Goal: Task Accomplishment & Management: Manage account settings

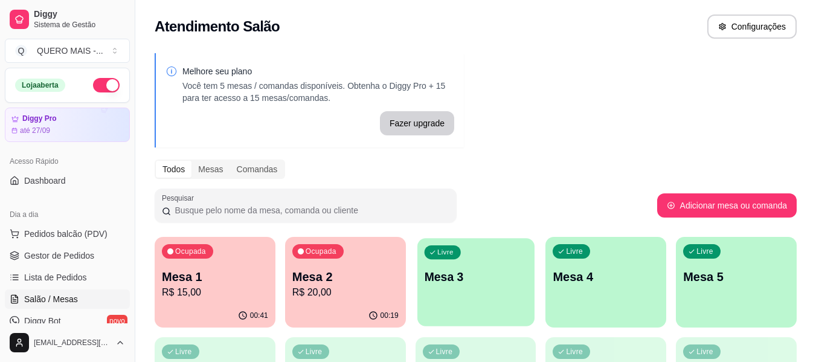
click at [480, 285] on div "Livre Mesa 3" at bounding box center [475, 275] width 117 height 74
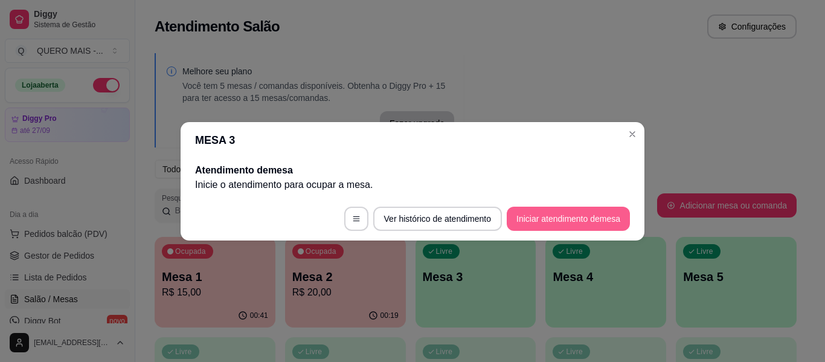
click at [521, 217] on button "Iniciar atendimento de mesa" at bounding box center [568, 219] width 123 height 24
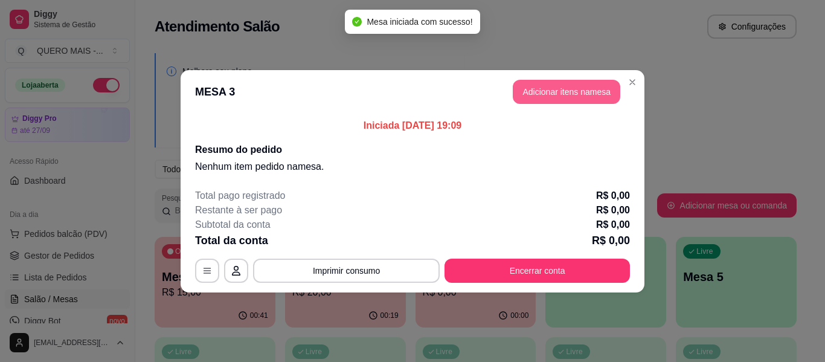
click at [550, 93] on button "Adicionar itens na mesa" at bounding box center [567, 92] width 108 height 24
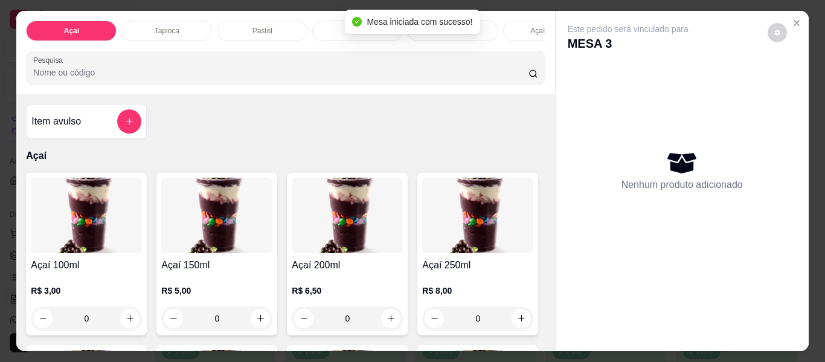
click at [125, 324] on div "0" at bounding box center [86, 318] width 111 height 24
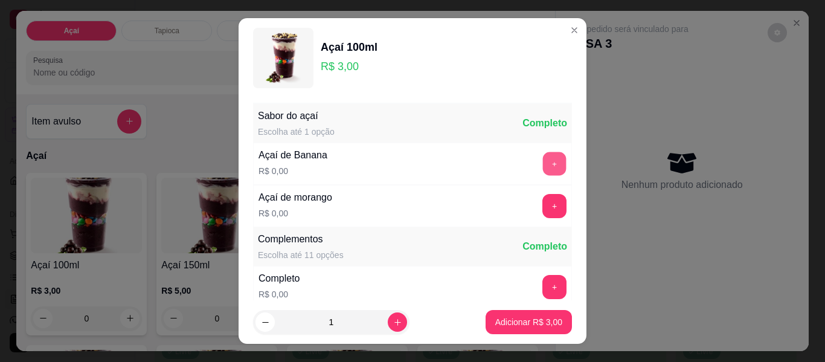
click at [543, 163] on button "+" at bounding box center [555, 164] width 24 height 24
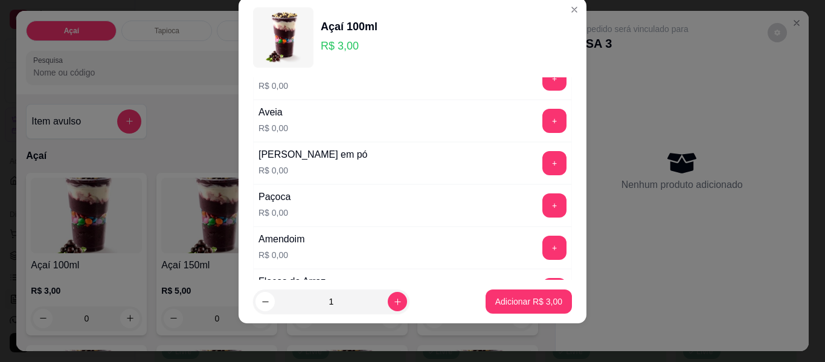
scroll to position [250, 0]
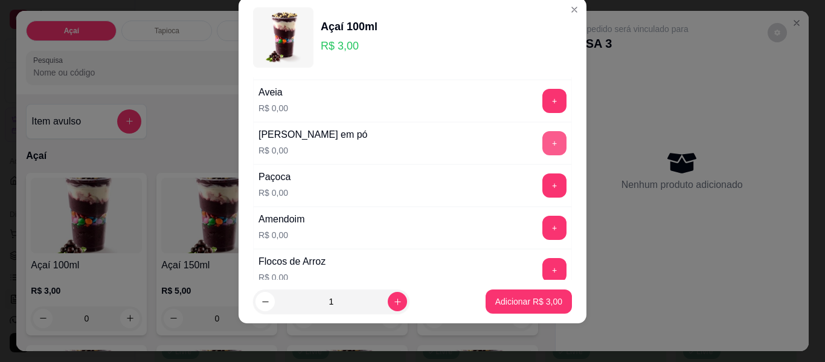
click at [542, 138] on button "+" at bounding box center [554, 143] width 24 height 24
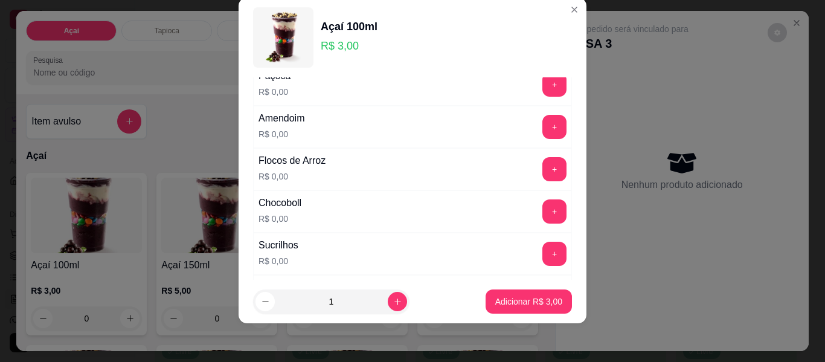
scroll to position [371, 0]
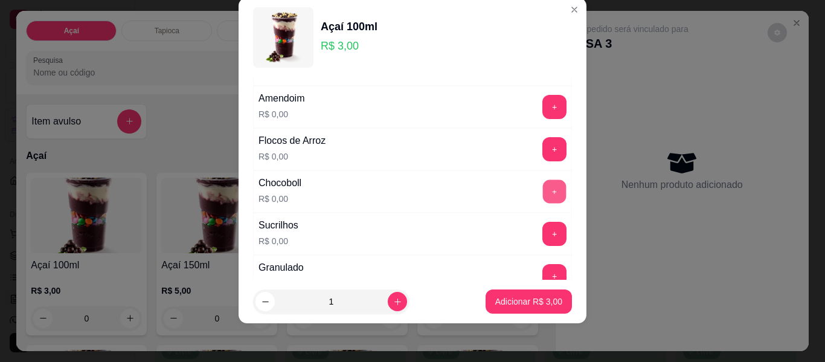
click at [543, 193] on button "+" at bounding box center [555, 192] width 24 height 24
click at [542, 233] on button "+" at bounding box center [554, 234] width 24 height 24
click at [489, 236] on button "-" at bounding box center [501, 234] width 24 height 24
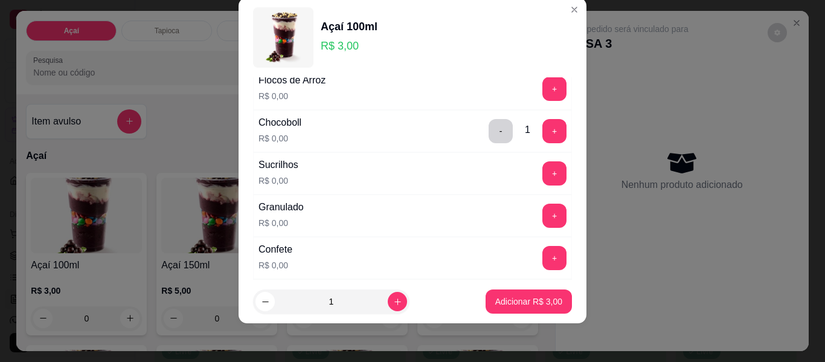
scroll to position [492, 0]
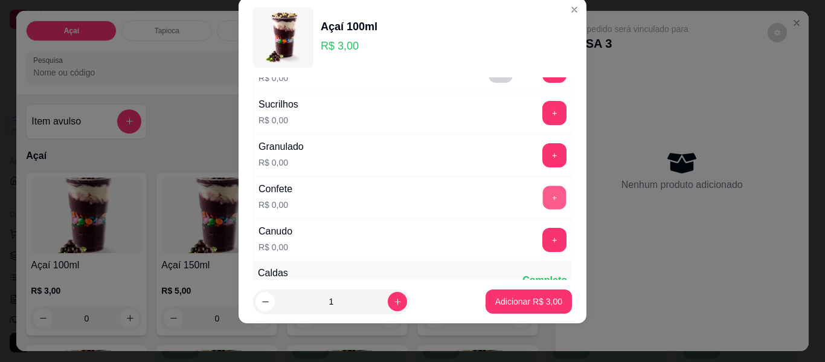
click at [543, 195] on button "+" at bounding box center [555, 198] width 24 height 24
click at [542, 238] on button "+" at bounding box center [554, 240] width 24 height 24
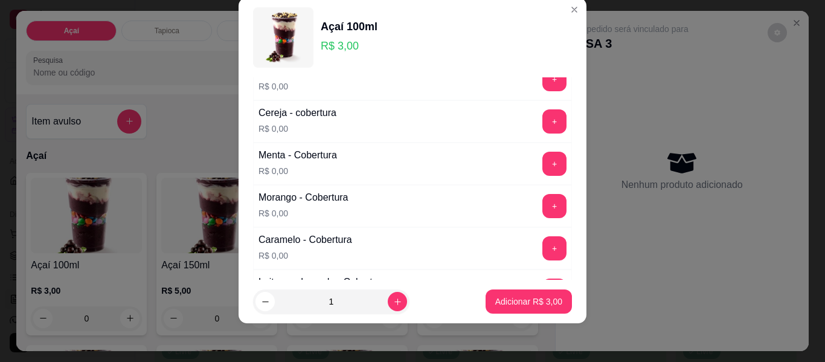
scroll to position [673, 0]
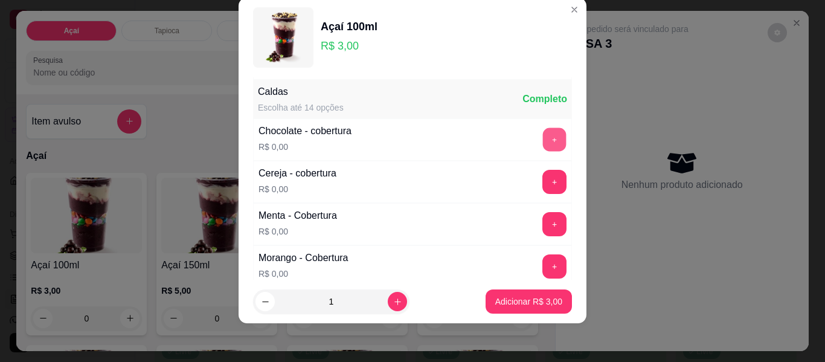
click at [543, 135] on button "+" at bounding box center [555, 140] width 24 height 24
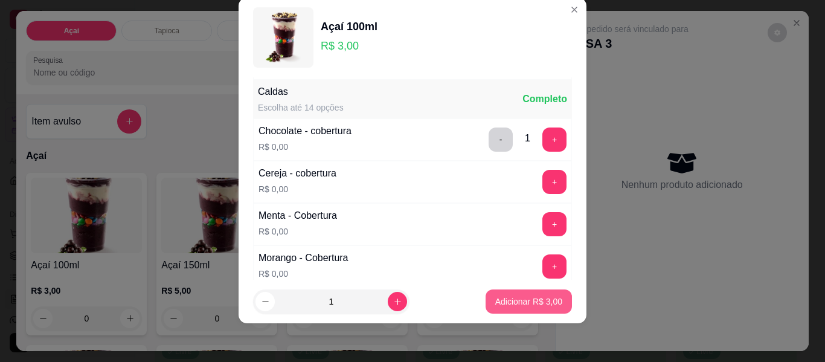
click at [516, 302] on p "Adicionar R$ 3,00" at bounding box center [528, 301] width 67 height 12
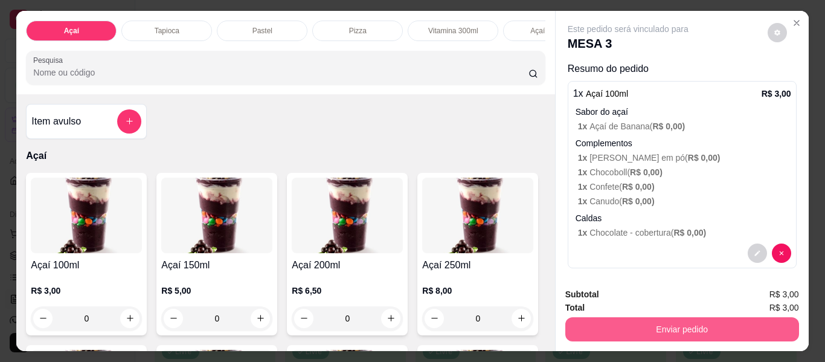
click at [628, 331] on button "Enviar pedido" at bounding box center [682, 329] width 234 height 24
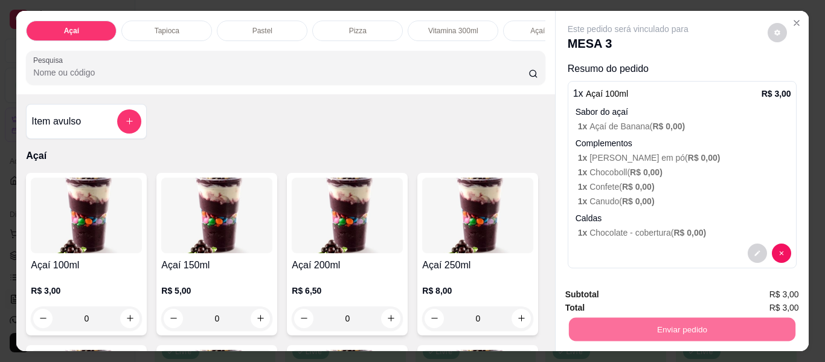
click at [616, 295] on button "Não registrar e enviar pedido" at bounding box center [642, 294] width 122 height 22
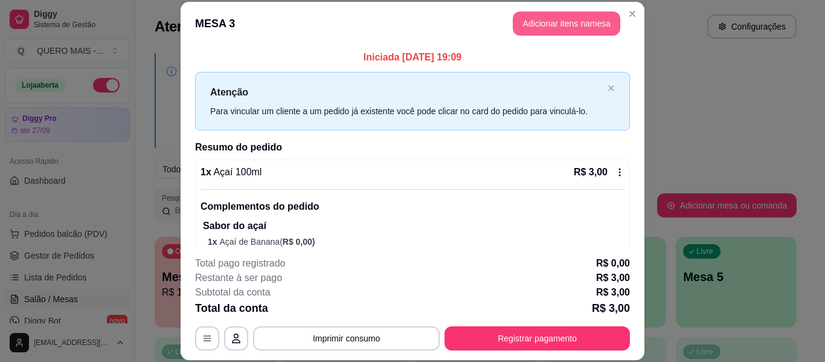
click at [538, 17] on button "Adicionar itens na mesa" at bounding box center [567, 23] width 108 height 24
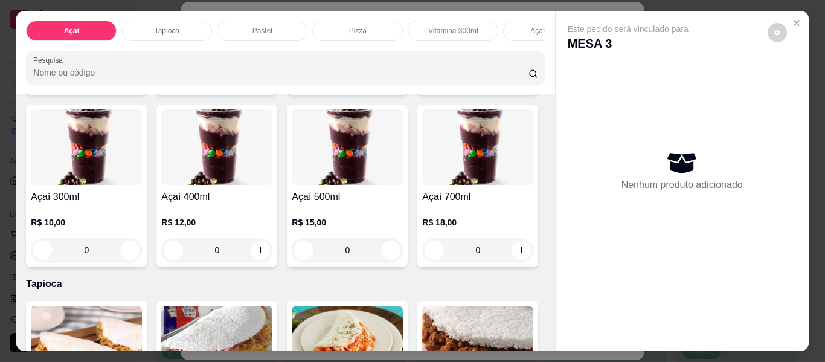
scroll to position [242, 0]
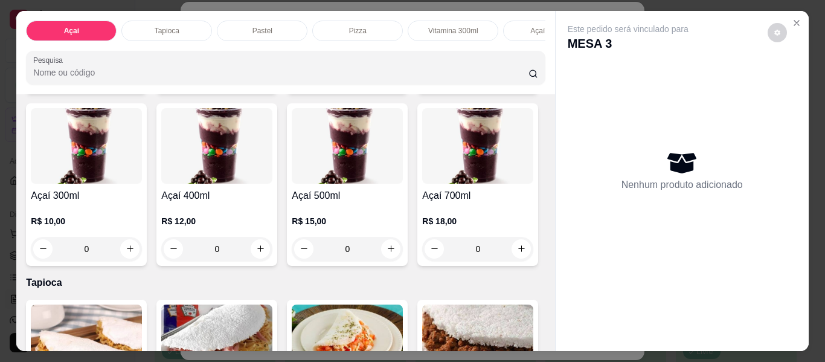
click at [142, 254] on div "0" at bounding box center [86, 249] width 111 height 24
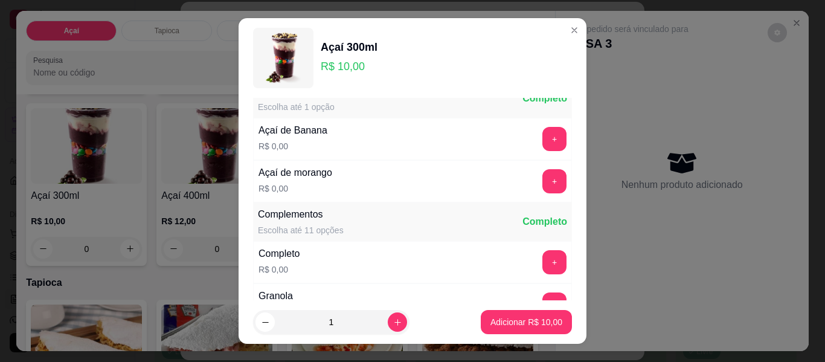
scroll to position [60, 0]
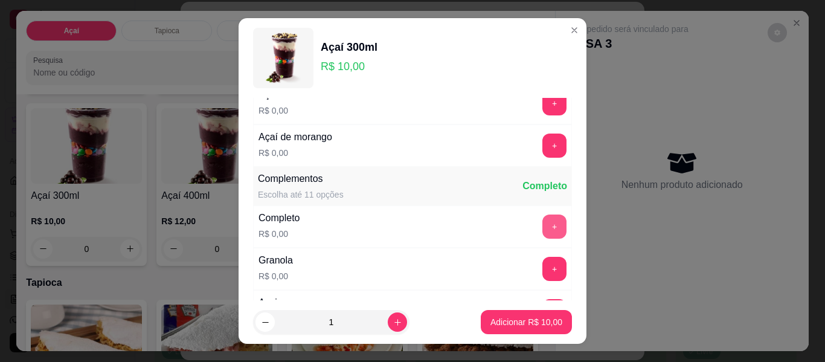
click at [542, 227] on button "+" at bounding box center [554, 226] width 24 height 24
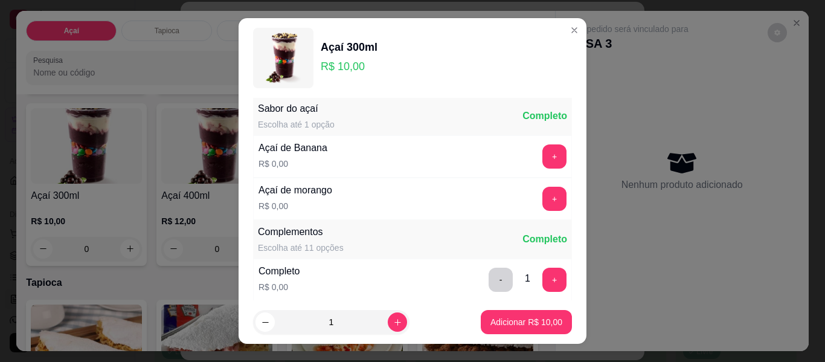
scroll to position [0, 0]
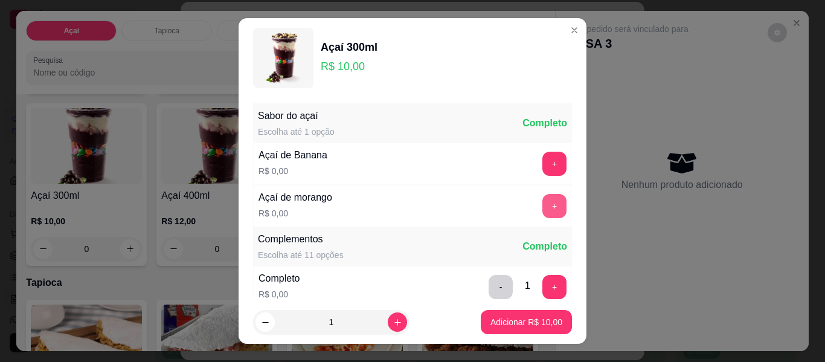
click at [542, 208] on button "+" at bounding box center [554, 206] width 24 height 24
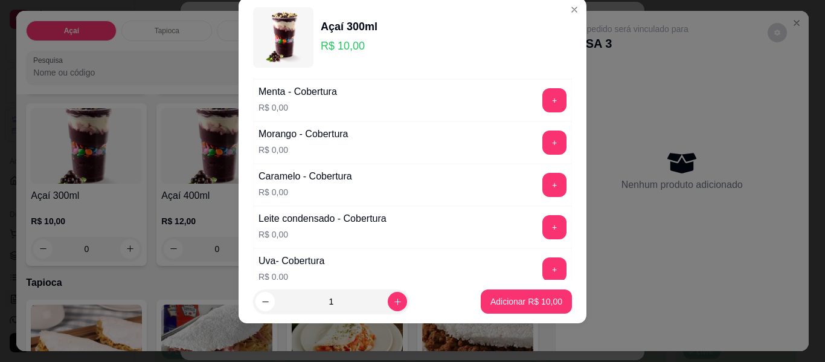
scroll to position [794, 0]
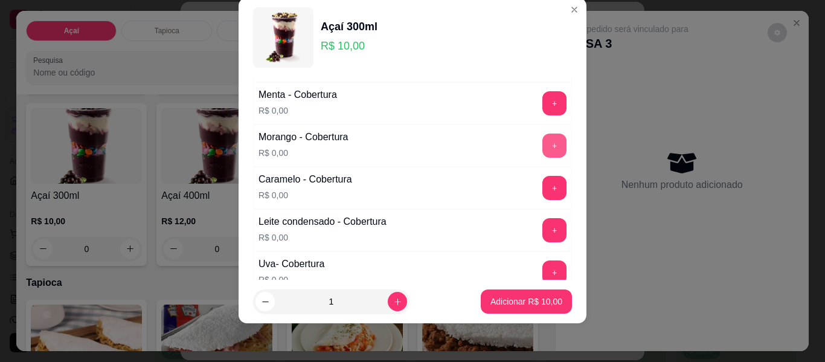
click at [542, 146] on button "+" at bounding box center [554, 145] width 24 height 24
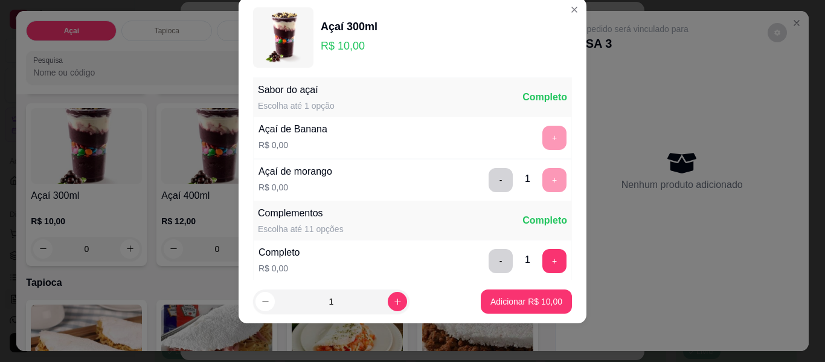
scroll to position [0, 0]
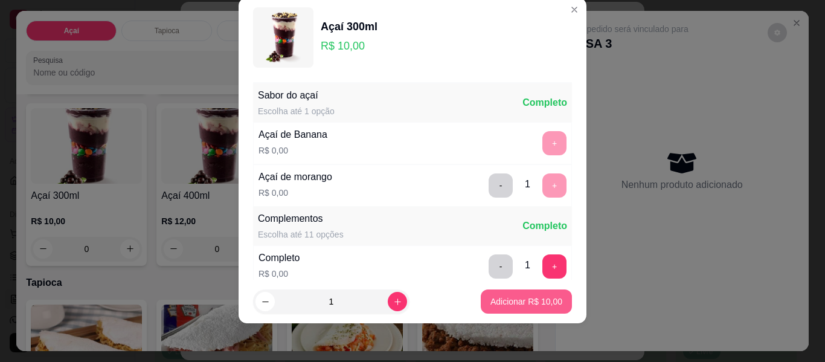
click at [515, 305] on p "Adicionar R$ 10,00" at bounding box center [526, 301] width 72 height 12
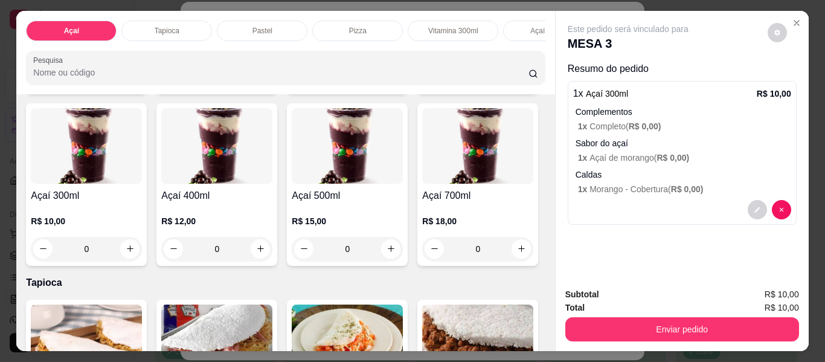
click at [142, 254] on div "0" at bounding box center [86, 249] width 111 height 24
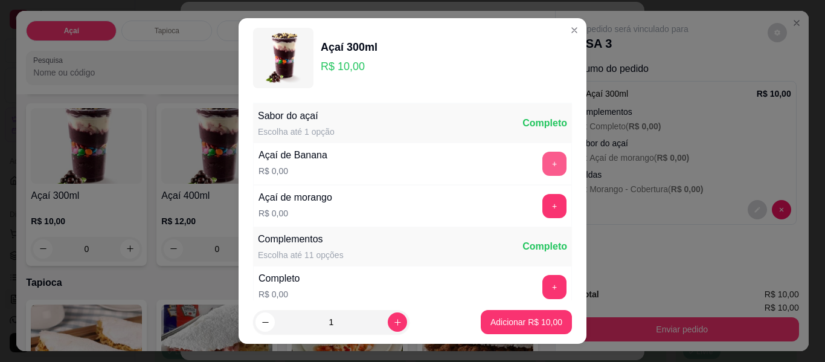
click at [542, 172] on button "+" at bounding box center [554, 164] width 24 height 24
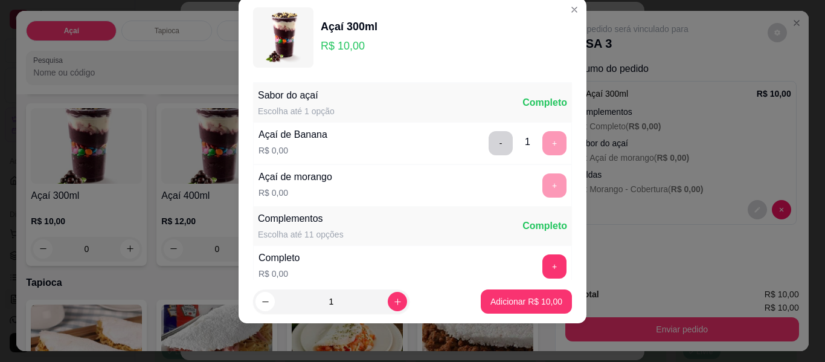
scroll to position [129, 0]
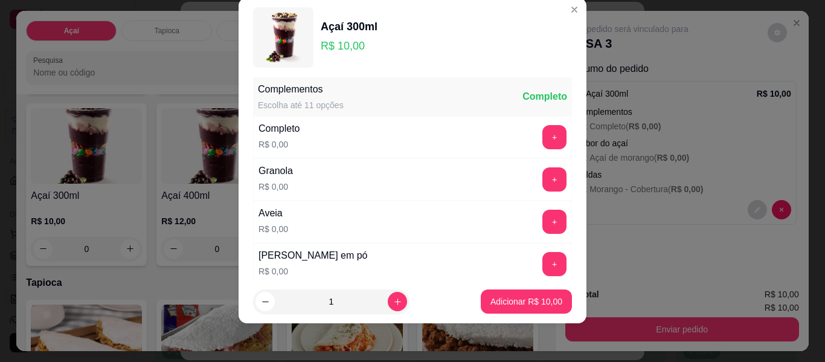
click at [542, 140] on button "+" at bounding box center [554, 137] width 24 height 24
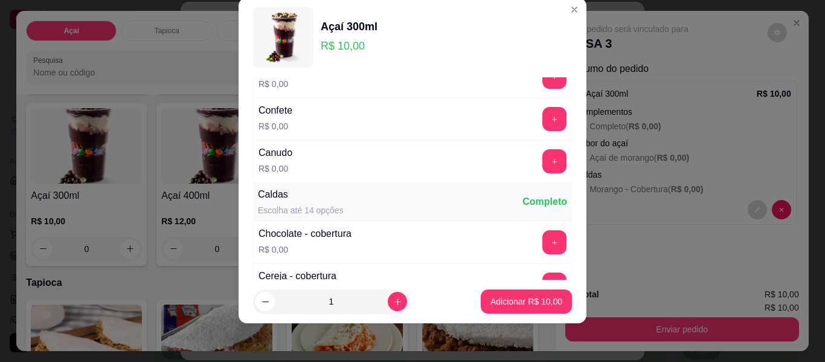
scroll to position [613, 0]
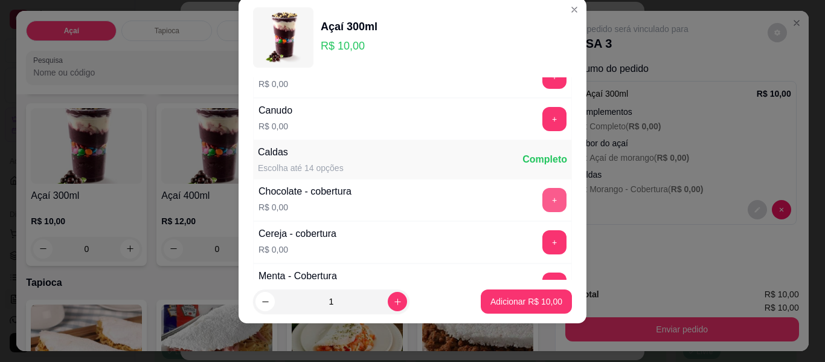
click at [542, 204] on button "+" at bounding box center [554, 200] width 24 height 24
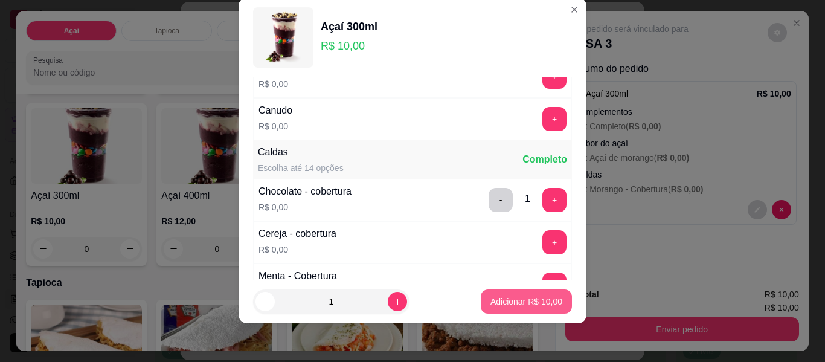
click at [513, 297] on p "Adicionar R$ 10,00" at bounding box center [526, 301] width 72 height 12
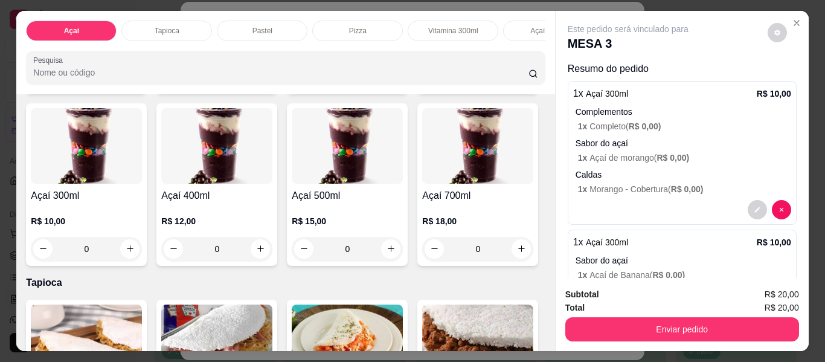
click at [677, 317] on button "Enviar pedido" at bounding box center [682, 329] width 234 height 24
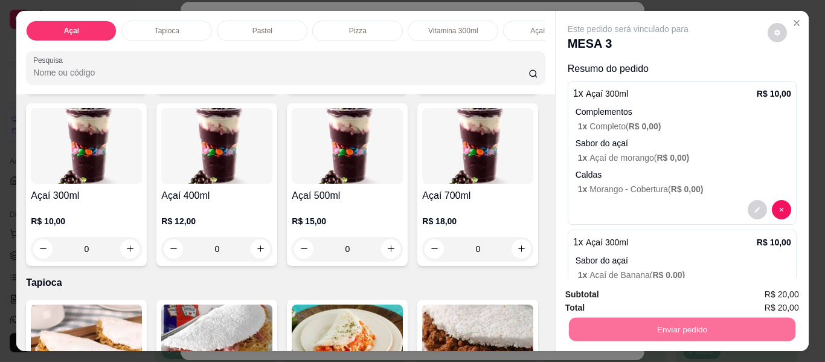
click at [613, 293] on button "Não registrar e enviar pedido" at bounding box center [642, 295] width 126 height 23
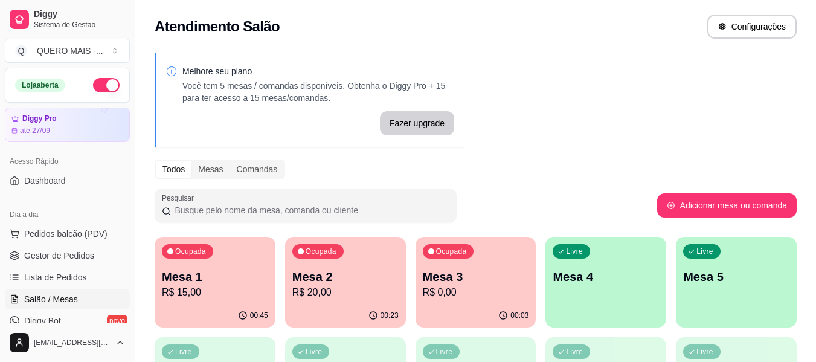
click at [610, 306] on div "Livre Mesa 4" at bounding box center [605, 275] width 121 height 76
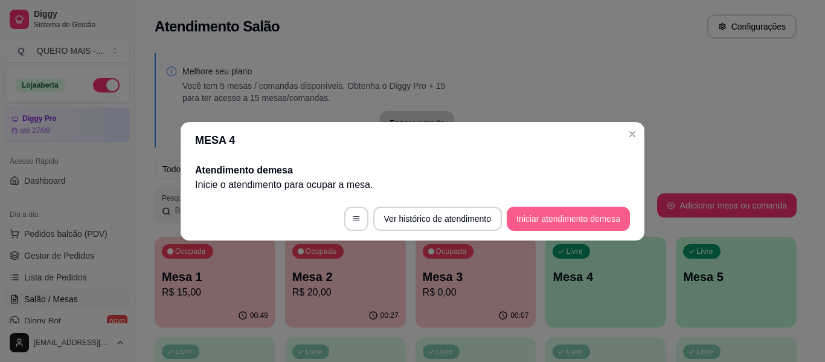
click at [547, 210] on button "Iniciar atendimento de mesa" at bounding box center [568, 219] width 123 height 24
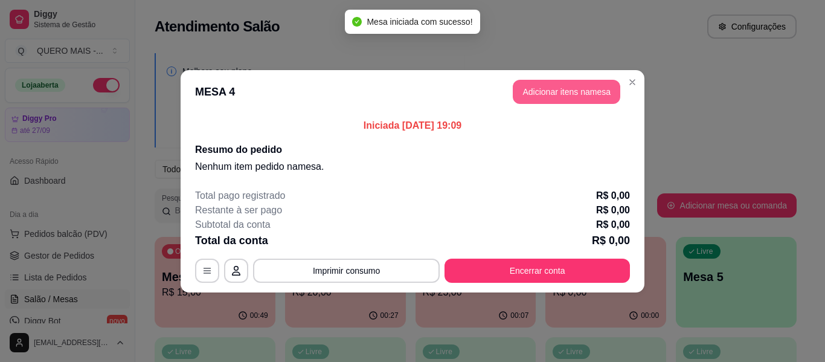
click at [568, 88] on button "Adicionar itens na mesa" at bounding box center [567, 92] width 108 height 24
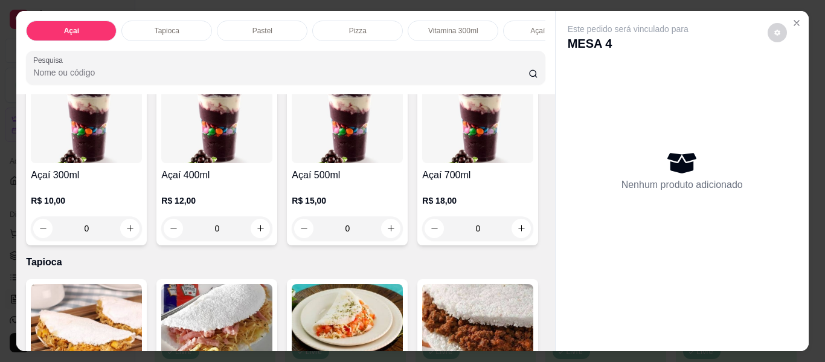
scroll to position [242, 0]
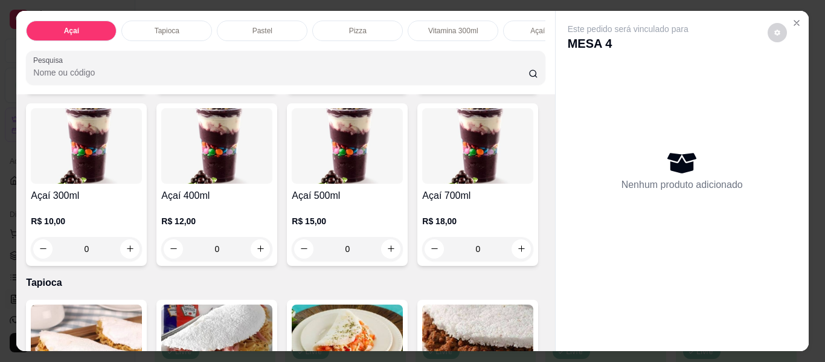
click at [142, 256] on div "0" at bounding box center [86, 249] width 111 height 24
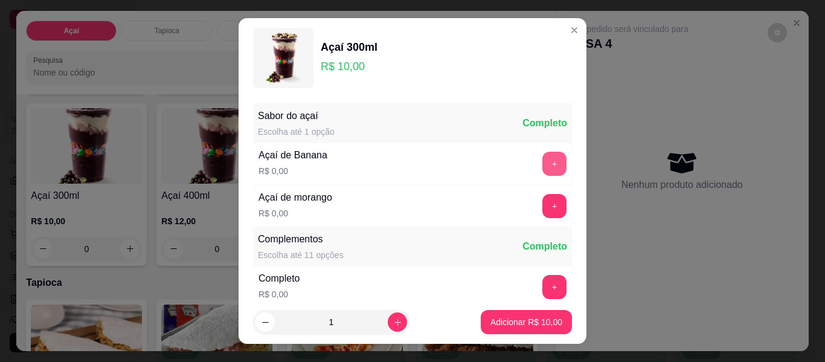
click at [542, 164] on button "+" at bounding box center [554, 164] width 24 height 24
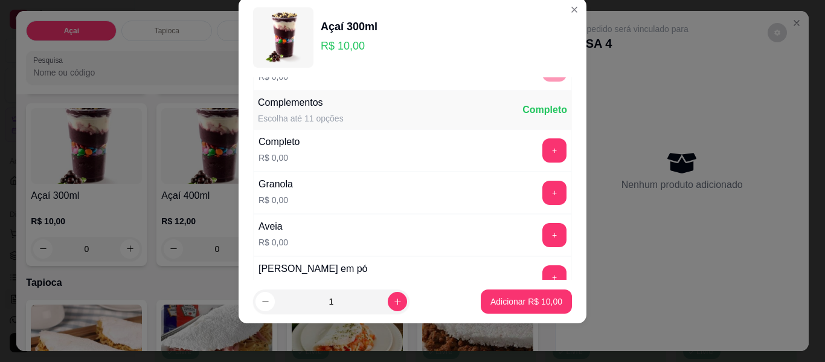
scroll to position [129, 0]
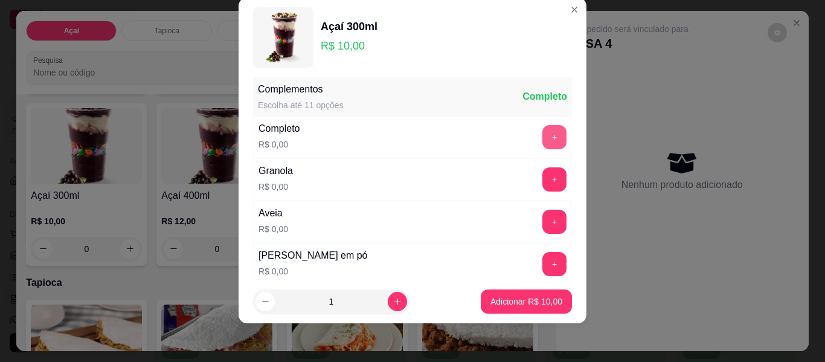
click at [542, 130] on button "+" at bounding box center [554, 137] width 24 height 24
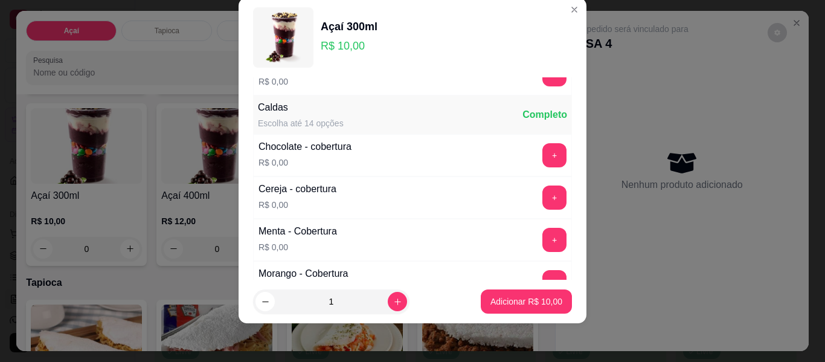
scroll to position [673, 0]
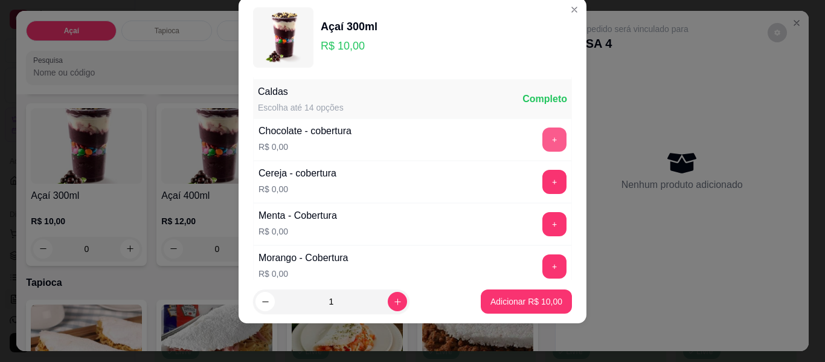
click at [542, 136] on button "+" at bounding box center [554, 139] width 24 height 24
click at [543, 225] on button "+" at bounding box center [555, 225] width 24 height 24
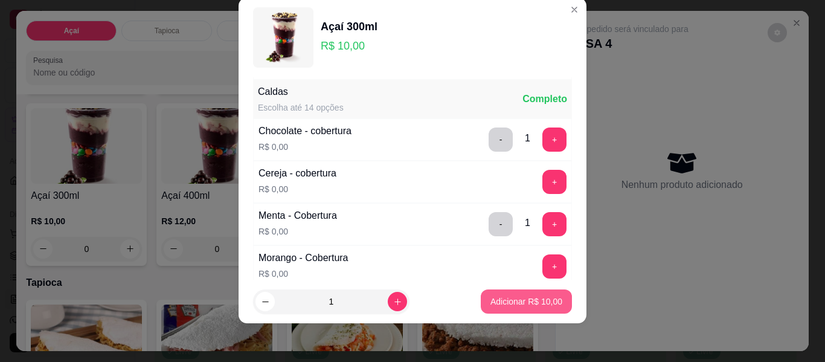
click at [521, 299] on p "Adicionar R$ 10,00" at bounding box center [526, 301] width 72 height 12
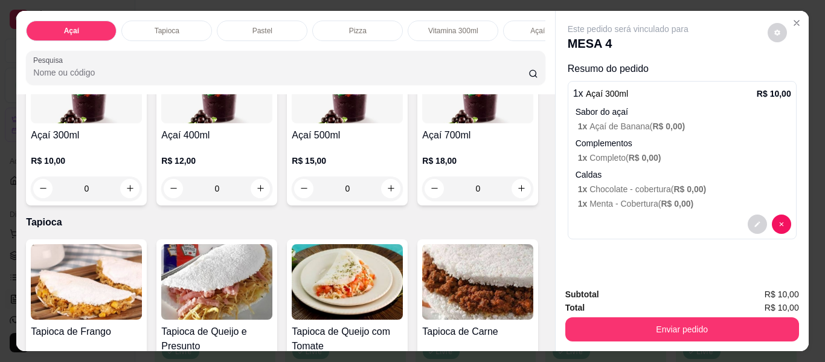
scroll to position [423, 0]
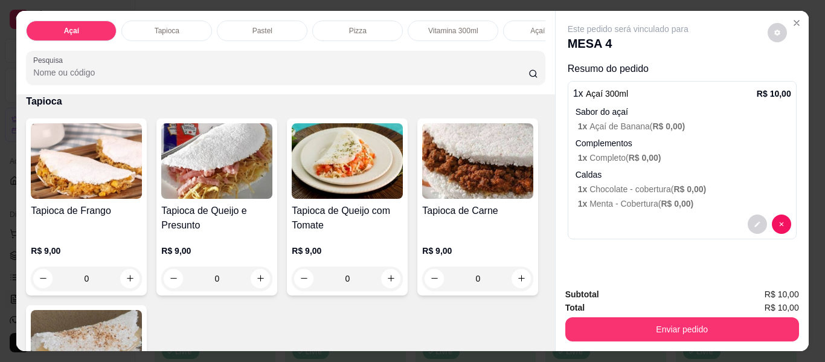
click at [292, 80] on div "0" at bounding box center [347, 68] width 111 height 24
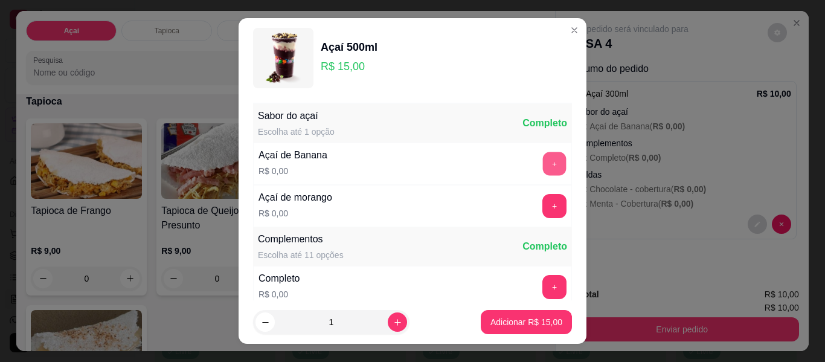
click at [543, 166] on button "+" at bounding box center [555, 164] width 24 height 24
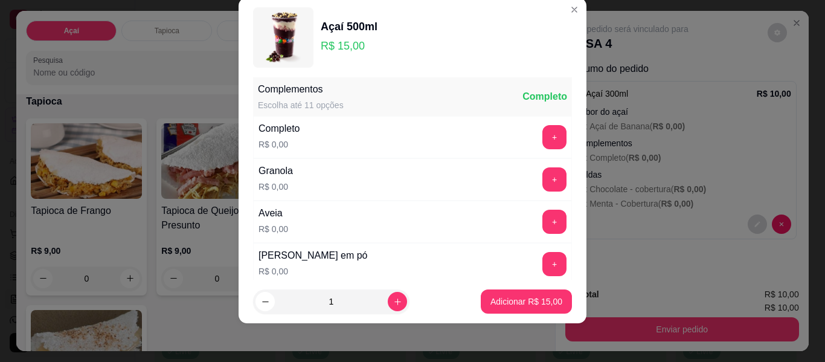
scroll to position [190, 0]
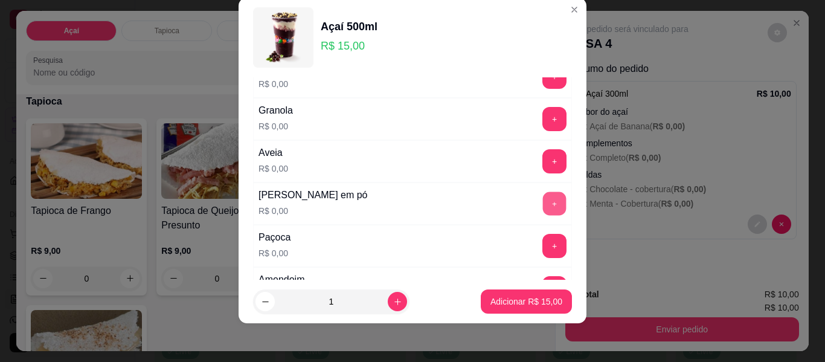
click at [543, 208] on button "+" at bounding box center [555, 204] width 24 height 24
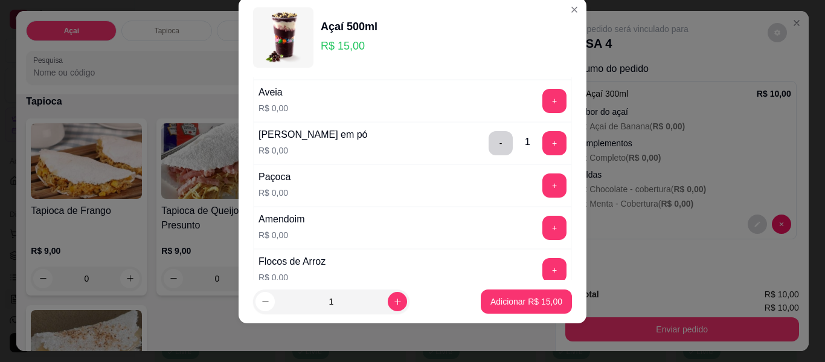
click at [542, 229] on button "+" at bounding box center [554, 228] width 24 height 24
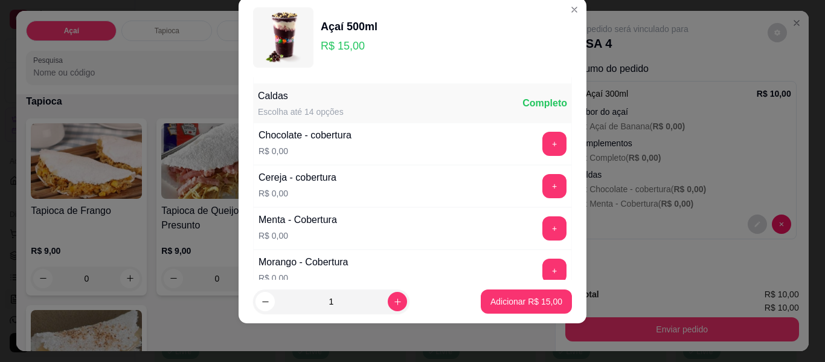
scroll to position [673, 0]
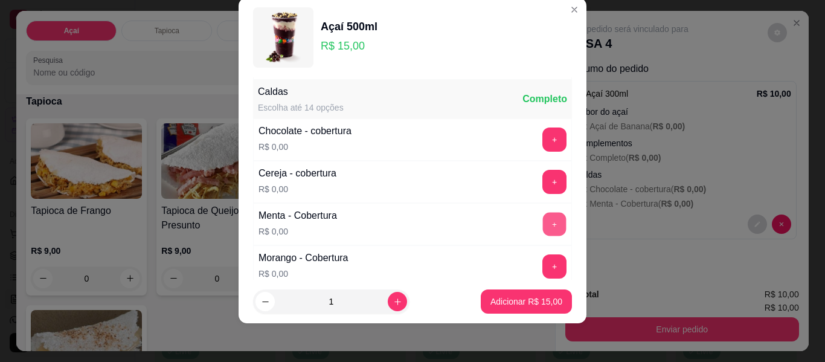
click at [543, 226] on button "+" at bounding box center [555, 225] width 24 height 24
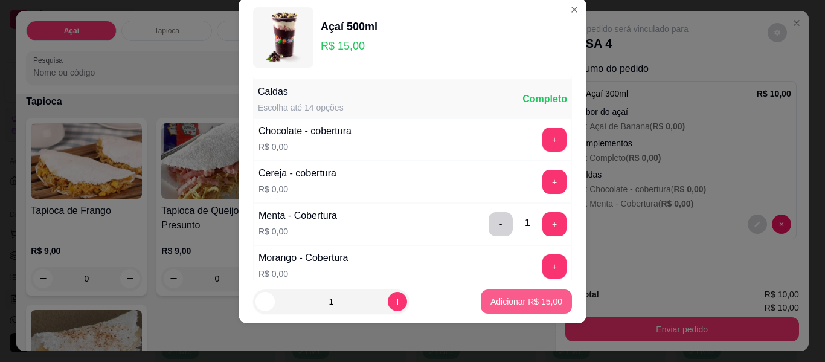
click at [527, 300] on p "Adicionar R$ 15,00" at bounding box center [526, 301] width 72 height 12
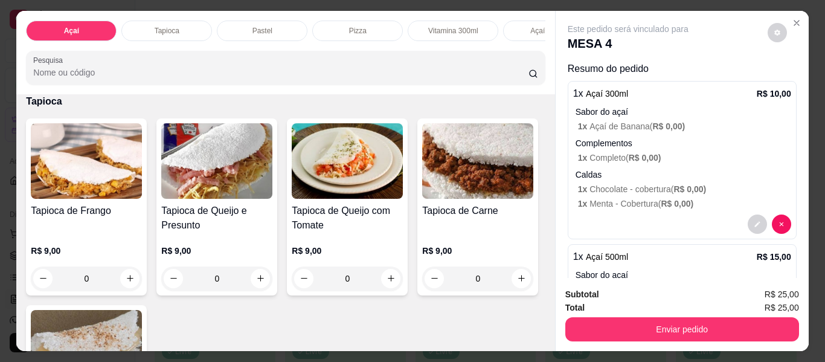
scroll to position [483, 0]
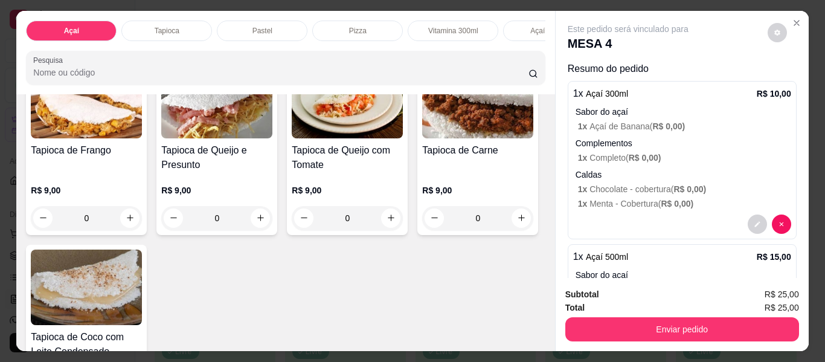
click at [292, 19] on div "0" at bounding box center [347, 7] width 111 height 24
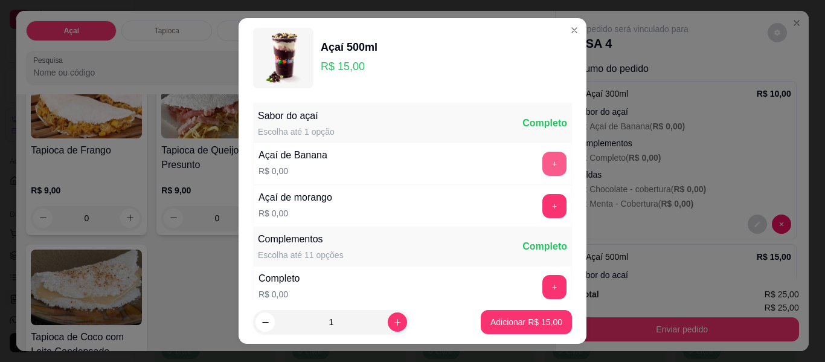
click at [542, 167] on button "+" at bounding box center [554, 164] width 24 height 24
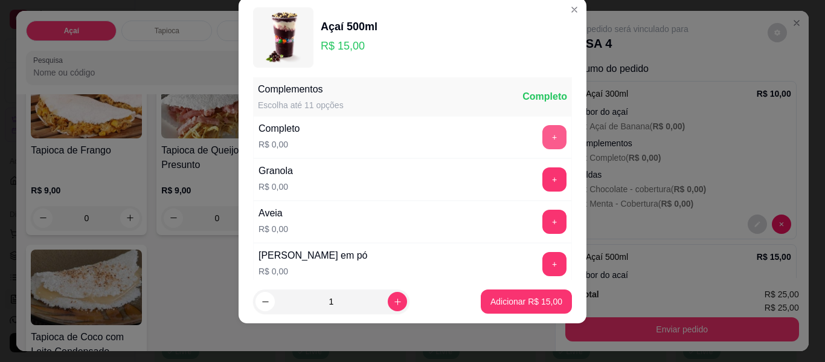
click at [542, 140] on button "+" at bounding box center [554, 137] width 24 height 24
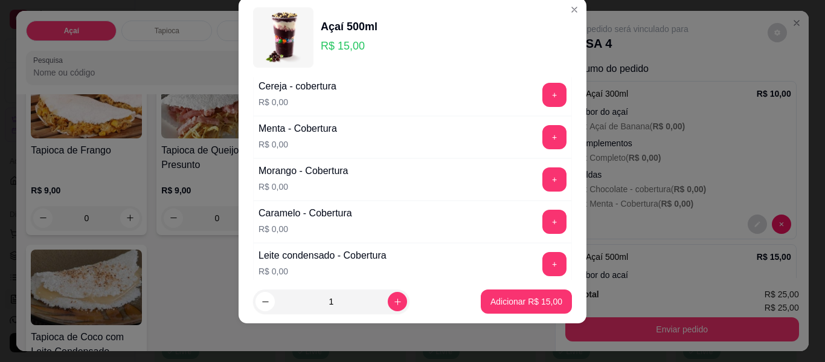
scroll to position [673, 0]
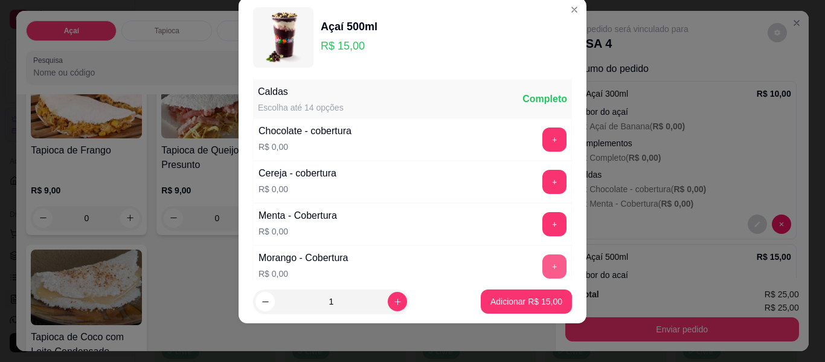
click at [542, 259] on button "+" at bounding box center [554, 266] width 24 height 24
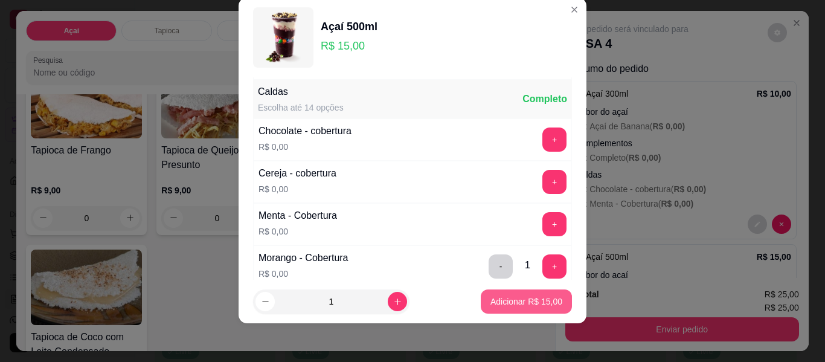
click at [534, 302] on p "Adicionar R$ 15,00" at bounding box center [526, 301] width 72 height 12
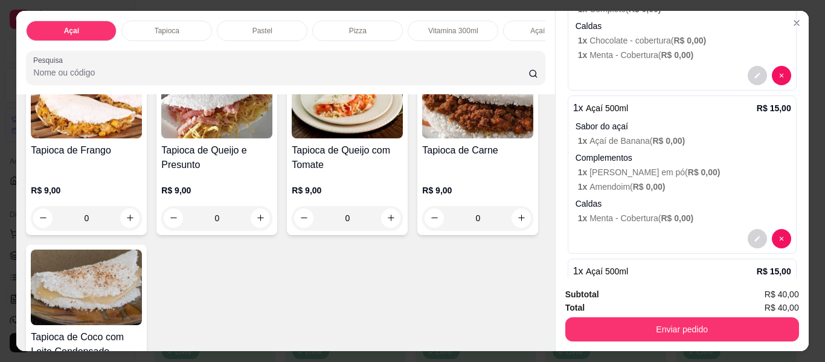
scroll to position [242, 0]
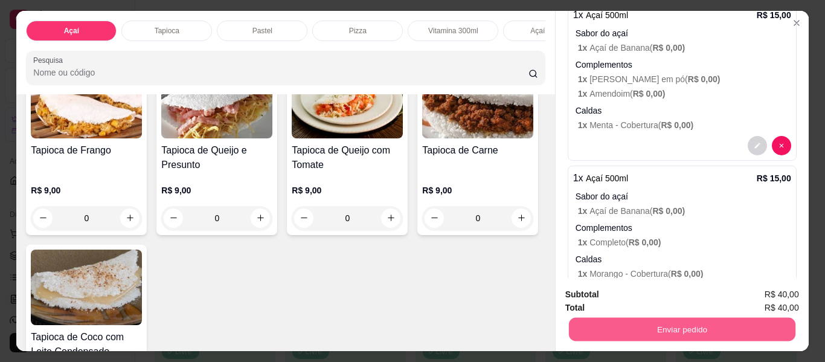
click at [702, 324] on button "Enviar pedido" at bounding box center [681, 330] width 227 height 24
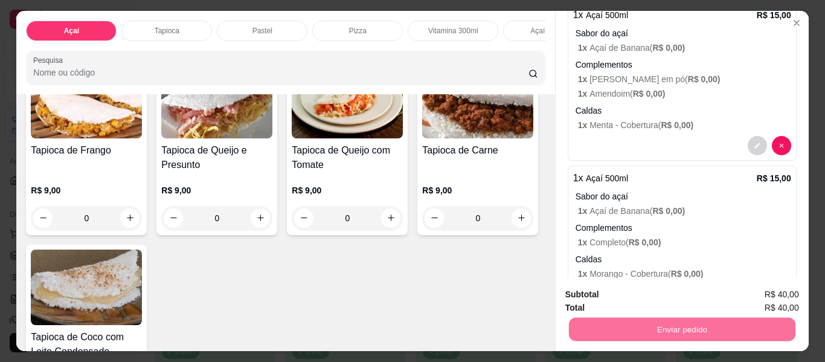
click at [631, 292] on button "Não registrar e enviar pedido" at bounding box center [642, 294] width 126 height 23
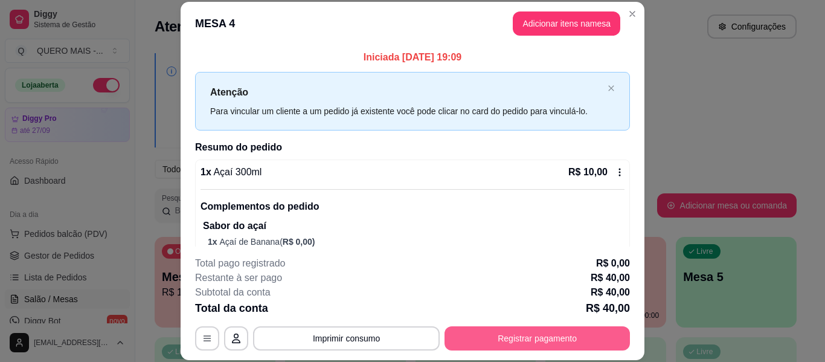
click at [569, 344] on button "Registrar pagamento" at bounding box center [537, 338] width 185 height 24
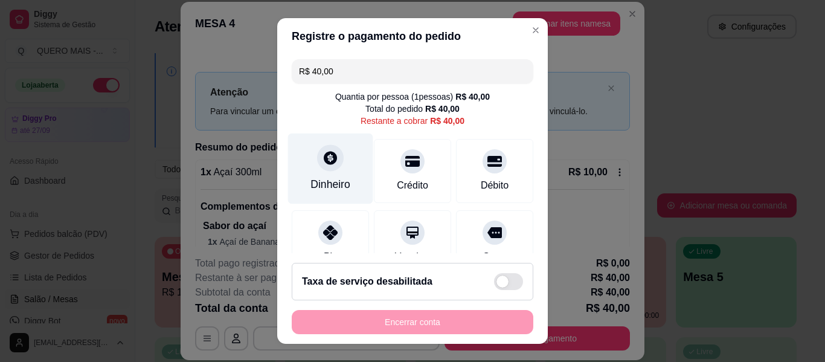
click at [310, 176] on div "Dinheiro" at bounding box center [330, 184] width 40 height 16
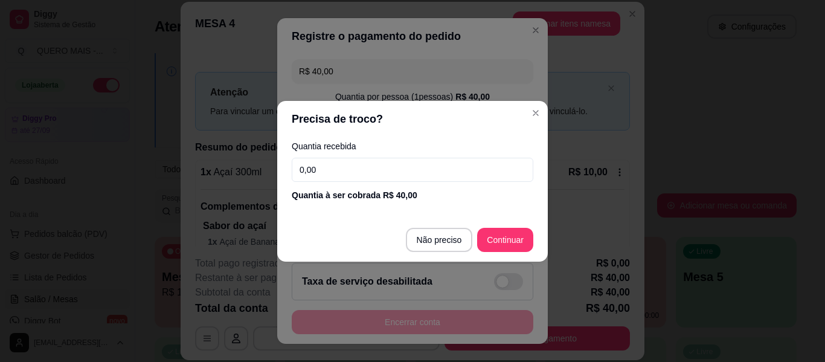
click at [364, 173] on input "0,00" at bounding box center [413, 170] width 242 height 24
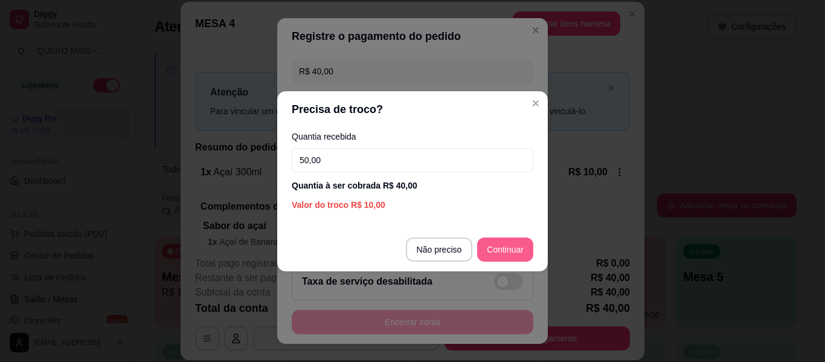
type input "50,00"
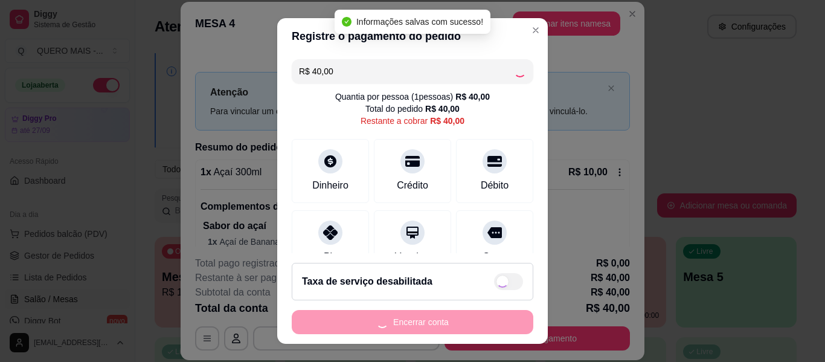
type input "R$ 0,00"
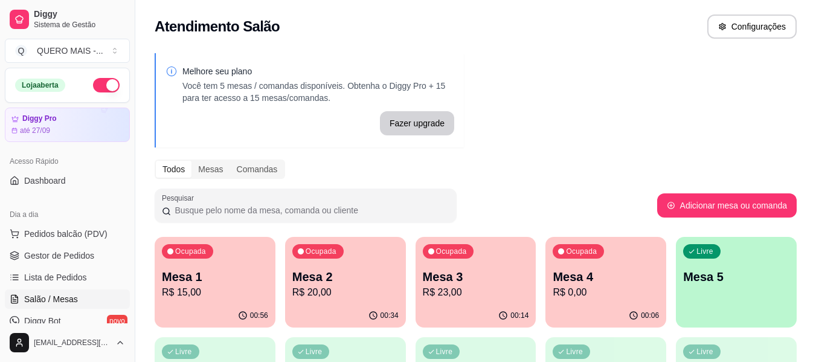
click at [432, 311] on div "00:14" at bounding box center [476, 316] width 121 height 24
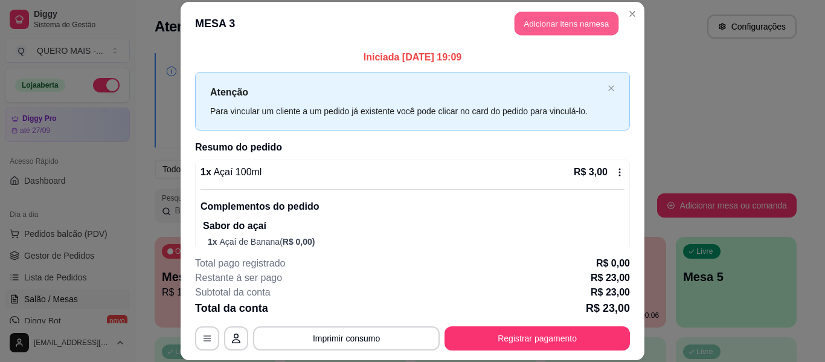
click at [552, 32] on button "Adicionar itens na mesa" at bounding box center [567, 24] width 104 height 24
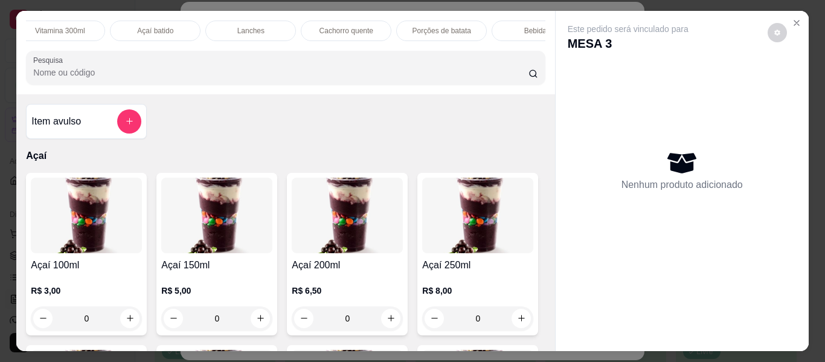
scroll to position [0, 408]
click at [510, 30] on p "Bebidas" at bounding box center [522, 31] width 26 height 10
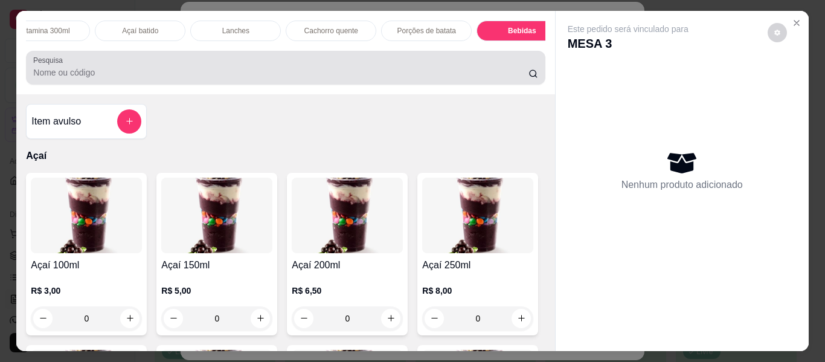
scroll to position [33, 0]
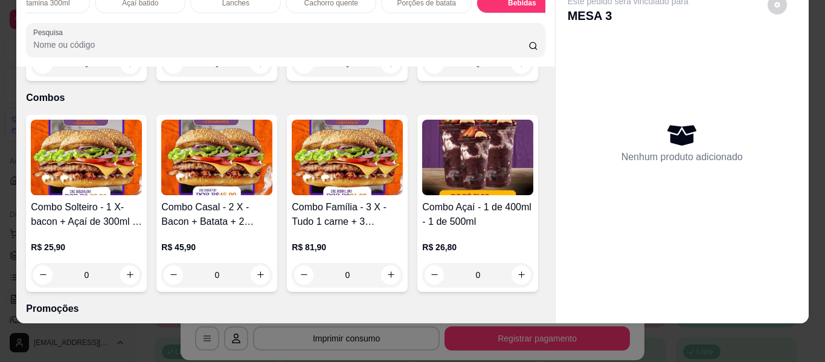
type input "1"
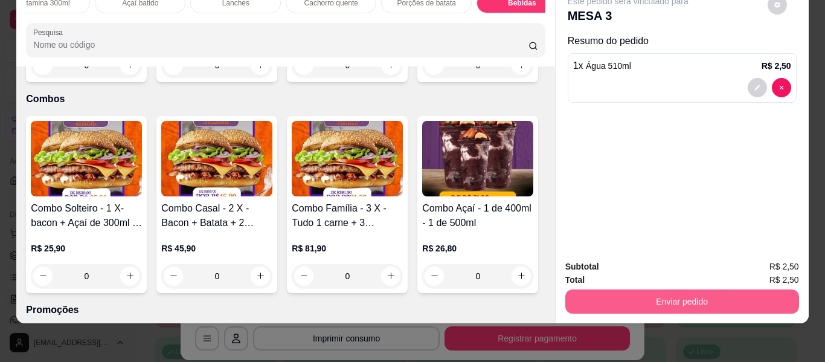
click at [625, 295] on button "Enviar pedido" at bounding box center [682, 301] width 234 height 24
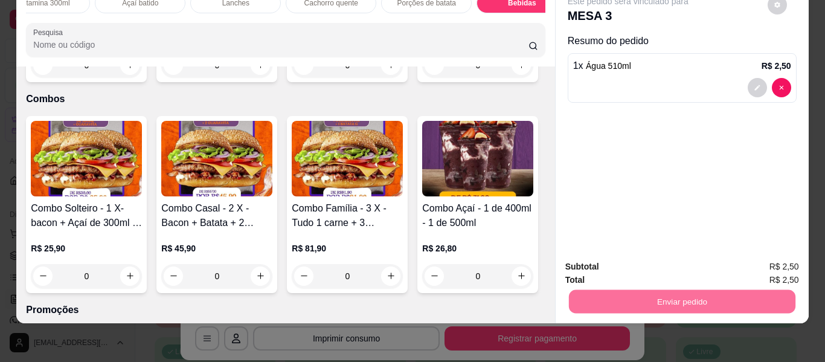
click at [616, 257] on button "Não registrar e enviar pedido" at bounding box center [642, 262] width 122 height 22
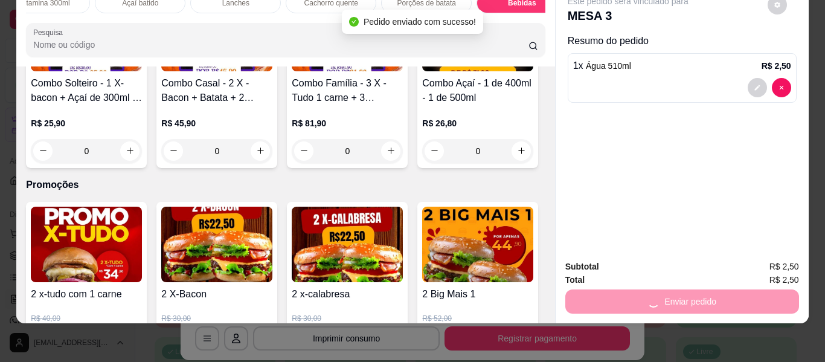
scroll to position [0, 0]
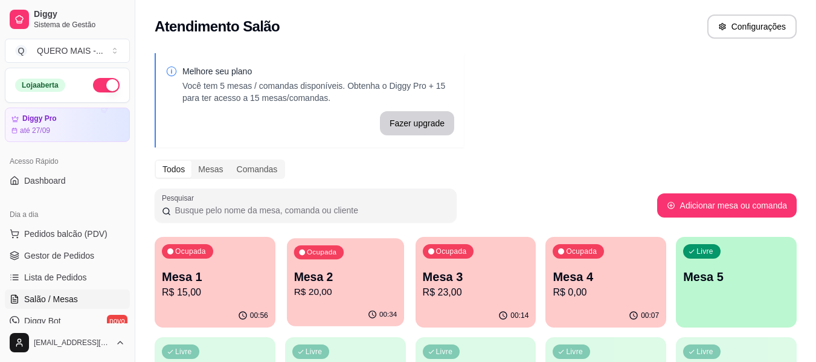
click at [373, 300] on div "Ocupada Mesa 2 R$ 20,00" at bounding box center [345, 270] width 117 height 65
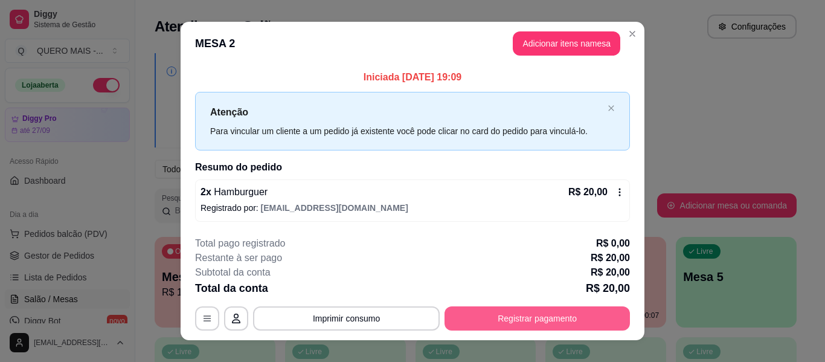
click at [468, 314] on button "Registrar pagamento" at bounding box center [537, 318] width 185 height 24
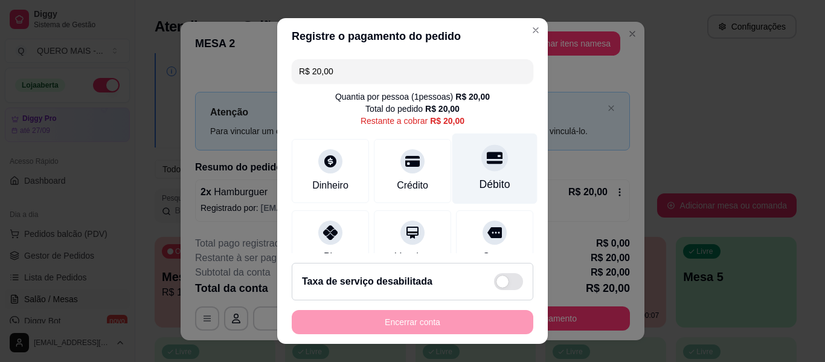
click at [468, 172] on div "Débito" at bounding box center [494, 168] width 85 height 71
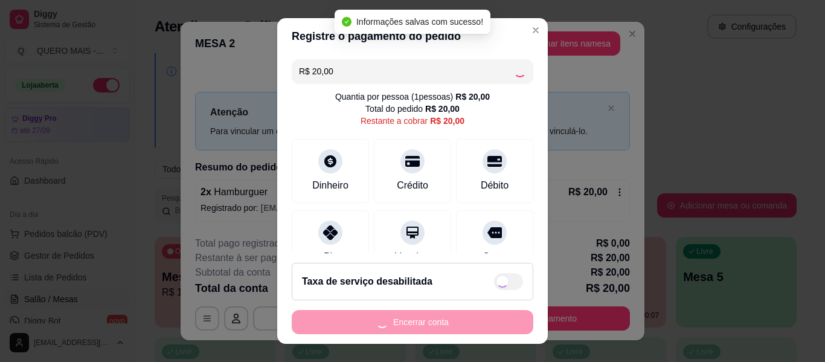
type input "R$ 0,00"
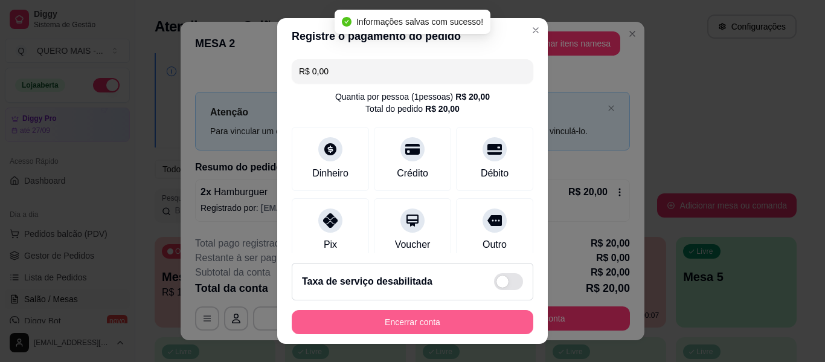
click at [397, 323] on button "Encerrar conta" at bounding box center [413, 322] width 242 height 24
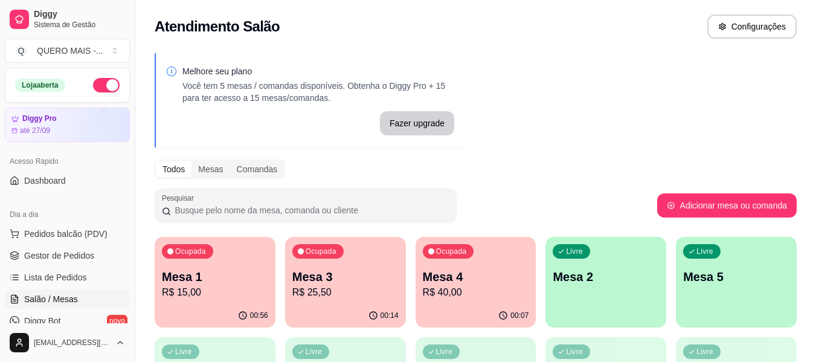
click at [256, 295] on p "R$ 15,00" at bounding box center [215, 292] width 106 height 14
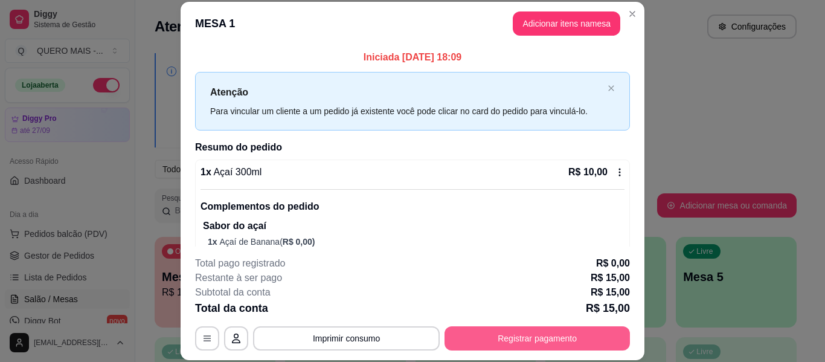
click at [466, 336] on button "Registrar pagamento" at bounding box center [537, 338] width 185 height 24
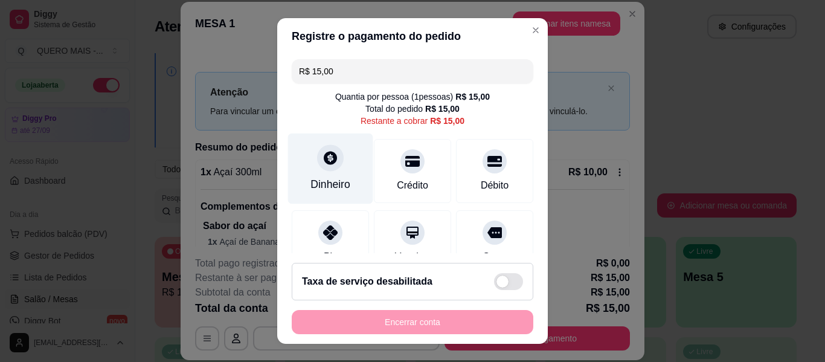
click at [336, 178] on div "Dinheiro" at bounding box center [330, 184] width 40 height 16
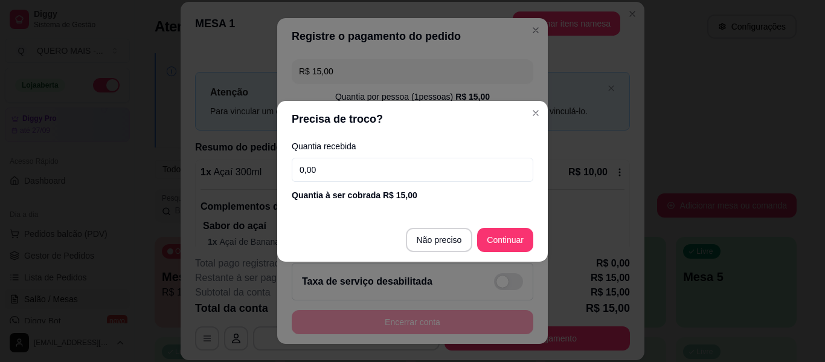
click at [362, 170] on input "0,00" at bounding box center [413, 170] width 242 height 24
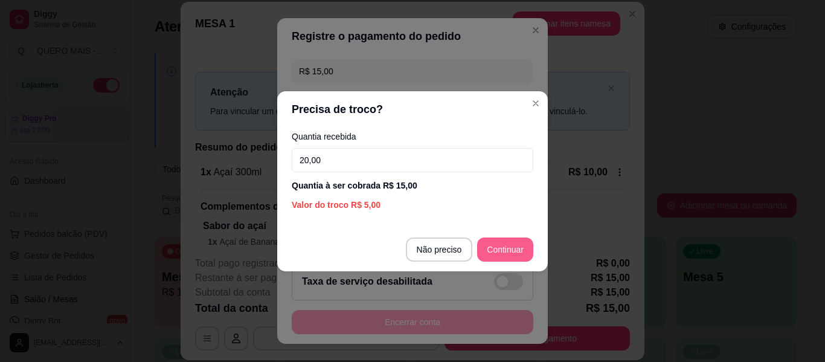
type input "20,00"
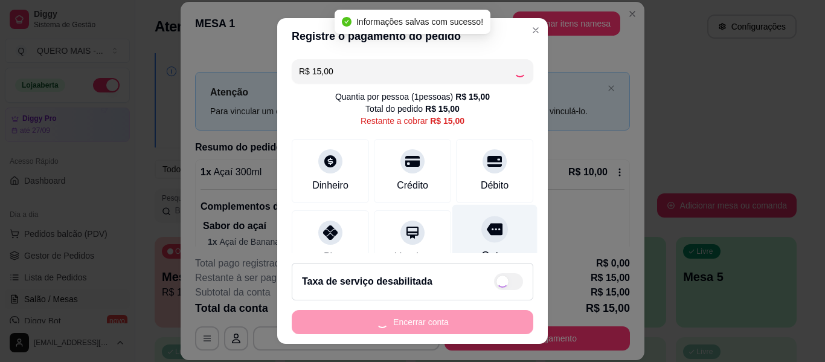
type input "R$ 0,00"
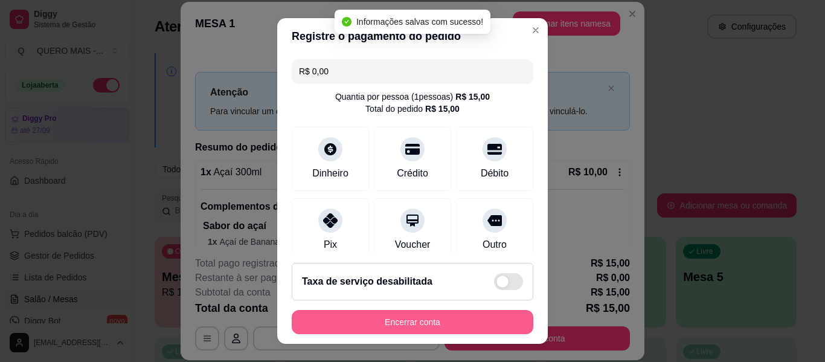
click at [451, 318] on button "Encerrar conta" at bounding box center [413, 322] width 242 height 24
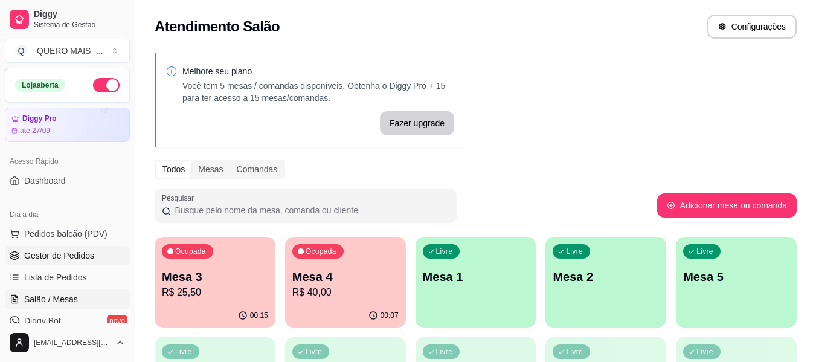
click at [47, 252] on span "Gestor de Pedidos" at bounding box center [59, 255] width 70 height 12
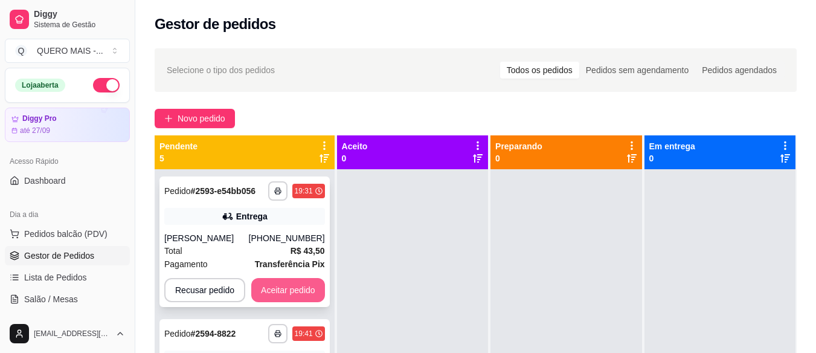
click at [302, 292] on button "Aceitar pedido" at bounding box center [288, 290] width 74 height 24
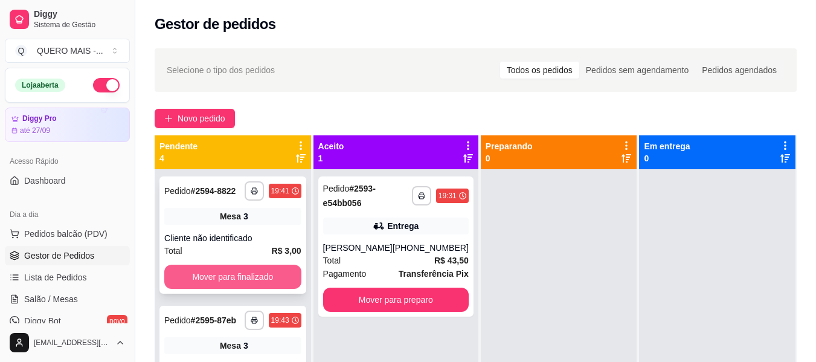
click at [263, 289] on button "Mover para finalizado" at bounding box center [232, 277] width 137 height 24
click at [263, 289] on button "Mover para finalizado" at bounding box center [232, 277] width 133 height 24
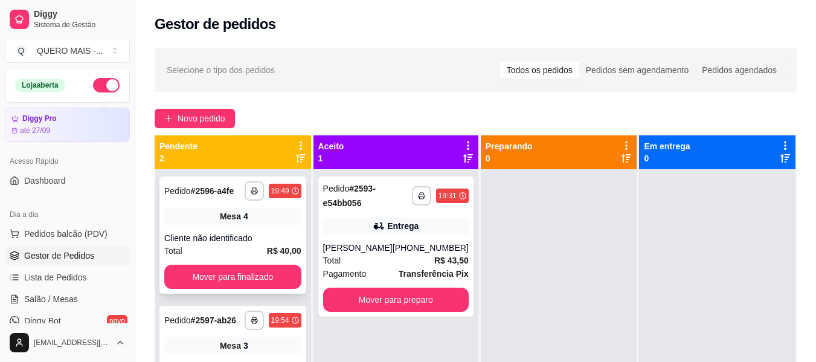
click at [262, 289] on div "**********" at bounding box center [232, 234] width 147 height 117
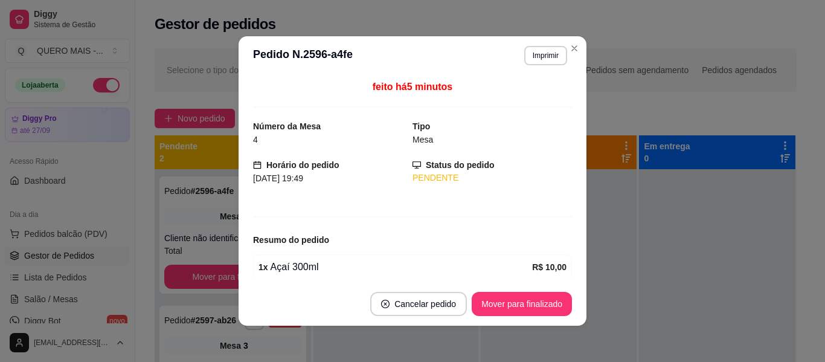
drag, startPoint x: 577, startPoint y: 274, endPoint x: 584, endPoint y: 276, distance: 6.5
click at [578, 274] on div "feito há 5 minutos Número da Mesa 4 Tipo Mesa Horário do pedido [DATE] 19:49 St…" at bounding box center [413, 178] width 348 height 207
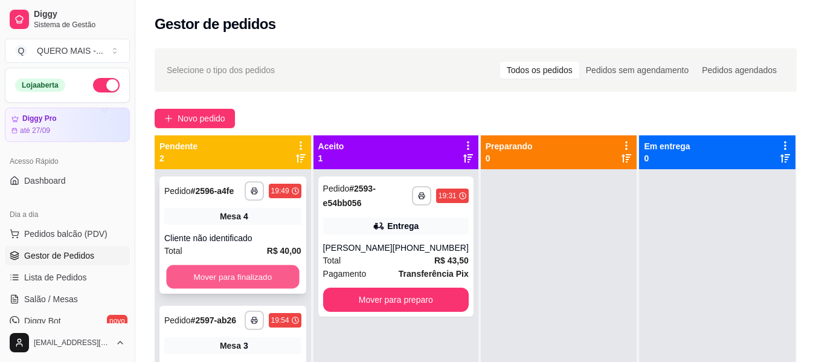
click at [273, 271] on button "Mover para finalizado" at bounding box center [232, 277] width 133 height 24
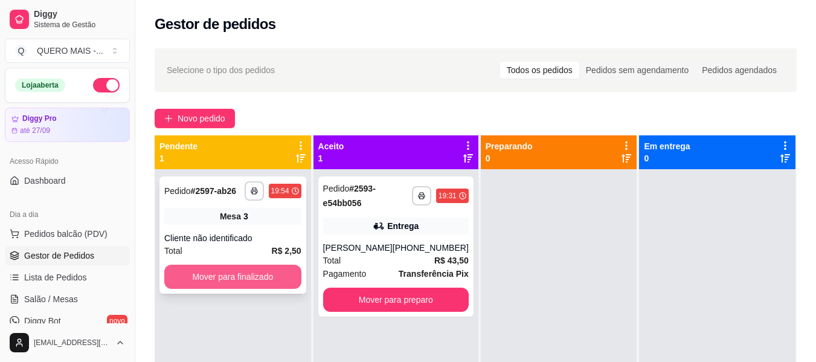
click at [279, 271] on button "Mover para finalizado" at bounding box center [232, 277] width 137 height 24
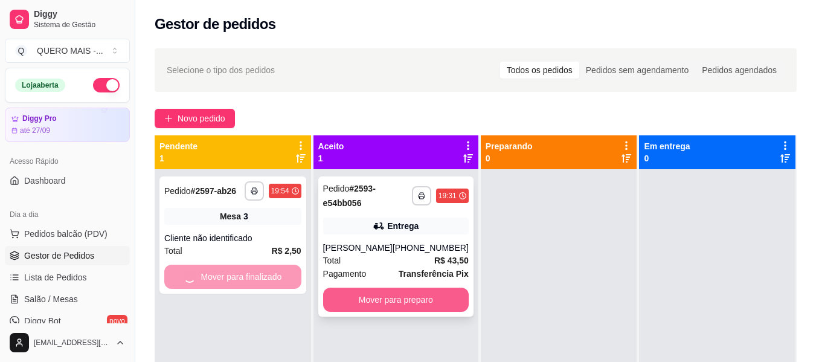
click at [394, 312] on button "Mover para preparo" at bounding box center [396, 300] width 146 height 24
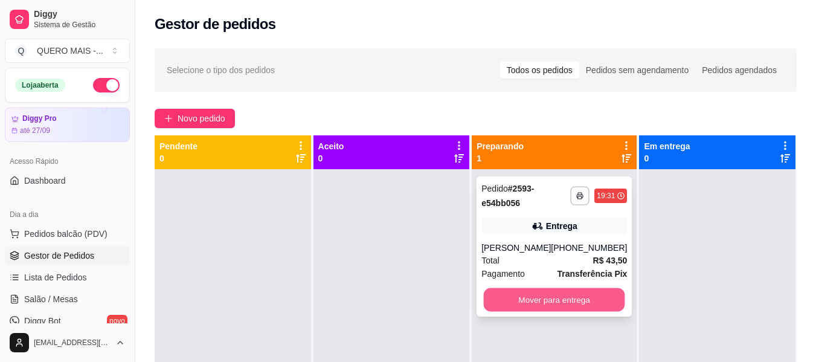
click at [523, 308] on button "Mover para entrega" at bounding box center [554, 300] width 141 height 24
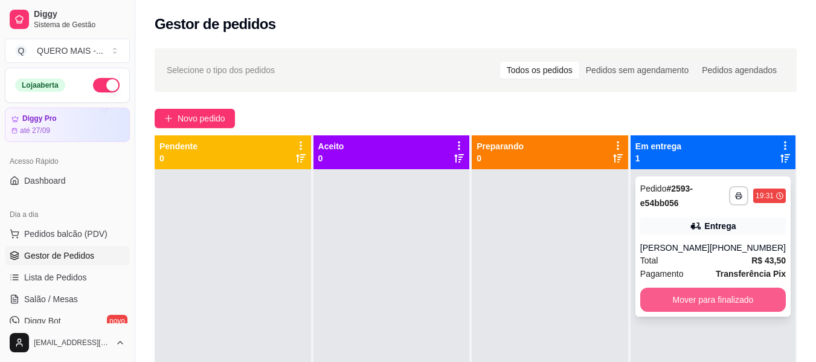
click at [692, 307] on button "Mover para finalizado" at bounding box center [713, 300] width 146 height 24
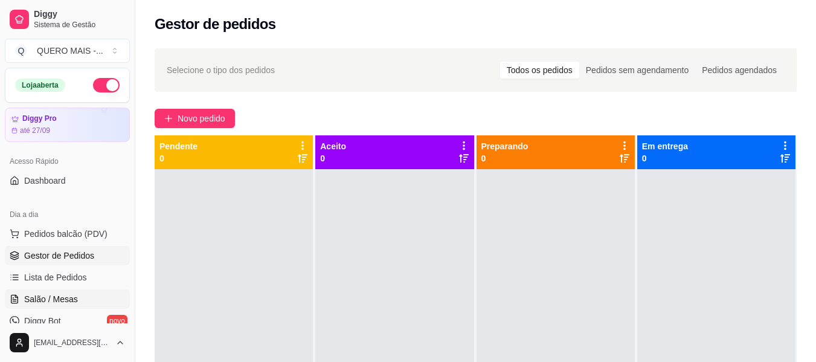
click at [58, 295] on span "Salão / Mesas" at bounding box center [51, 299] width 54 height 12
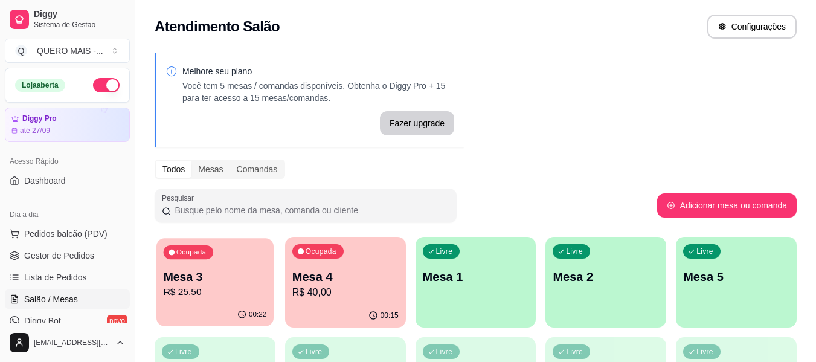
click at [213, 305] on div "00:22" at bounding box center [214, 314] width 117 height 23
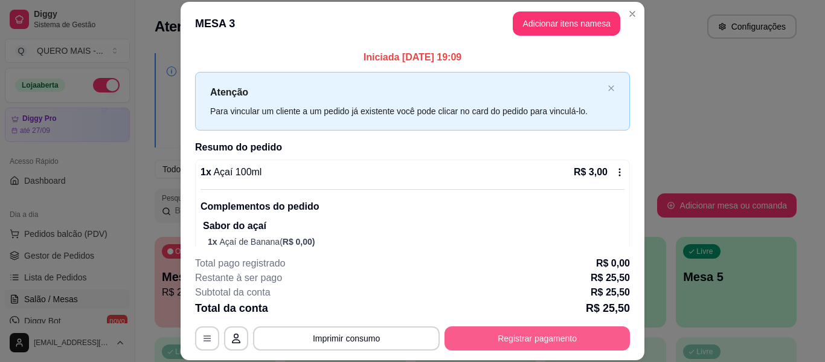
click at [501, 335] on button "Registrar pagamento" at bounding box center [537, 338] width 185 height 24
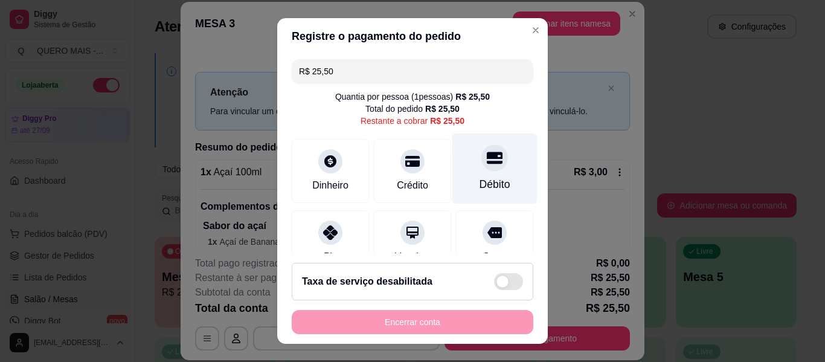
click at [481, 167] on div at bounding box center [494, 157] width 27 height 27
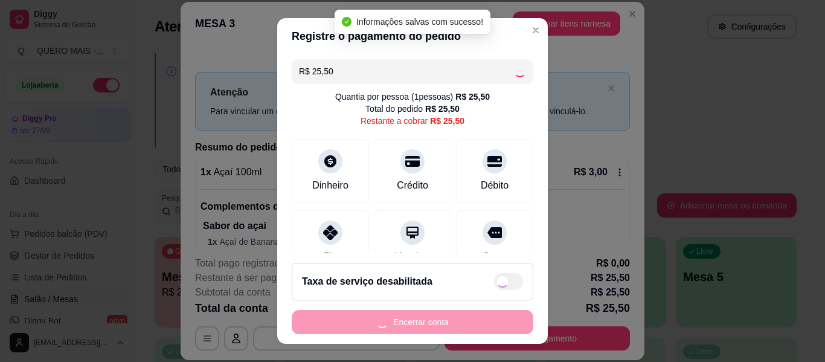
type input "R$ 0,00"
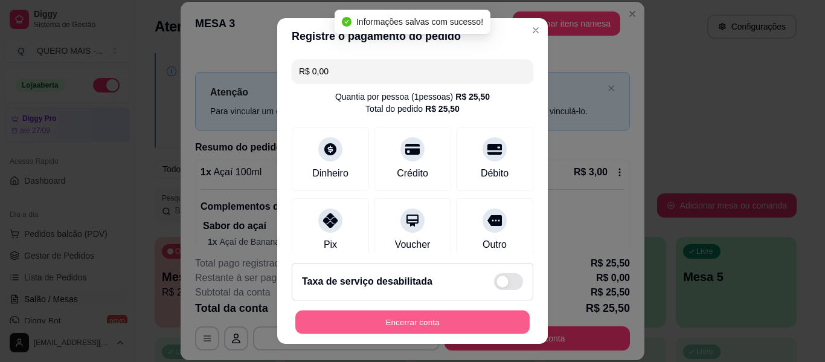
click at [408, 322] on button "Encerrar conta" at bounding box center [412, 322] width 234 height 24
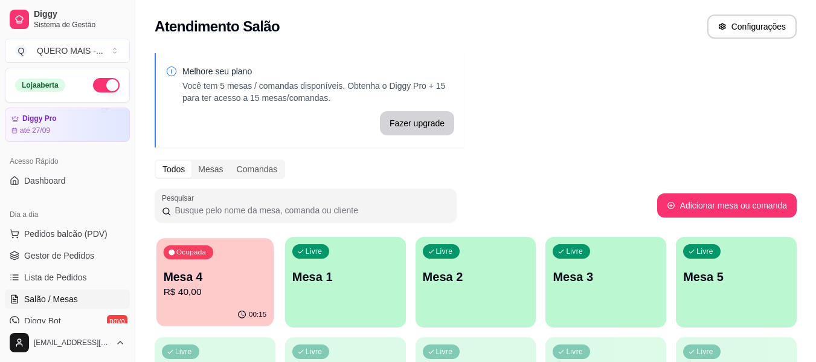
click at [228, 303] on div "Ocupada Mesa 4 R$ 40,00" at bounding box center [214, 270] width 117 height 65
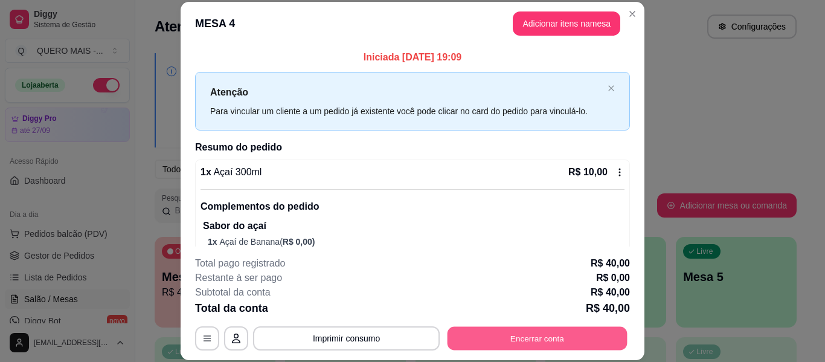
click at [544, 335] on button "Encerrar conta" at bounding box center [538, 339] width 180 height 24
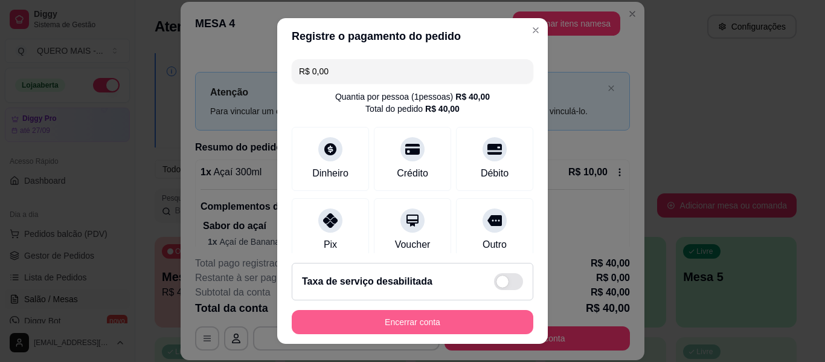
click at [437, 323] on button "Encerrar conta" at bounding box center [413, 322] width 242 height 24
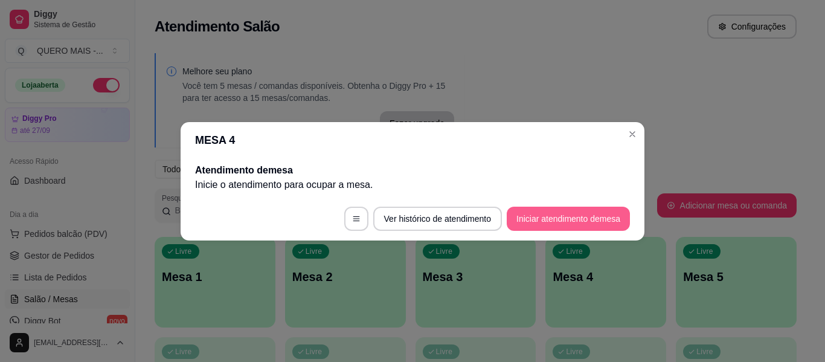
click at [574, 221] on button "Iniciar atendimento de mesa" at bounding box center [568, 219] width 123 height 24
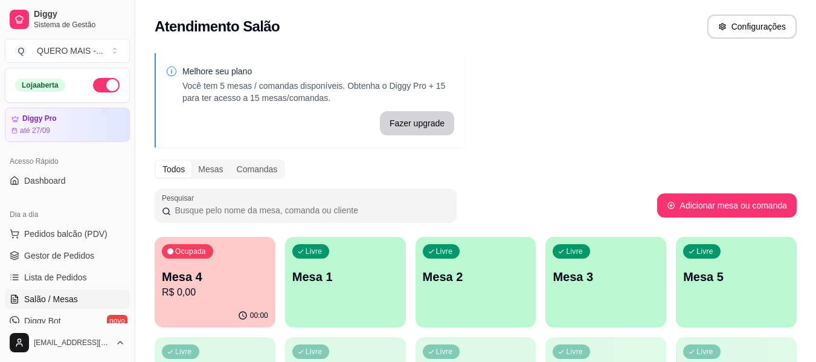
click at [216, 301] on div "Ocupada Mesa 4 R$ 0,00" at bounding box center [215, 270] width 121 height 67
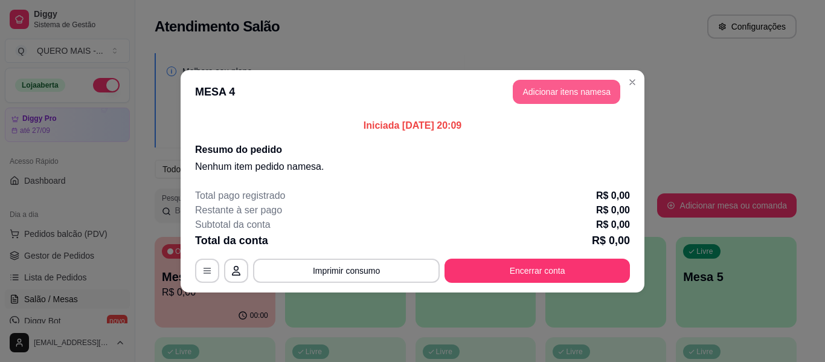
click at [547, 95] on button "Adicionar itens na mesa" at bounding box center [567, 92] width 108 height 24
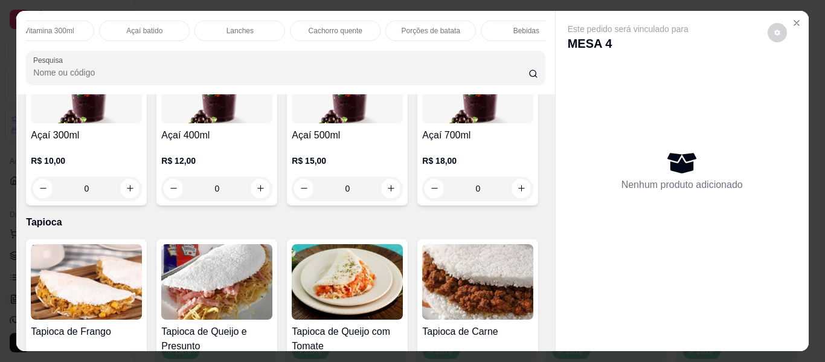
scroll to position [0, 413]
click at [124, 26] on p "Açaí batido" at bounding box center [136, 31] width 36 height 10
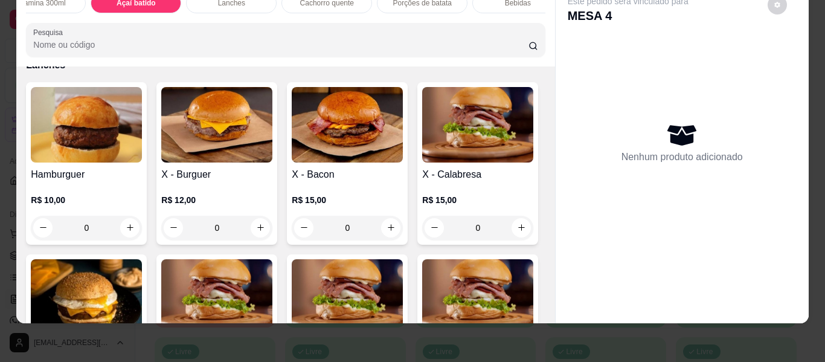
scroll to position [1829, 0]
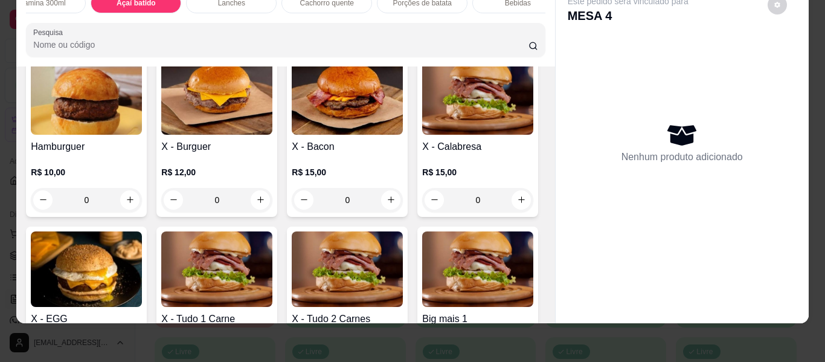
click at [385, 16] on div "0" at bounding box center [347, 4] width 111 height 24
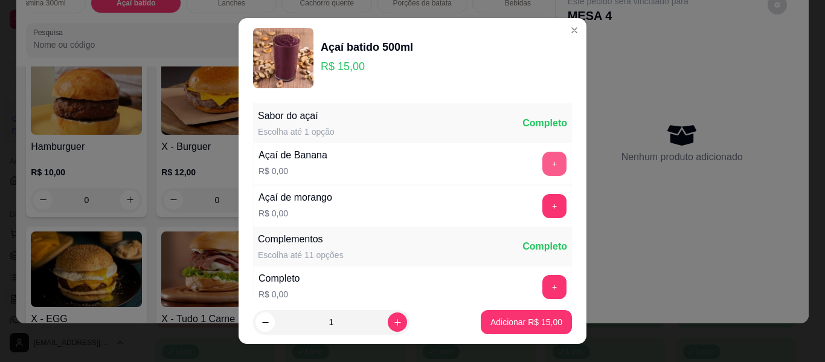
click at [542, 158] on button "+" at bounding box center [554, 164] width 24 height 24
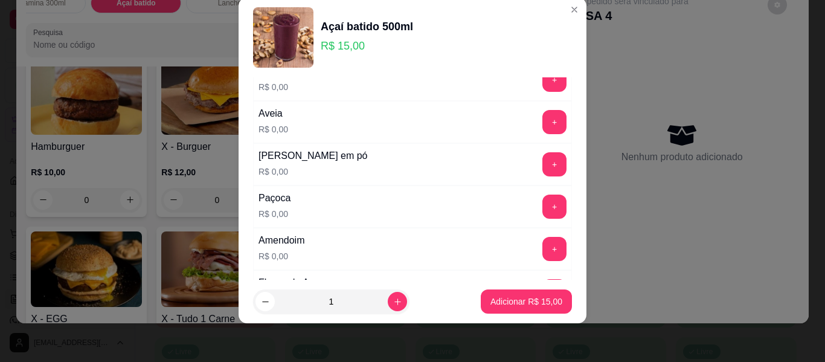
scroll to position [250, 0]
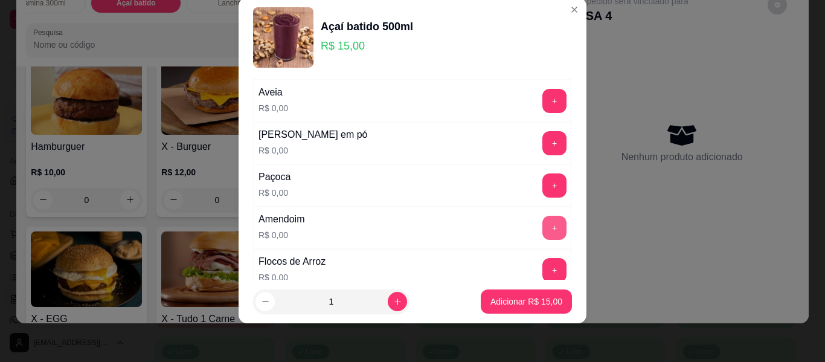
click at [542, 228] on button "+" at bounding box center [554, 228] width 24 height 24
click at [543, 98] on button "+" at bounding box center [555, 101] width 24 height 24
click at [542, 146] on button "+" at bounding box center [554, 143] width 24 height 24
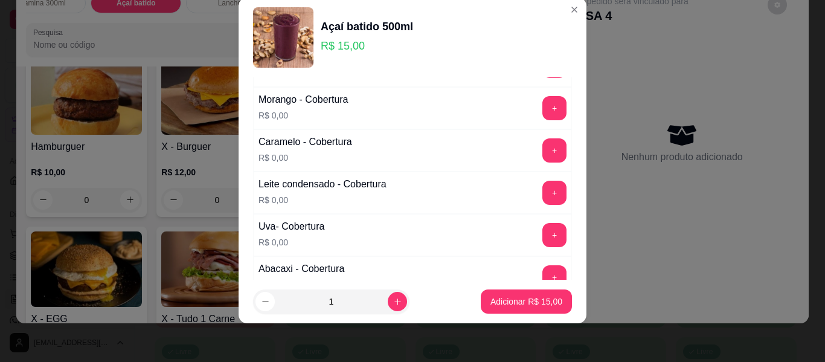
scroll to position [1106, 0]
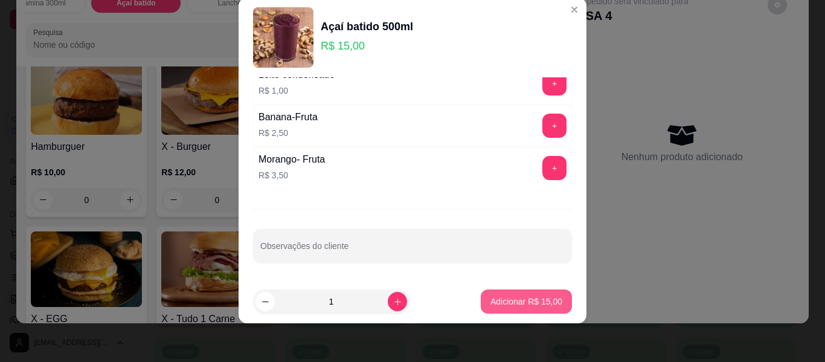
click at [510, 303] on p "Adicionar R$ 15,00" at bounding box center [526, 301] width 72 height 12
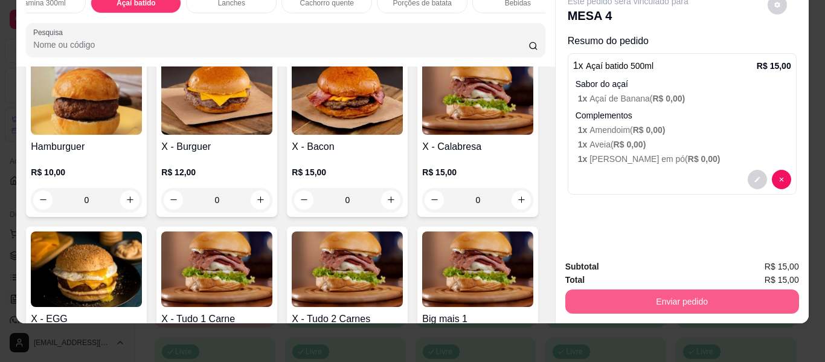
click at [660, 292] on button "Enviar pedido" at bounding box center [682, 301] width 234 height 24
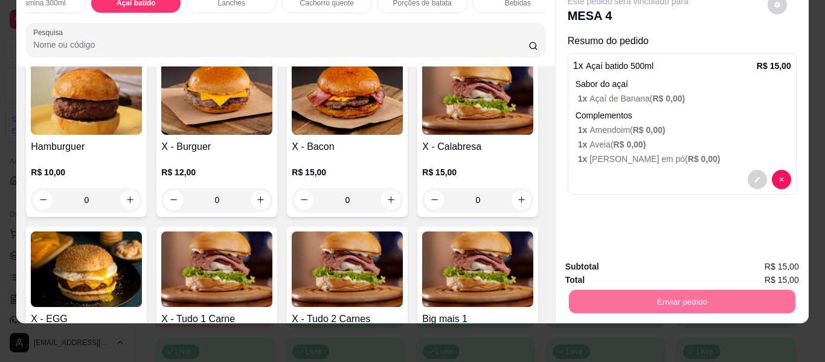
click at [644, 262] on button "Não registrar e enviar pedido" at bounding box center [642, 262] width 126 height 23
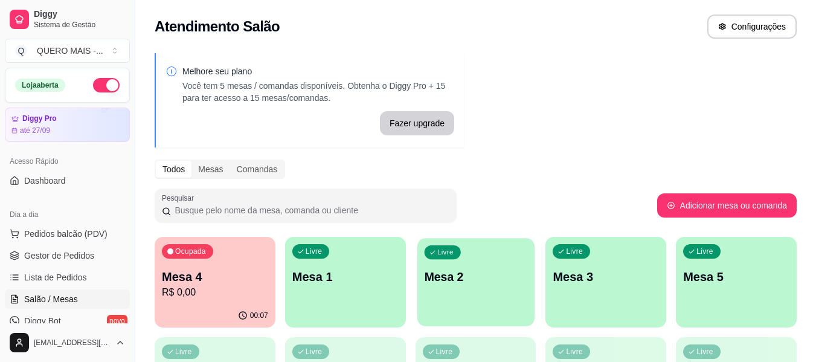
click at [493, 310] on div "Livre Mesa 2" at bounding box center [475, 275] width 117 height 74
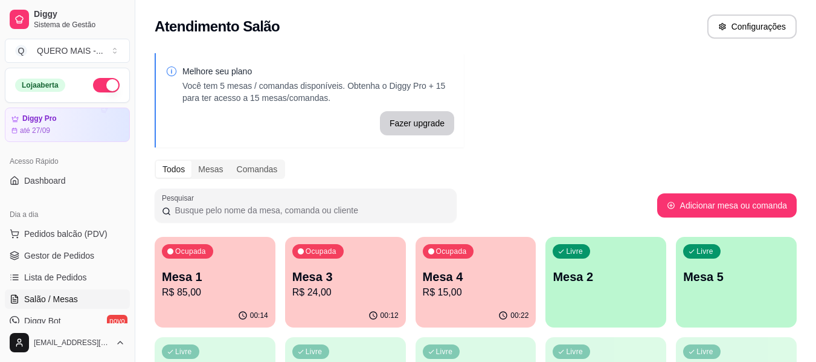
click at [583, 288] on div "Livre Mesa 2" at bounding box center [605, 275] width 121 height 76
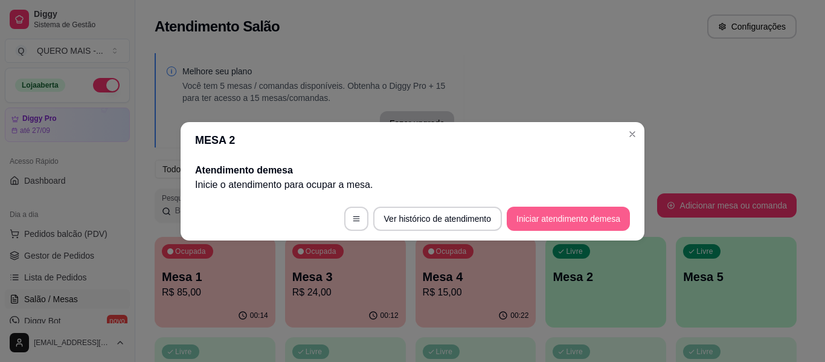
click at [556, 218] on button "Iniciar atendimento de mesa" at bounding box center [568, 219] width 123 height 24
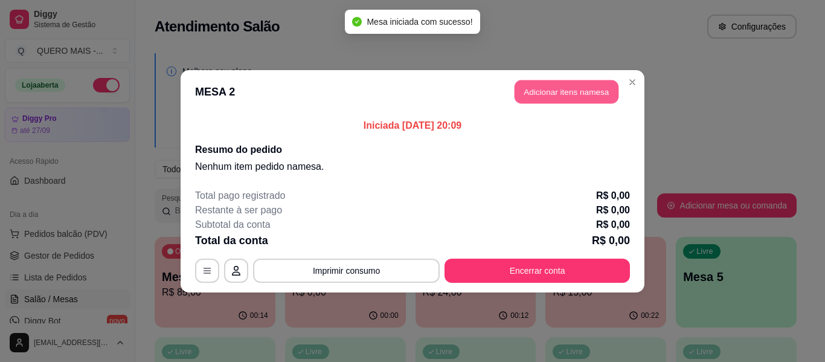
click at [552, 97] on button "Adicionar itens na mesa" at bounding box center [567, 92] width 104 height 24
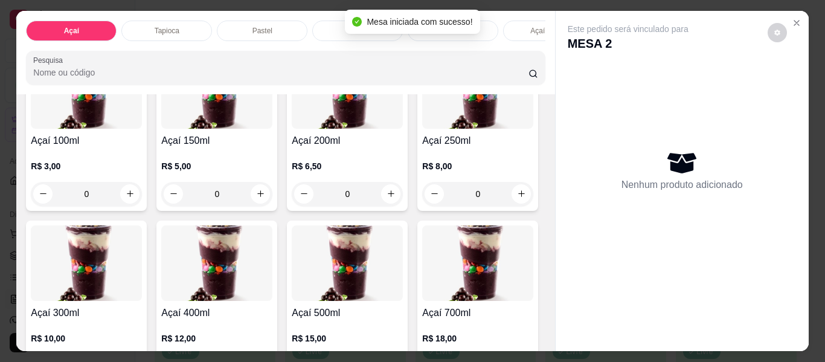
scroll to position [181, 0]
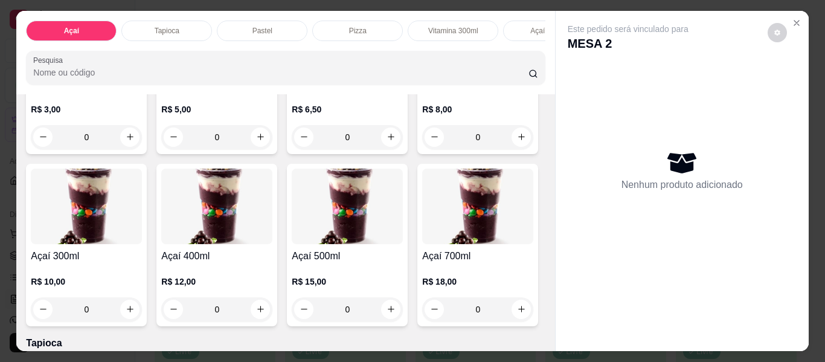
click at [142, 315] on div "0" at bounding box center [86, 309] width 111 height 24
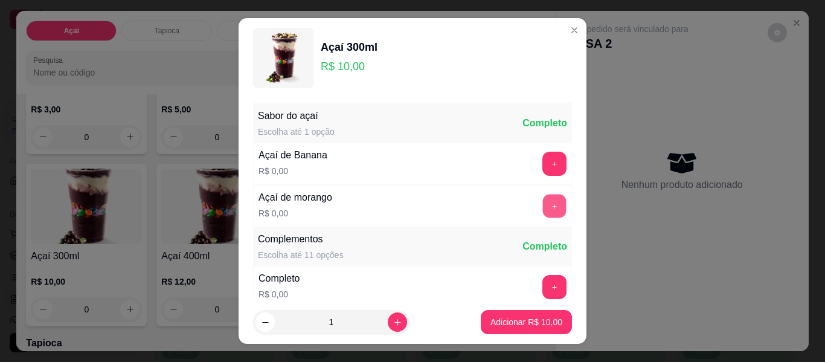
click at [543, 197] on button "+" at bounding box center [555, 207] width 24 height 24
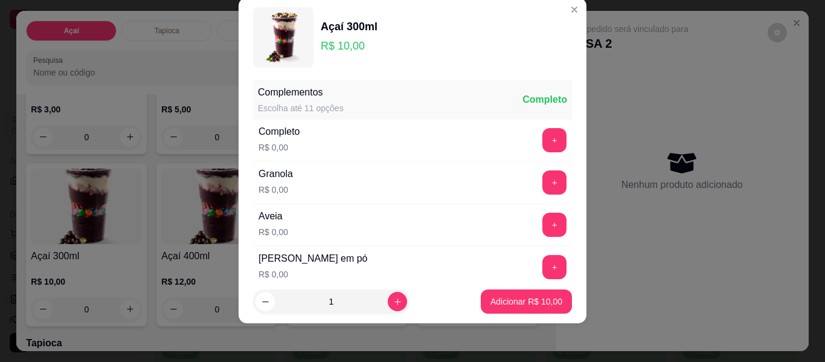
scroll to position [129, 0]
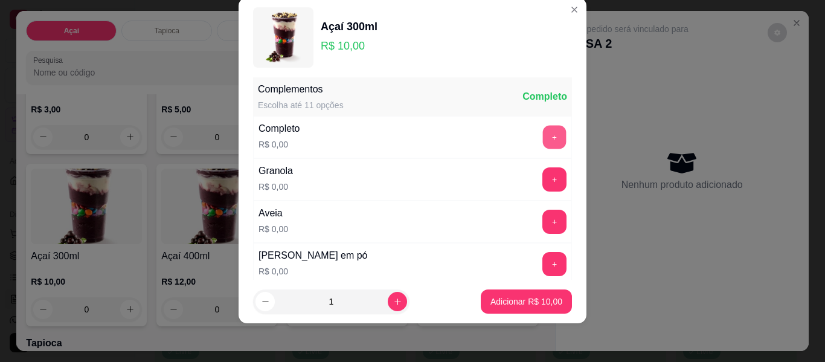
click at [543, 131] on button "+" at bounding box center [555, 138] width 24 height 24
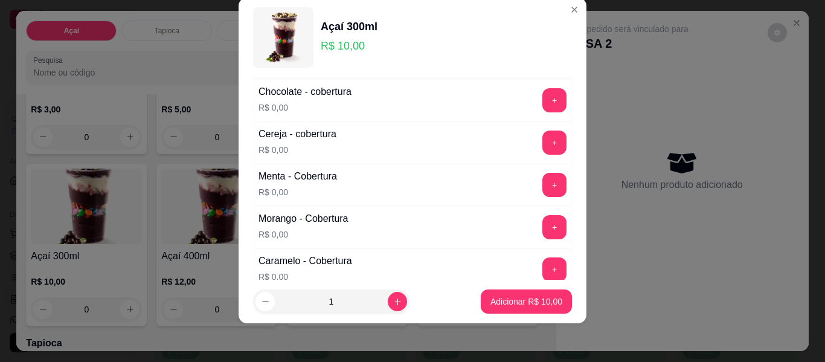
scroll to position [733, 0]
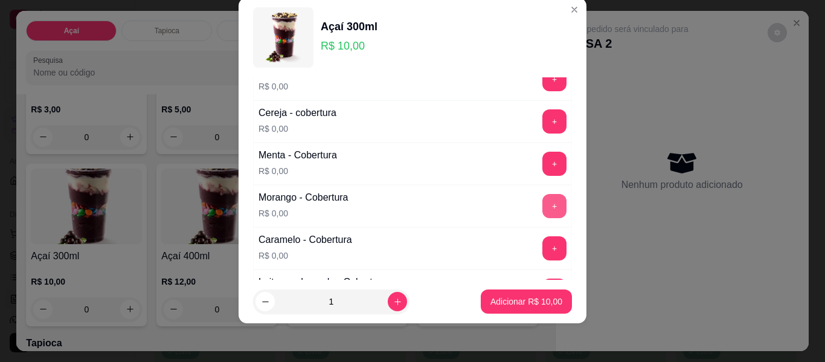
click at [542, 201] on button "+" at bounding box center [554, 206] width 24 height 24
click at [391, 305] on button "increase-product-quantity" at bounding box center [397, 301] width 19 height 19
type input "2"
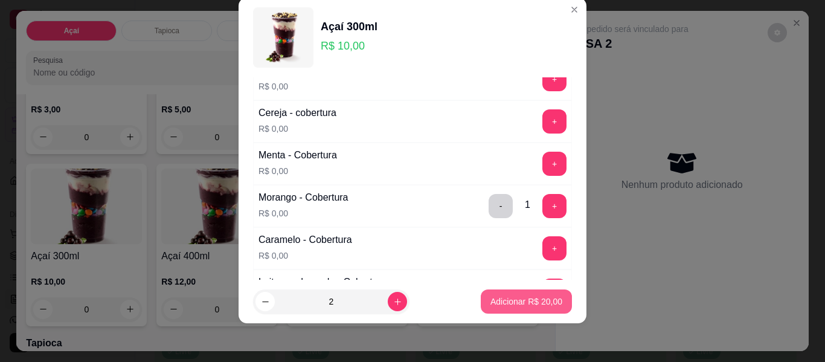
click at [514, 301] on p "Adicionar R$ 20,00" at bounding box center [526, 301] width 72 height 12
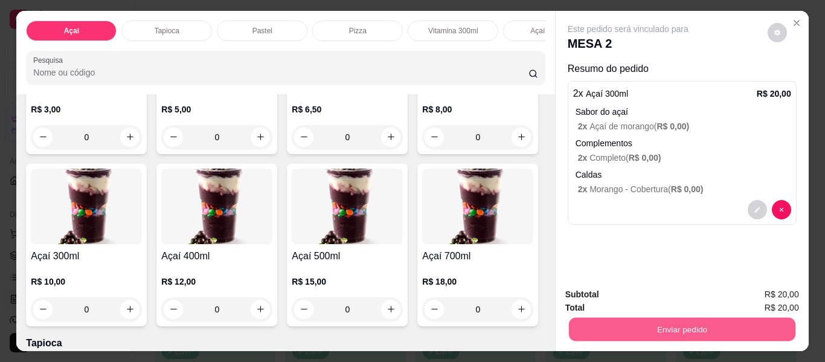
click at [650, 322] on button "Enviar pedido" at bounding box center [681, 330] width 227 height 24
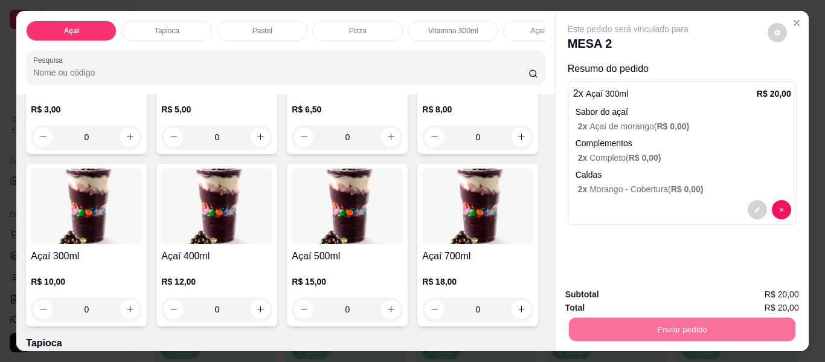
click at [621, 291] on button "Não registrar e enviar pedido" at bounding box center [642, 294] width 122 height 22
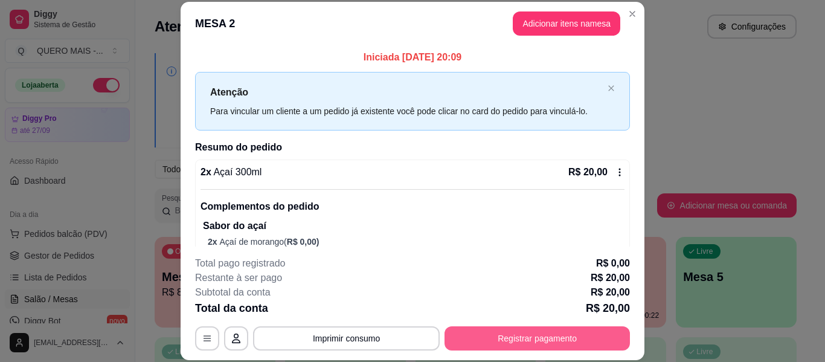
click at [523, 338] on button "Registrar pagamento" at bounding box center [537, 338] width 185 height 24
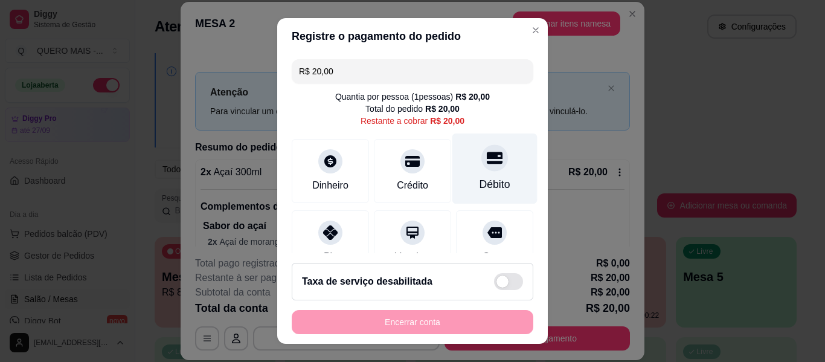
click at [485, 169] on div "Débito" at bounding box center [494, 168] width 85 height 71
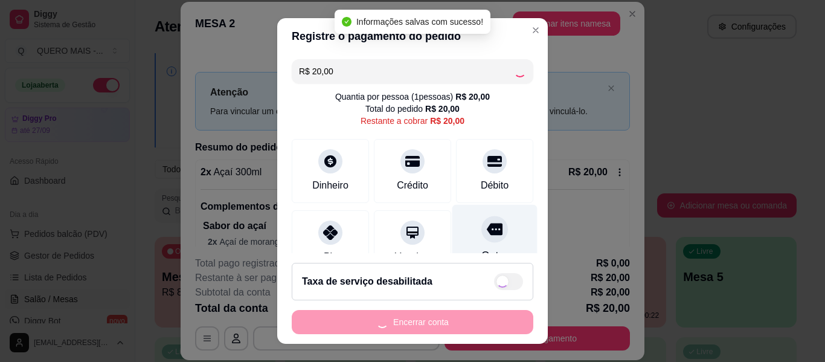
type input "R$ 0,00"
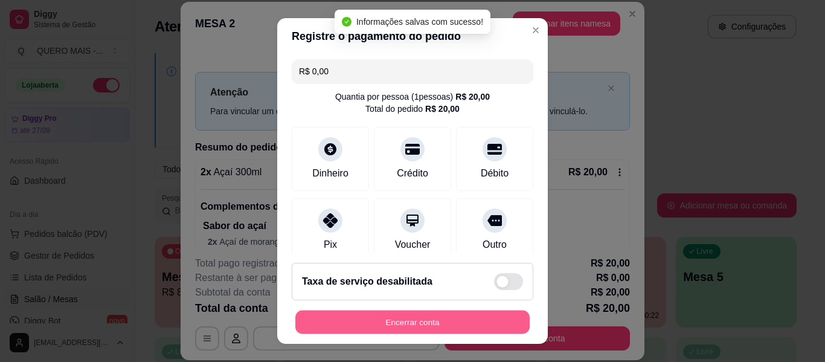
click at [448, 315] on button "Encerrar conta" at bounding box center [412, 322] width 234 height 24
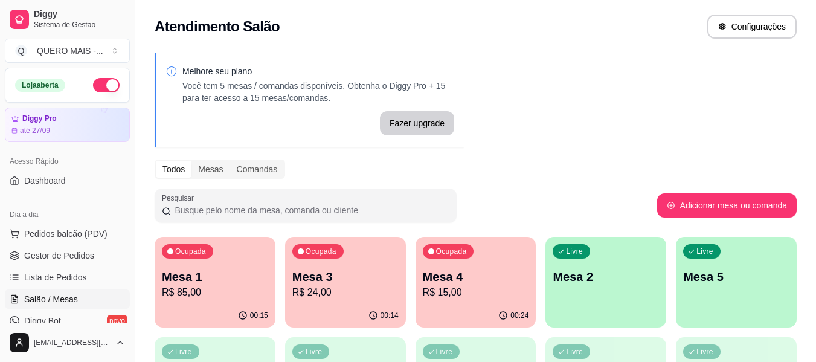
click at [423, 307] on div "00:24" at bounding box center [476, 316] width 121 height 24
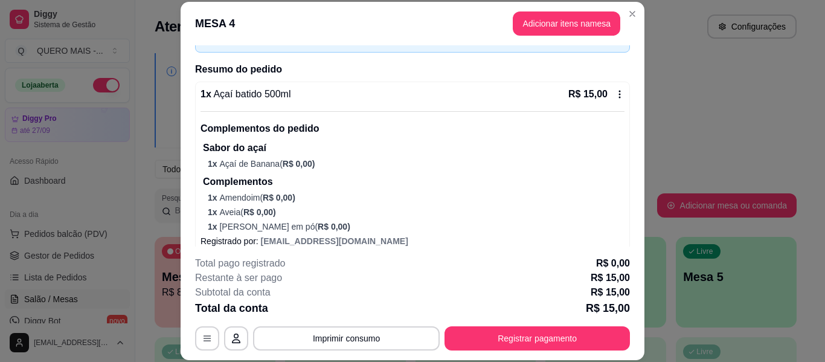
scroll to position [91, 0]
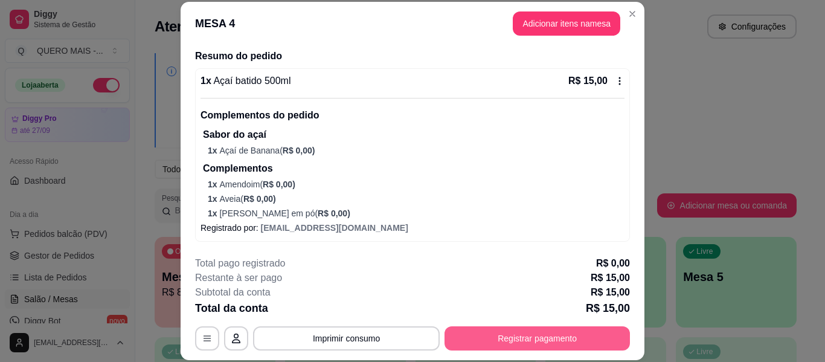
click at [494, 335] on button "Registrar pagamento" at bounding box center [537, 338] width 185 height 24
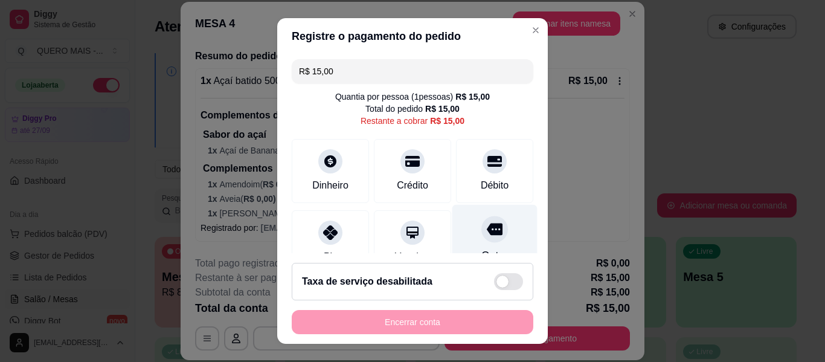
drag, startPoint x: 483, startPoint y: 176, endPoint x: 462, endPoint y: 214, distance: 43.5
click at [483, 175] on div "Débito" at bounding box center [494, 171] width 77 height 64
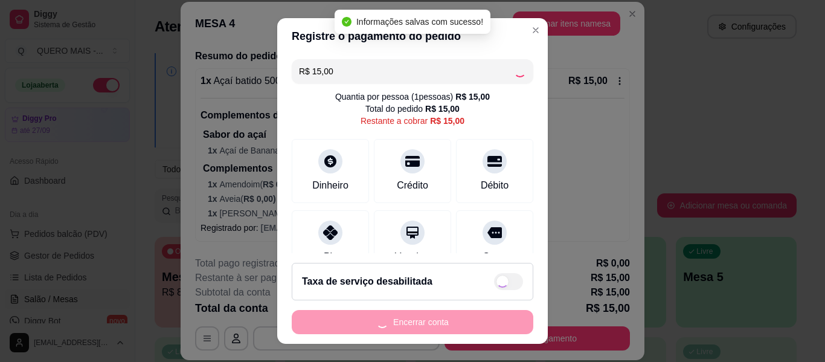
type input "R$ 0,00"
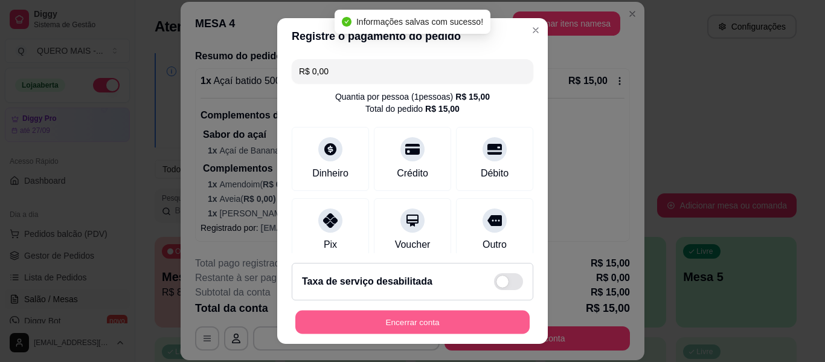
click at [411, 320] on button "Encerrar conta" at bounding box center [412, 322] width 234 height 24
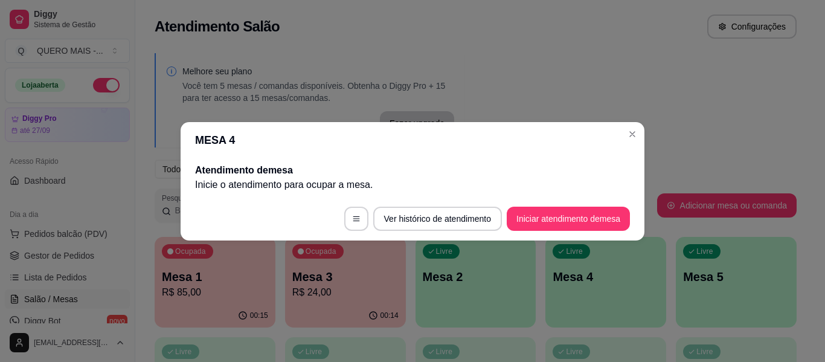
scroll to position [0, 0]
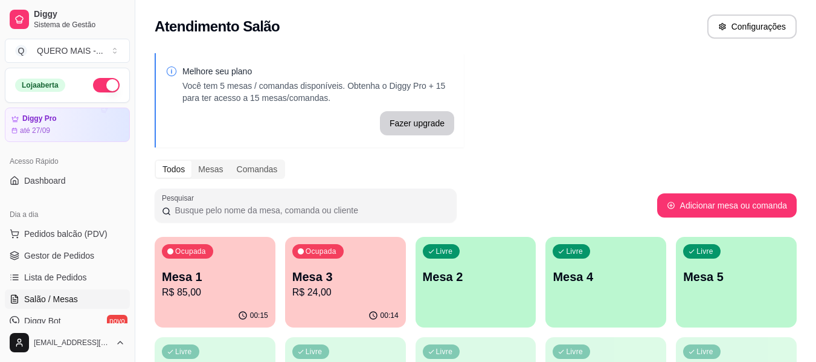
click at [327, 306] on div "00:14" at bounding box center [345, 316] width 121 height 24
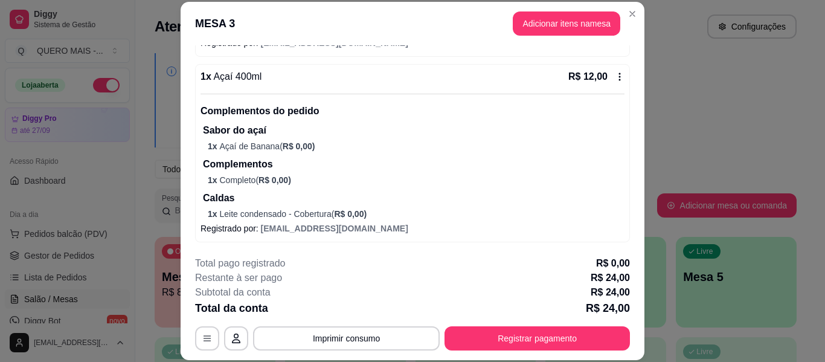
scroll to position [281, 0]
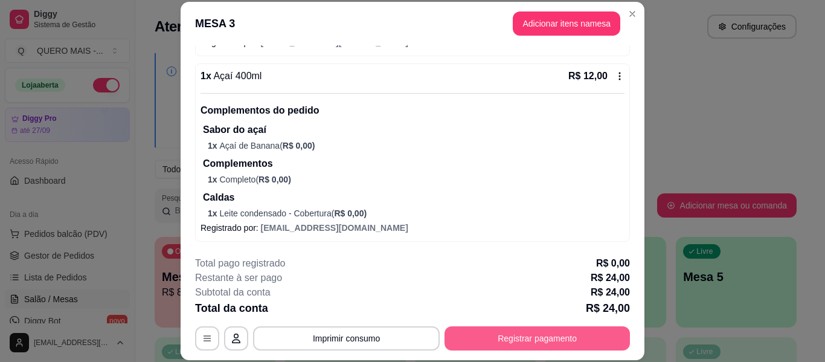
click at [491, 343] on button "Registrar pagamento" at bounding box center [537, 338] width 185 height 24
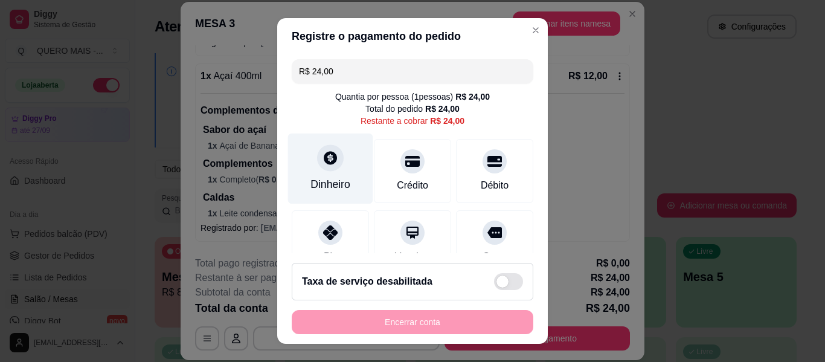
click at [326, 150] on div at bounding box center [330, 157] width 27 height 27
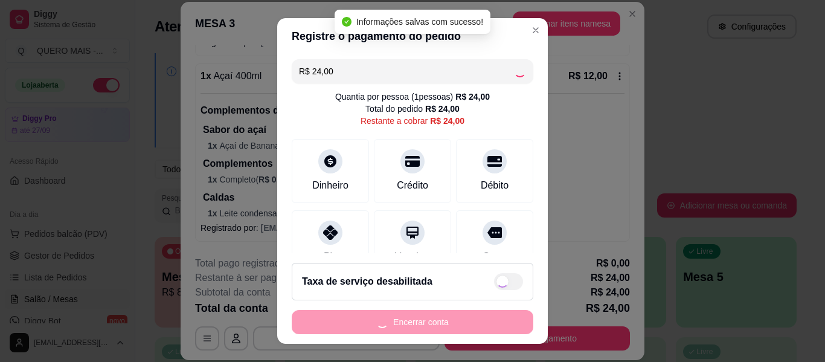
type input "R$ 0,00"
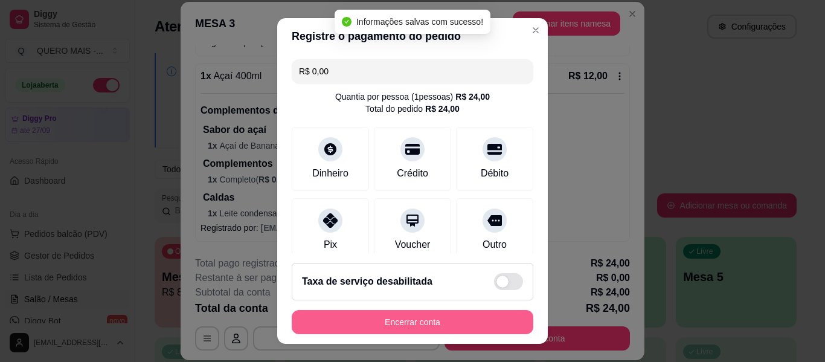
click at [421, 321] on button "Encerrar conta" at bounding box center [413, 322] width 242 height 24
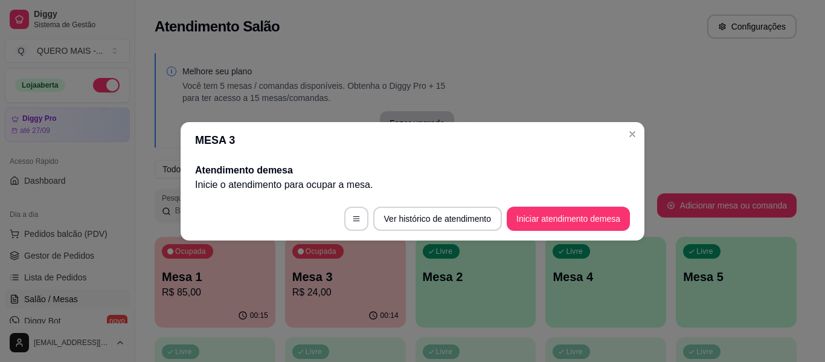
scroll to position [0, 0]
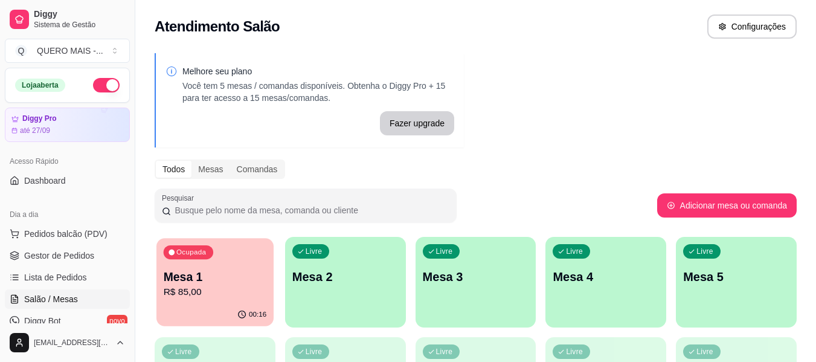
click at [230, 305] on div "00:16" at bounding box center [214, 314] width 117 height 23
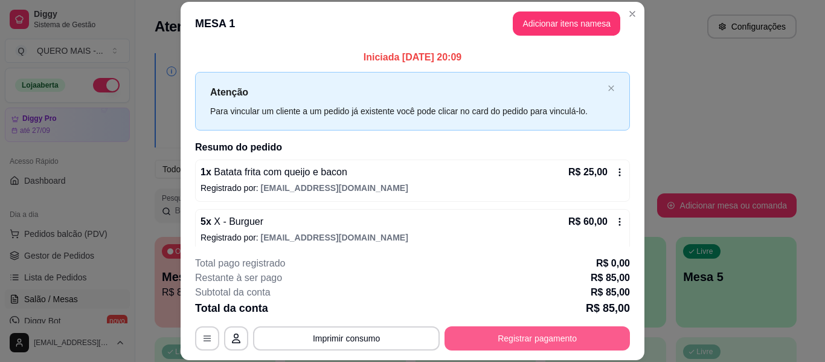
click at [465, 326] on div "**********" at bounding box center [412, 303] width 435 height 94
click at [467, 335] on button "Registrar pagamento" at bounding box center [537, 338] width 185 height 24
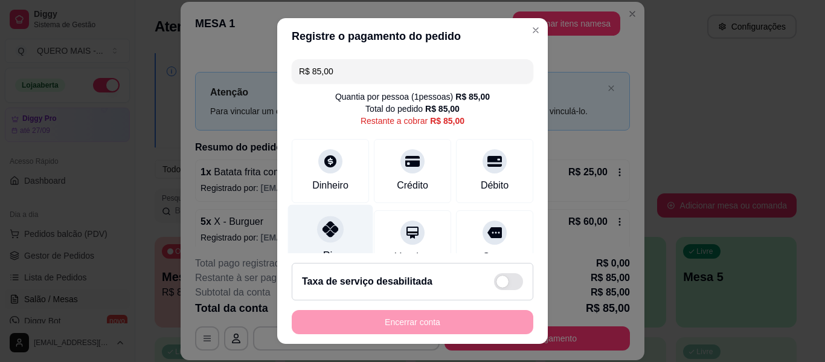
drag, startPoint x: 327, startPoint y: 231, endPoint x: 352, endPoint y: 234, distance: 24.4
click at [328, 231] on icon at bounding box center [331, 229] width 16 height 16
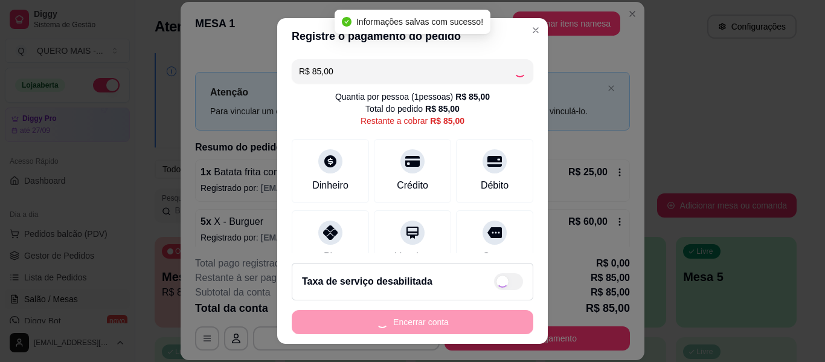
type input "R$ 0,00"
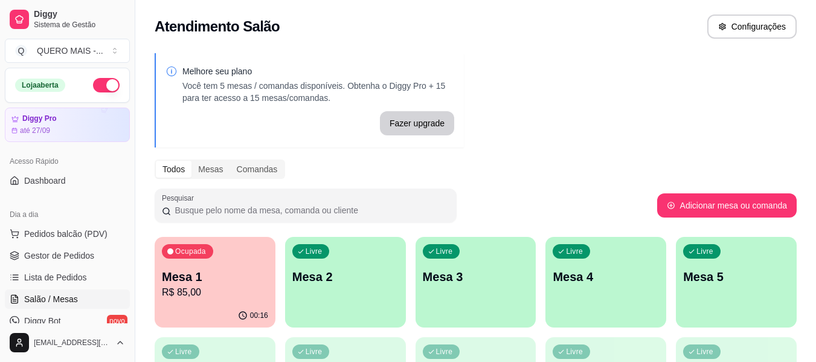
click at [313, 292] on div "Livre Mesa 2" at bounding box center [345, 275] width 121 height 76
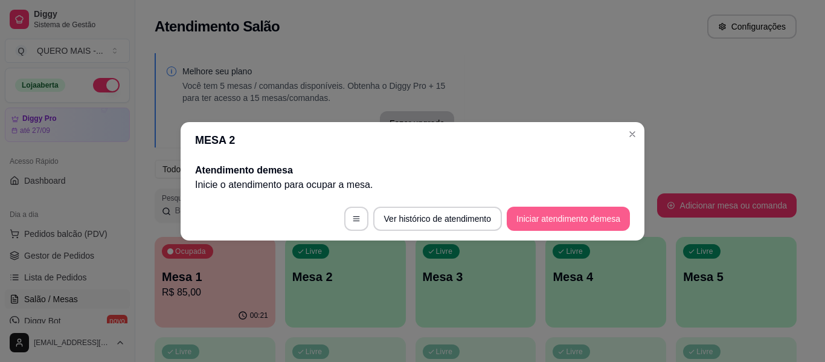
click at [556, 224] on button "Iniciar atendimento de mesa" at bounding box center [568, 219] width 123 height 24
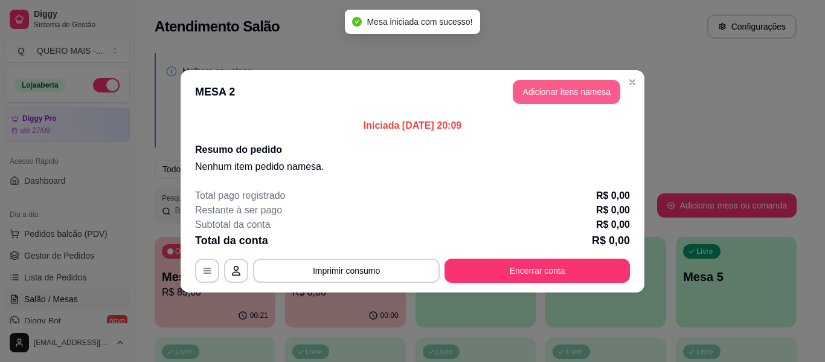
click at [560, 90] on button "Adicionar itens na mesa" at bounding box center [567, 92] width 108 height 24
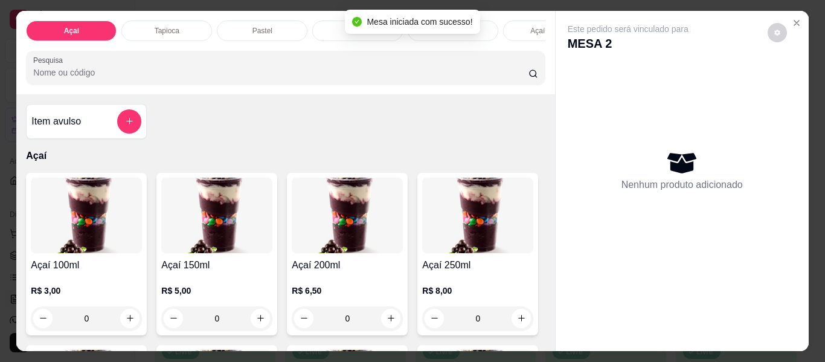
click at [382, 320] on div "0" at bounding box center [347, 318] width 111 height 24
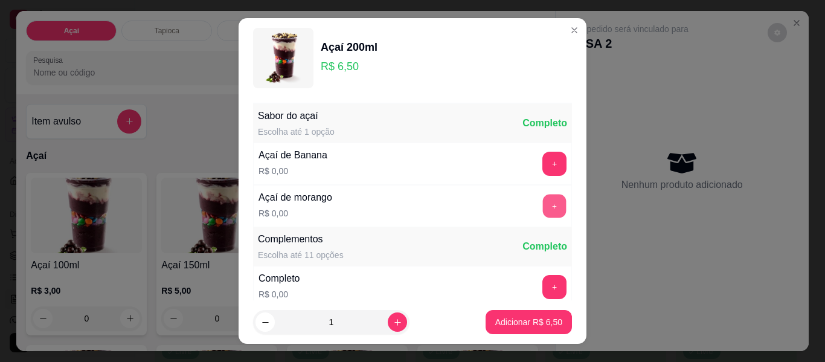
click at [543, 217] on button "+" at bounding box center [555, 207] width 24 height 24
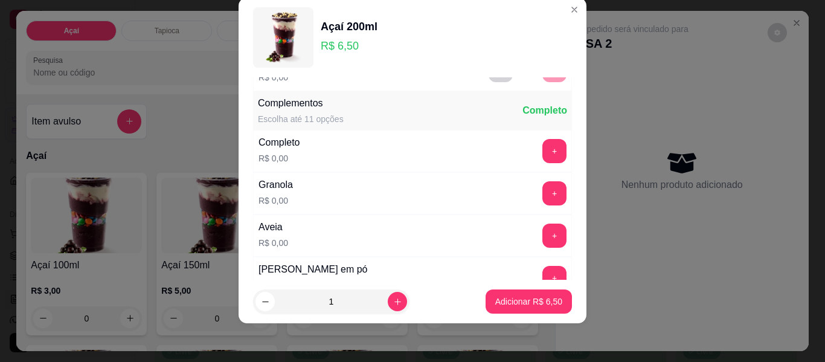
scroll to position [129, 0]
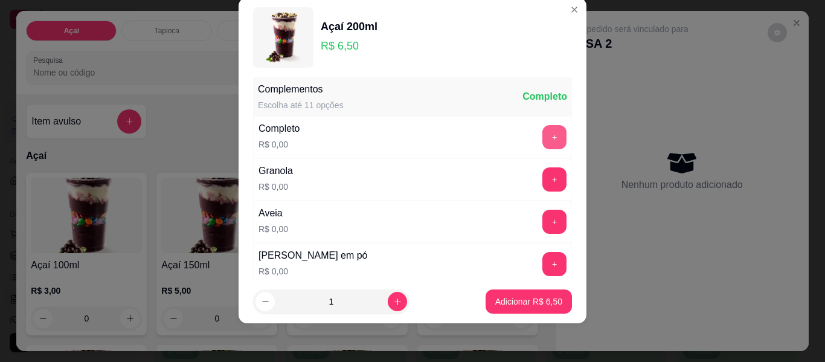
click at [542, 137] on button "+" at bounding box center [554, 137] width 24 height 24
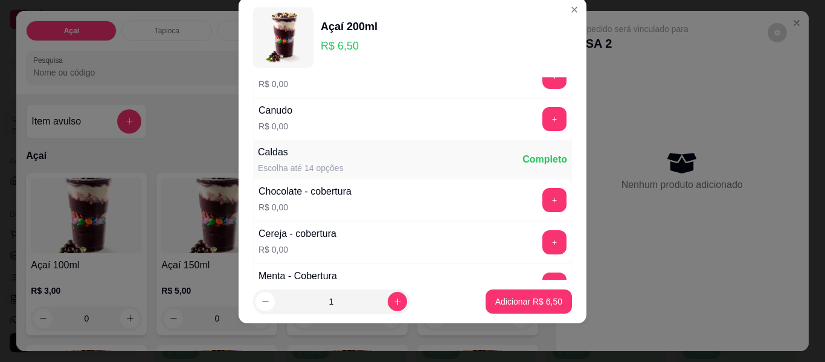
scroll to position [673, 0]
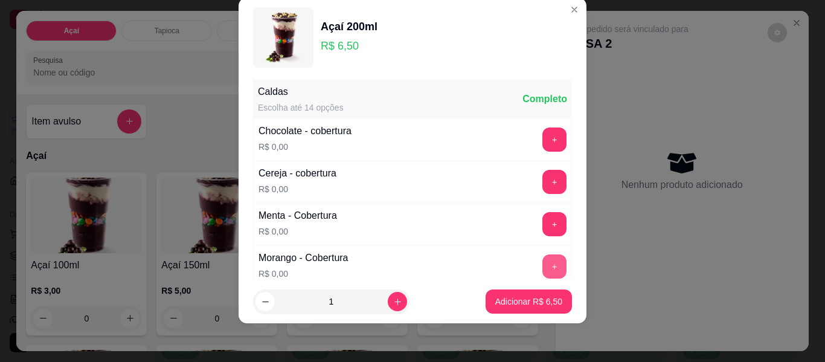
click at [542, 266] on button "+" at bounding box center [554, 266] width 24 height 24
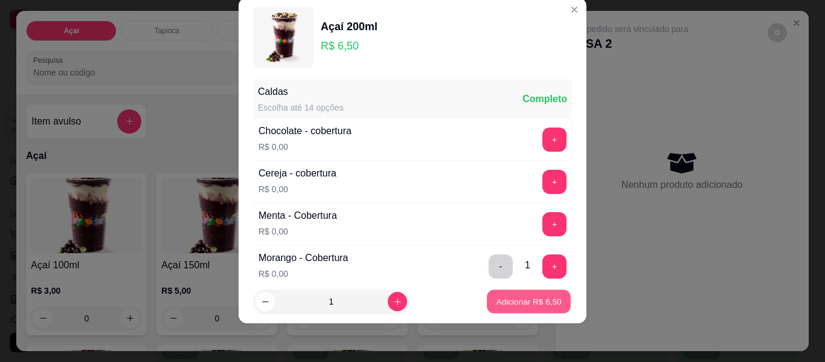
click at [519, 300] on p "Adicionar R$ 6,50" at bounding box center [528, 300] width 65 height 11
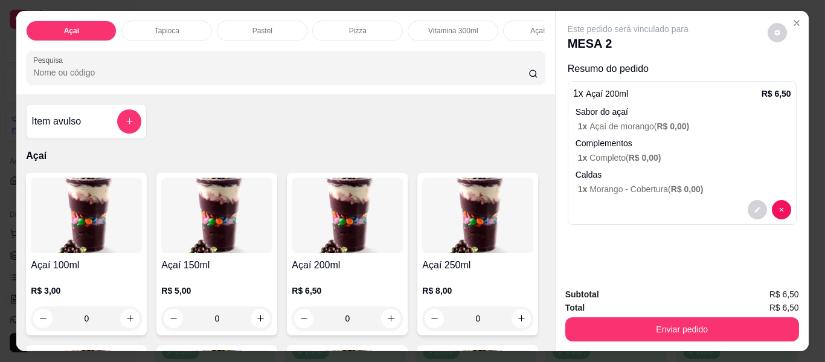
click at [389, 323] on div "0" at bounding box center [347, 318] width 111 height 24
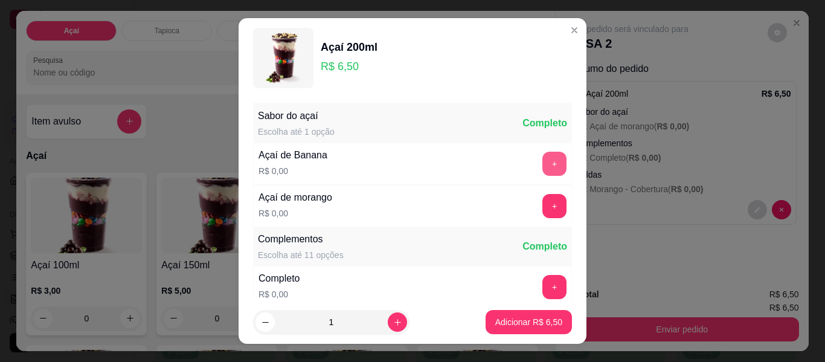
click at [542, 164] on button "+" at bounding box center [554, 164] width 24 height 24
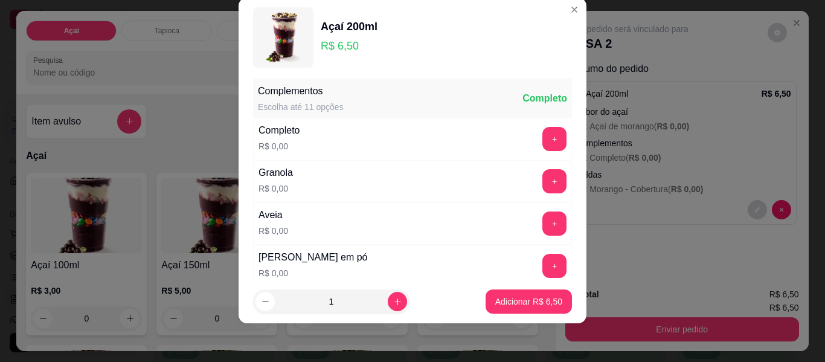
scroll to position [129, 0]
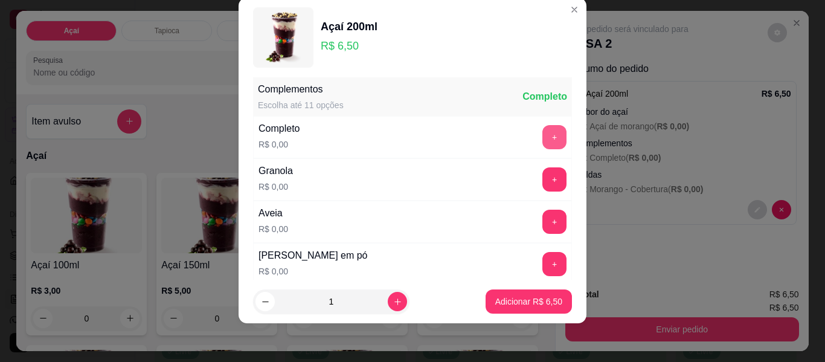
click at [542, 138] on button "+" at bounding box center [554, 137] width 24 height 24
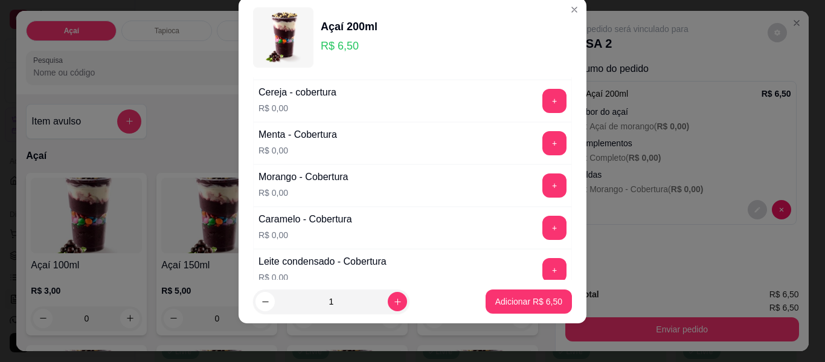
scroll to position [733, 0]
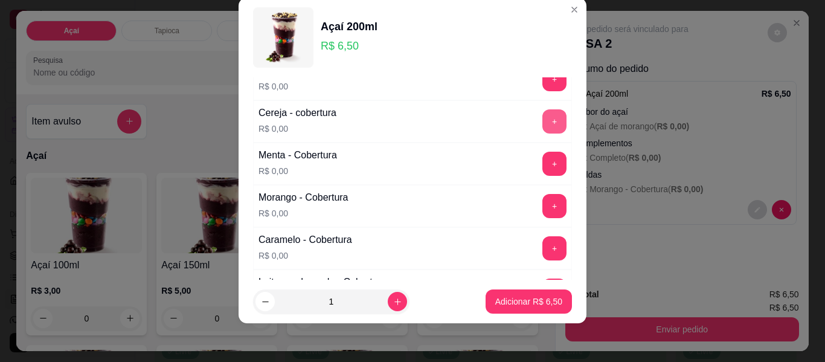
click at [542, 129] on button "+" at bounding box center [554, 121] width 24 height 24
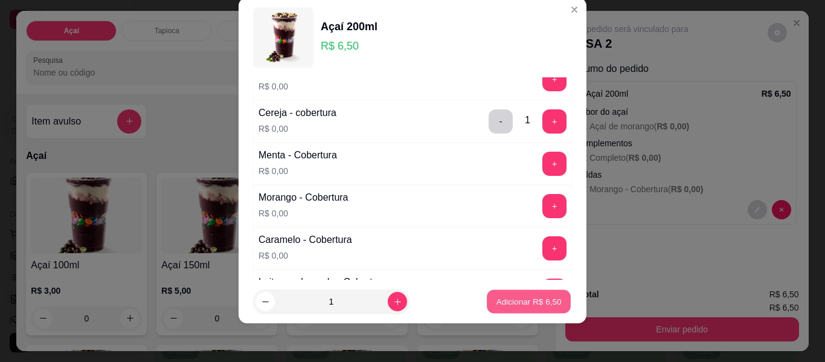
click at [513, 299] on p "Adicionar R$ 6,50" at bounding box center [528, 300] width 65 height 11
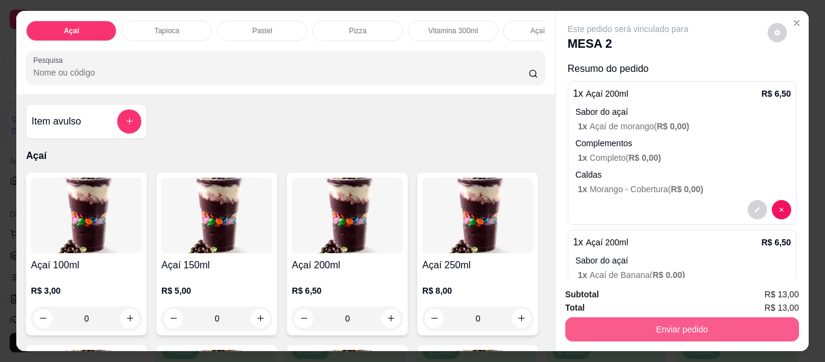
click at [661, 323] on button "Enviar pedido" at bounding box center [682, 329] width 234 height 24
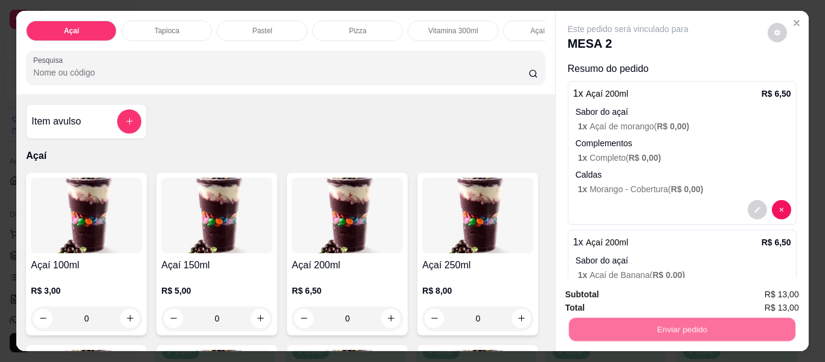
click at [612, 292] on button "Não registrar e enviar pedido" at bounding box center [642, 294] width 126 height 23
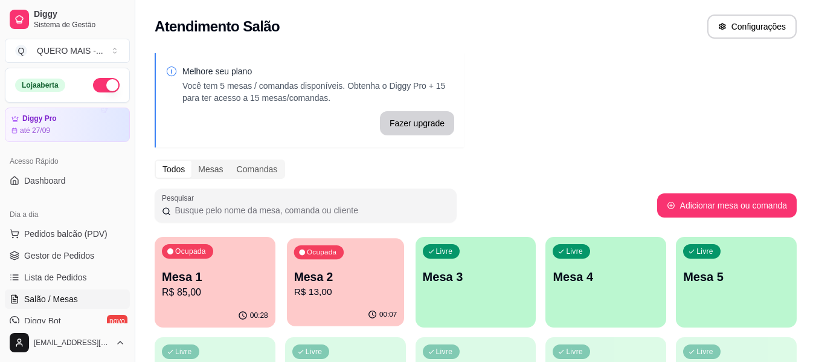
click at [304, 298] on p "R$ 13,00" at bounding box center [345, 292] width 103 height 14
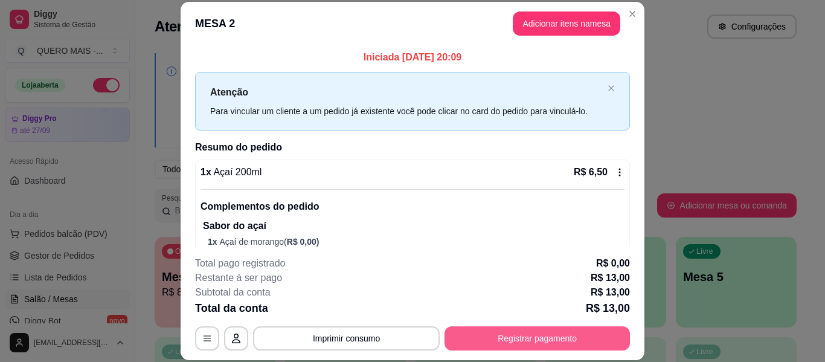
click at [545, 343] on button "Registrar pagamento" at bounding box center [537, 338] width 185 height 24
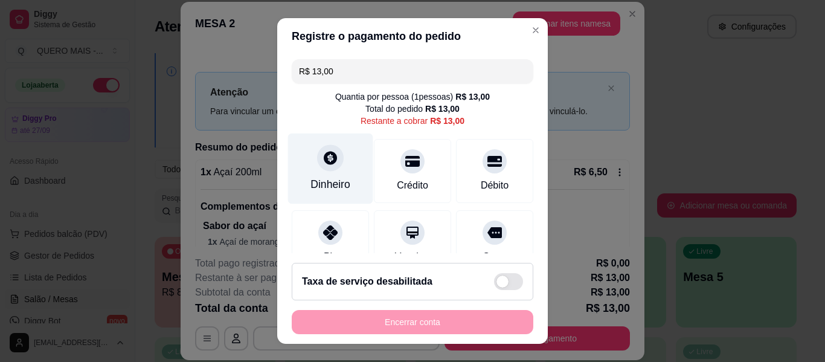
click at [314, 174] on div "Dinheiro" at bounding box center [330, 168] width 85 height 71
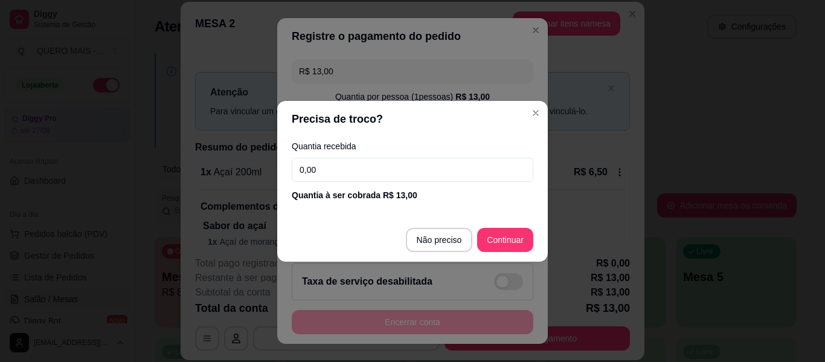
click at [327, 162] on input "0,00" at bounding box center [413, 170] width 242 height 24
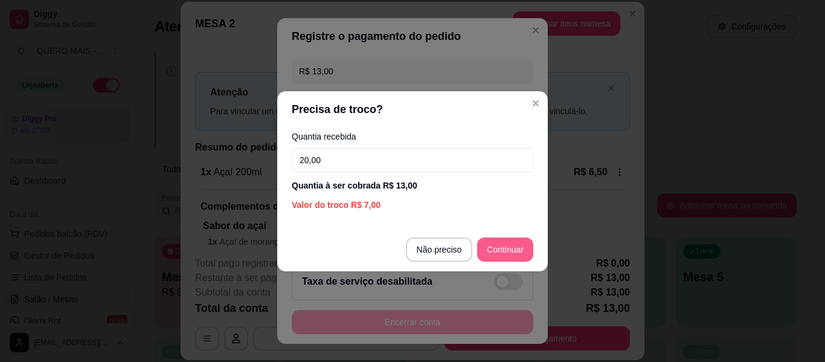
type input "20,00"
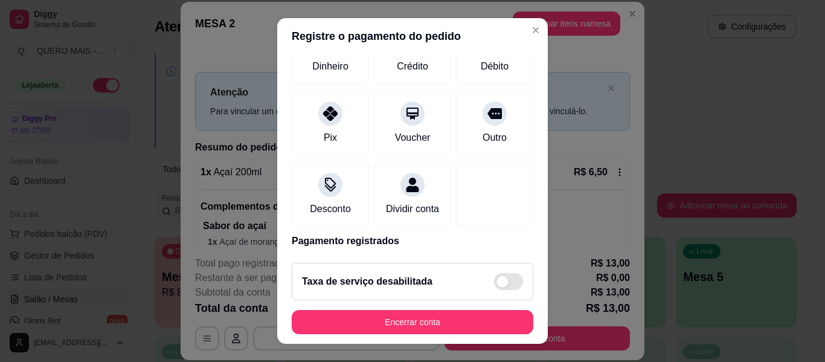
scroll to position [162, 0]
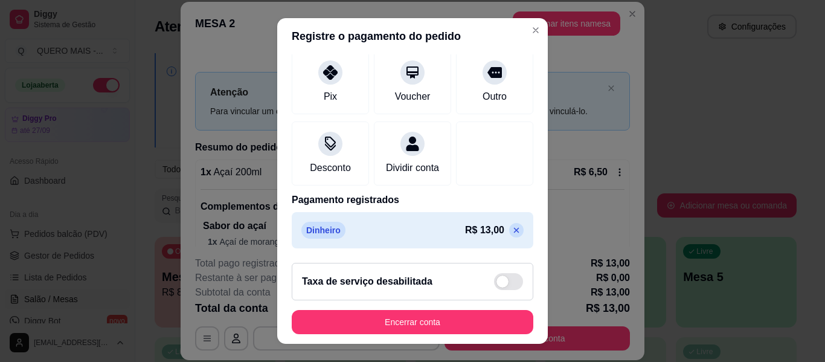
click at [512, 229] on icon at bounding box center [517, 230] width 10 height 10
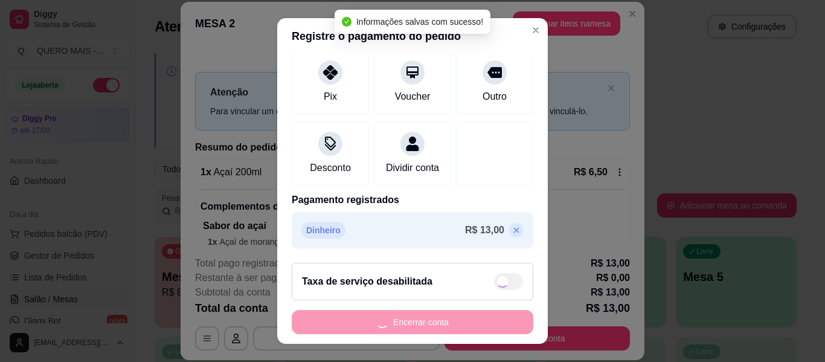
type input "R$ 13,00"
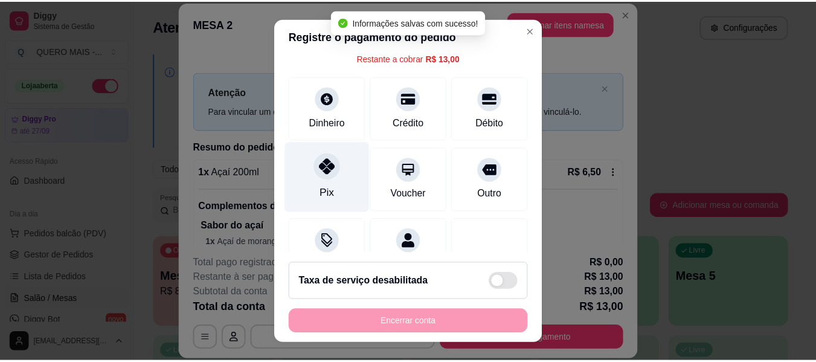
scroll to position [0, 0]
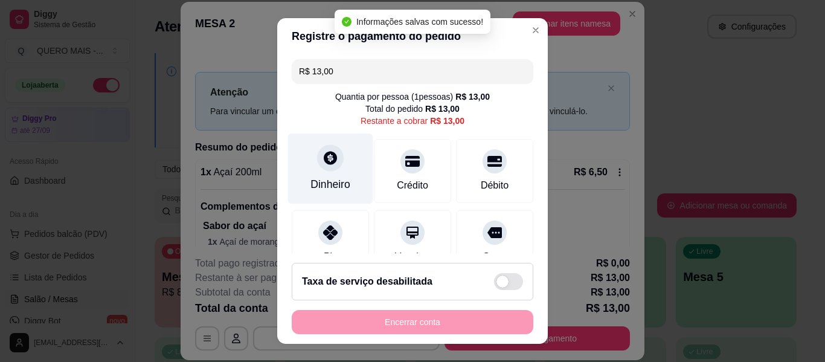
click at [324, 159] on icon at bounding box center [330, 157] width 13 height 13
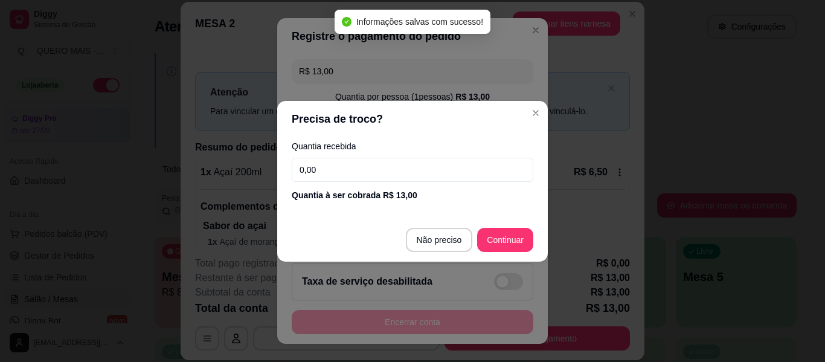
click at [329, 167] on input "0,00" at bounding box center [413, 170] width 242 height 24
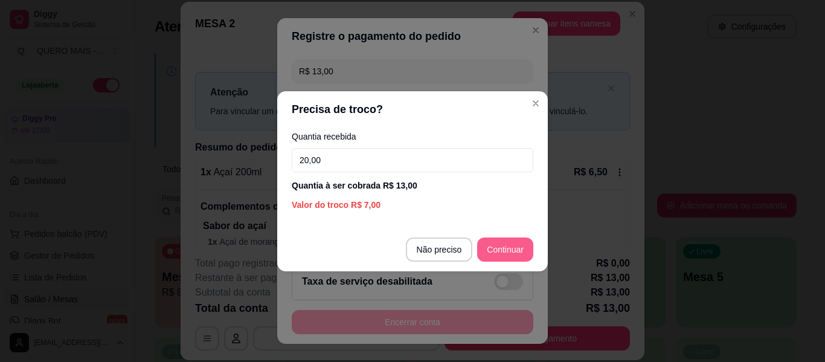
type input "20,00"
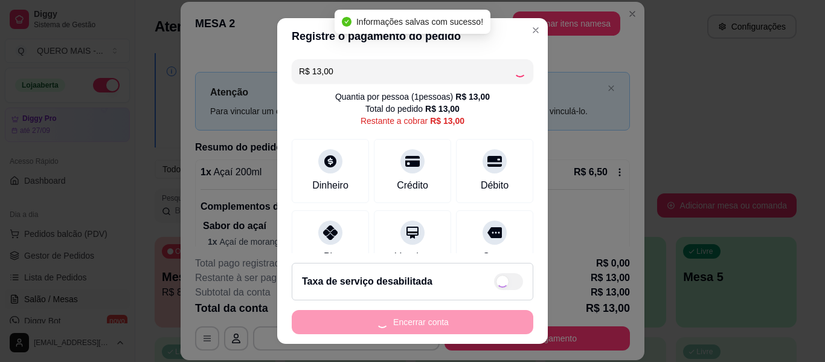
type input "R$ 0,00"
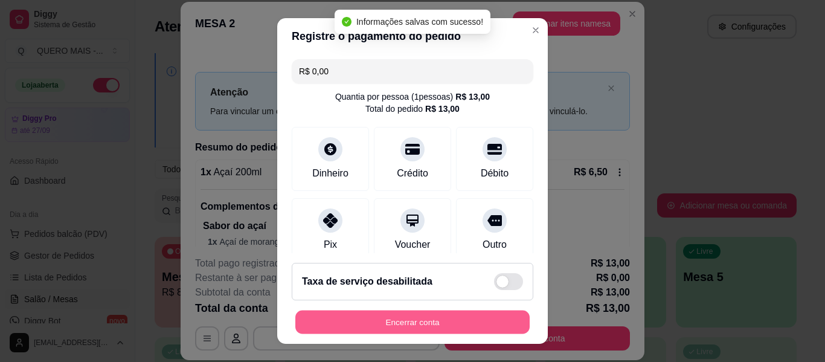
click at [394, 321] on button "Encerrar conta" at bounding box center [412, 322] width 234 height 24
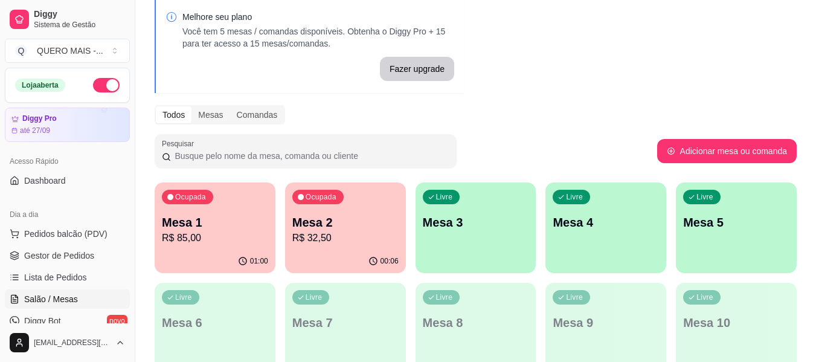
scroll to position [60, 0]
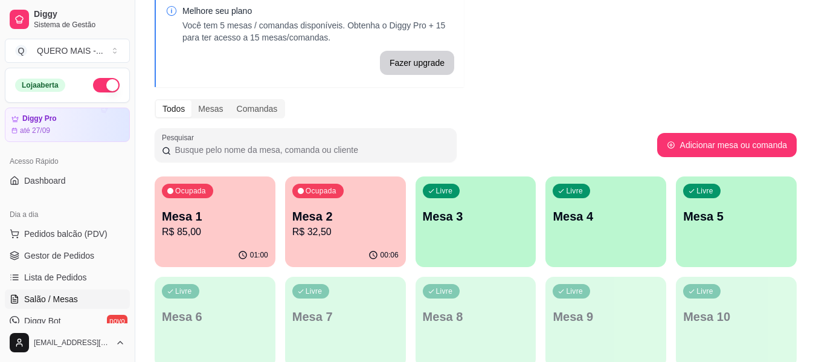
click at [217, 239] on p "R$ 85,00" at bounding box center [215, 232] width 106 height 14
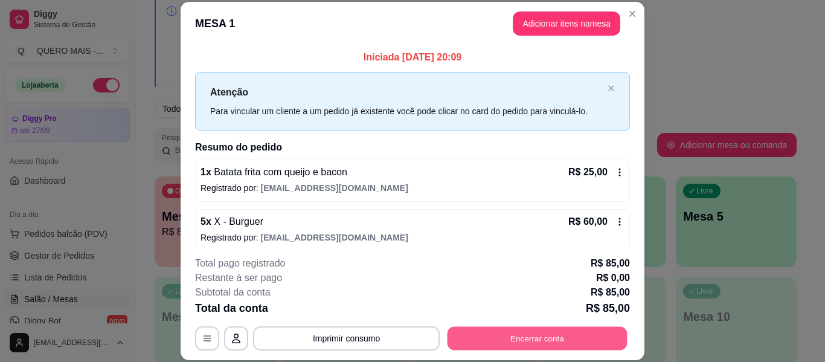
click at [509, 336] on button "Encerrar conta" at bounding box center [538, 339] width 180 height 24
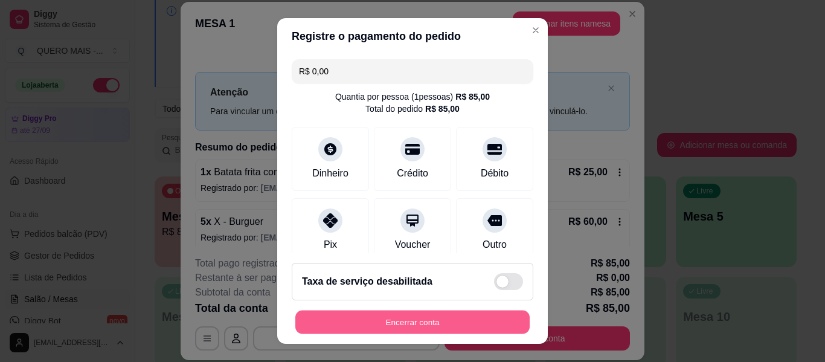
click at [417, 324] on button "Encerrar conta" at bounding box center [412, 322] width 234 height 24
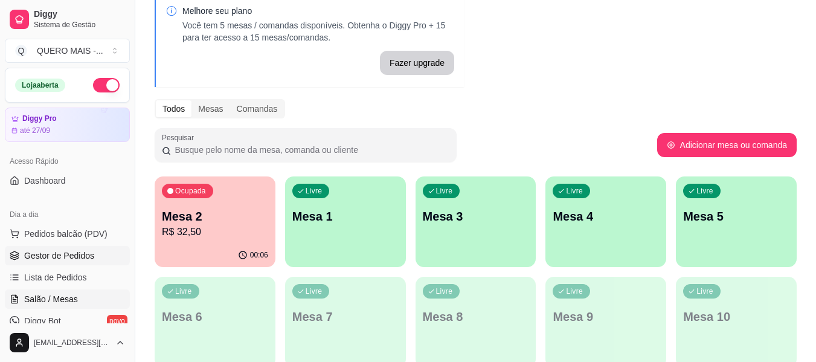
click at [95, 254] on link "Gestor de Pedidos" at bounding box center [67, 255] width 125 height 19
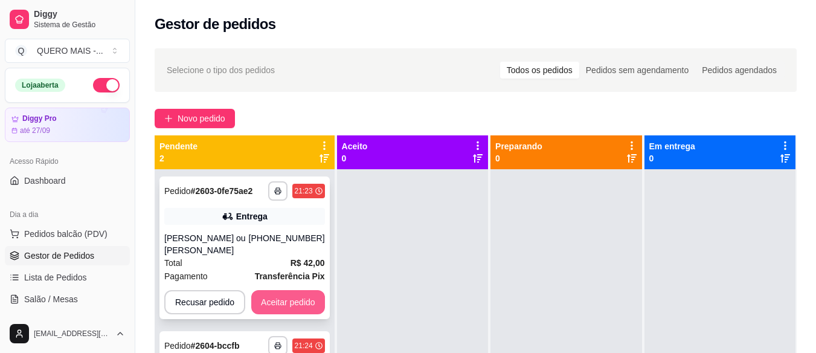
click at [306, 290] on button "Aceitar pedido" at bounding box center [288, 302] width 74 height 24
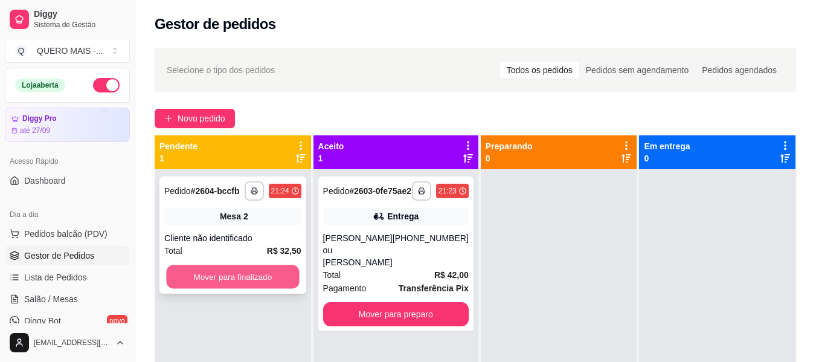
click at [280, 277] on button "Mover para finalizado" at bounding box center [232, 277] width 133 height 24
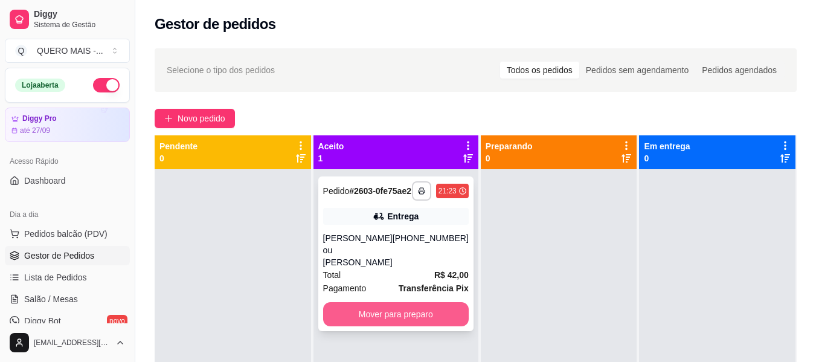
click at [353, 316] on button "Mover para preparo" at bounding box center [396, 314] width 146 height 24
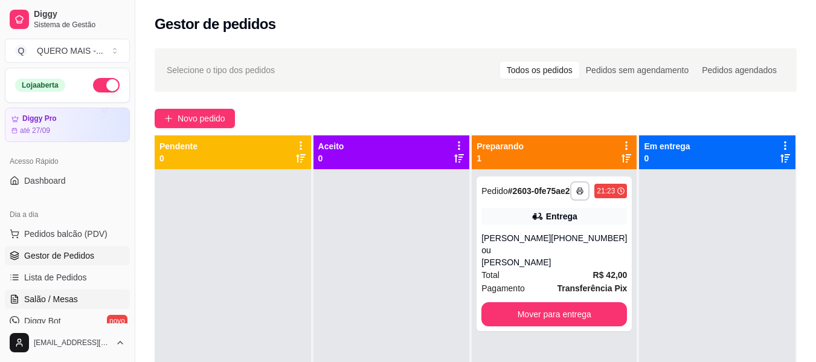
click at [67, 295] on span "Salão / Mesas" at bounding box center [51, 299] width 54 height 12
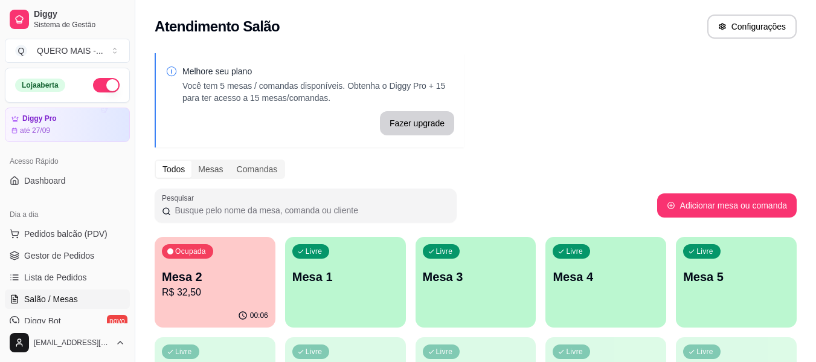
click at [358, 289] on div "Livre Mesa 1" at bounding box center [345, 275] width 121 height 76
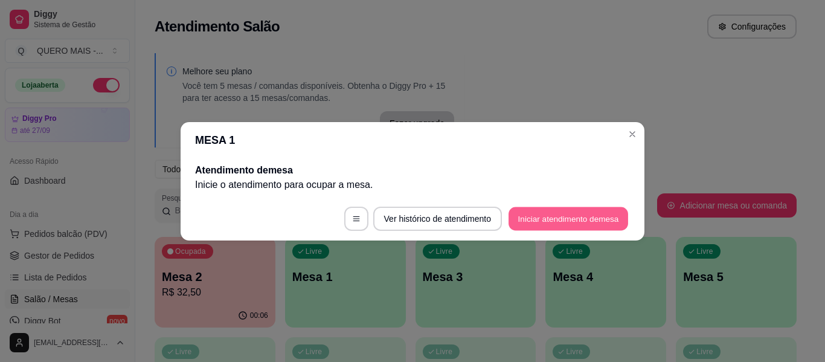
click at [553, 226] on button "Iniciar atendimento de mesa" at bounding box center [569, 219] width 120 height 24
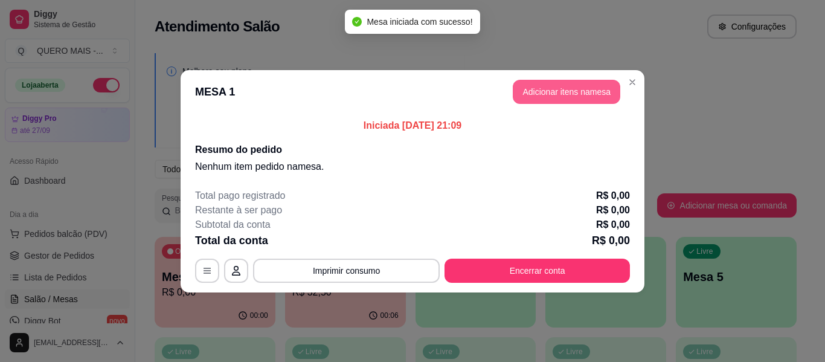
click at [574, 95] on button "Adicionar itens na mesa" at bounding box center [567, 92] width 108 height 24
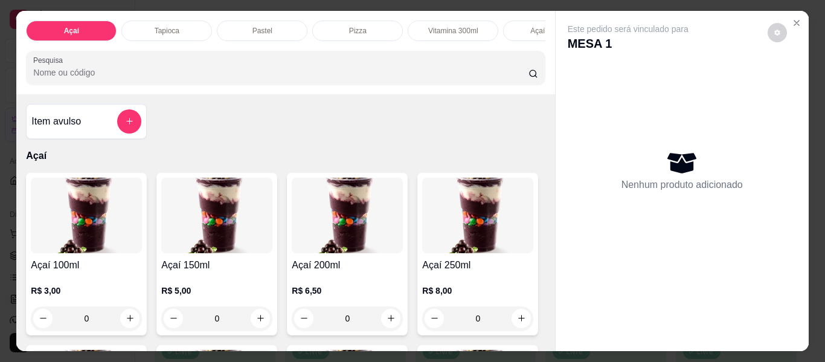
scroll to position [0, 327]
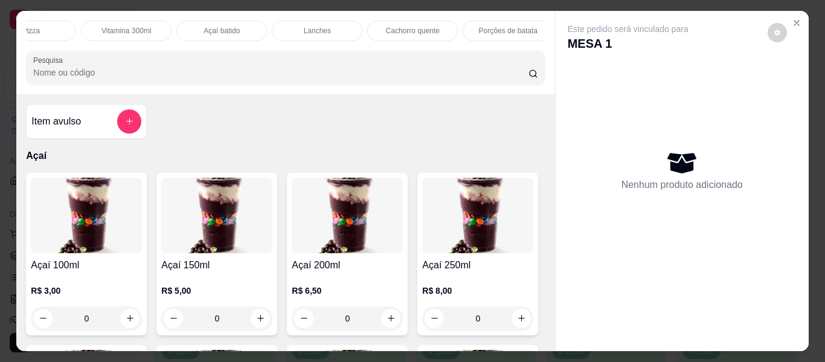
click at [315, 26] on p "Lanches" at bounding box center [317, 31] width 27 height 10
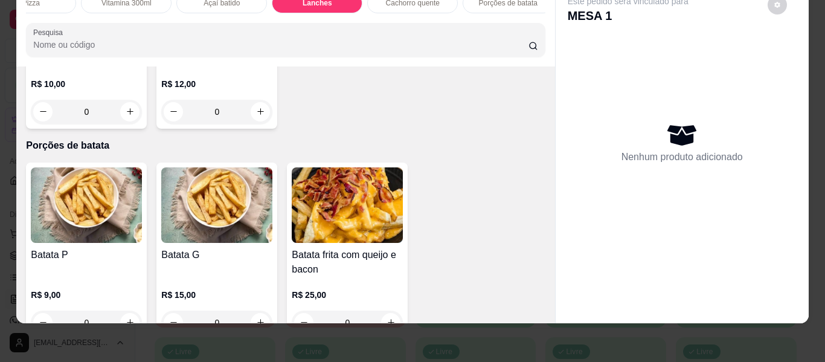
scroll to position [2303, 0]
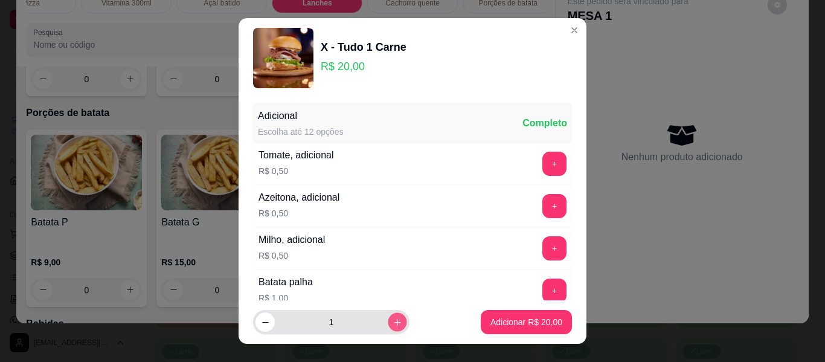
click at [393, 326] on icon "increase-product-quantity" at bounding box center [397, 322] width 9 height 9
type input "3"
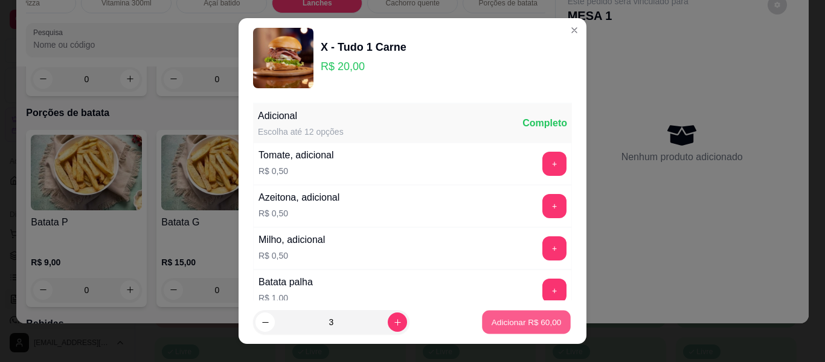
click at [498, 325] on p "Adicionar R$ 60,00" at bounding box center [527, 321] width 70 height 11
type input "3"
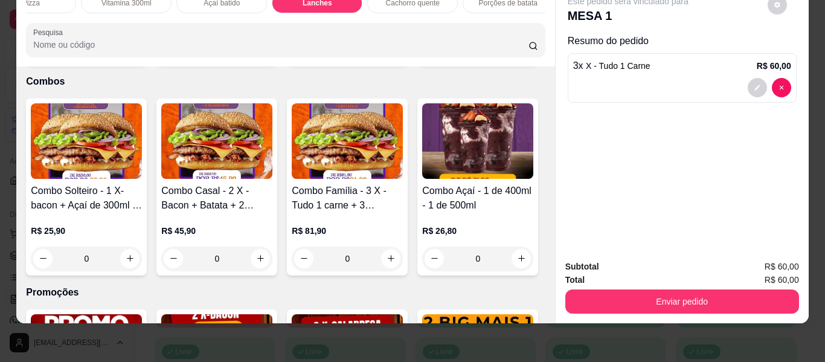
scroll to position [3089, 0]
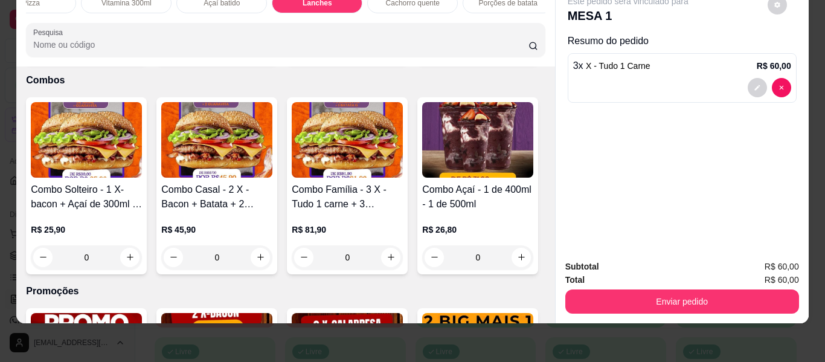
type input "1"
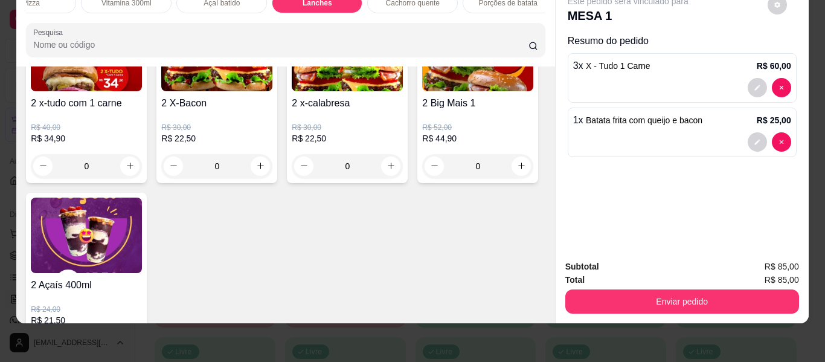
scroll to position [3451, 0]
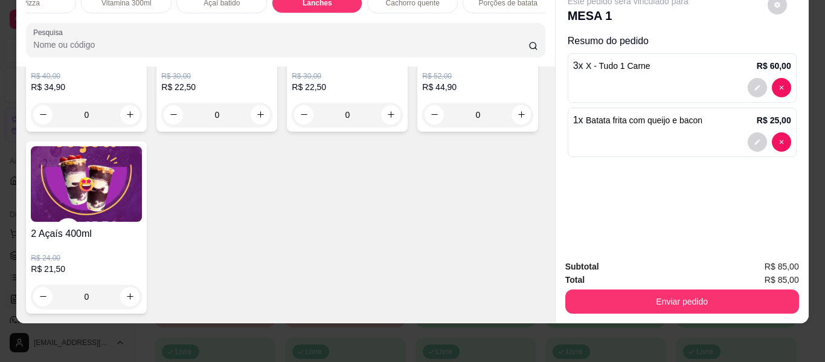
type input "3"
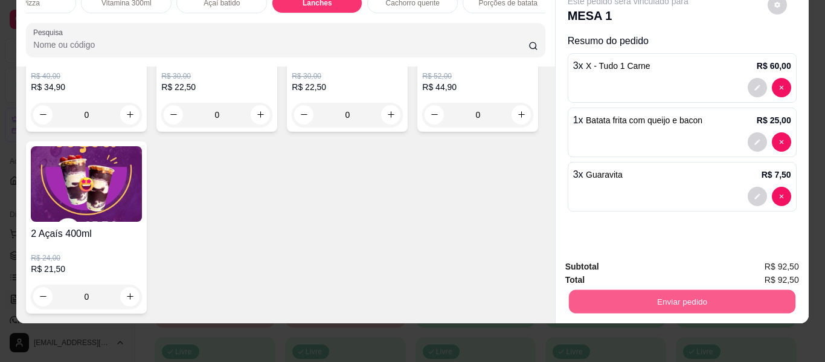
click at [634, 291] on button "Enviar pedido" at bounding box center [681, 302] width 227 height 24
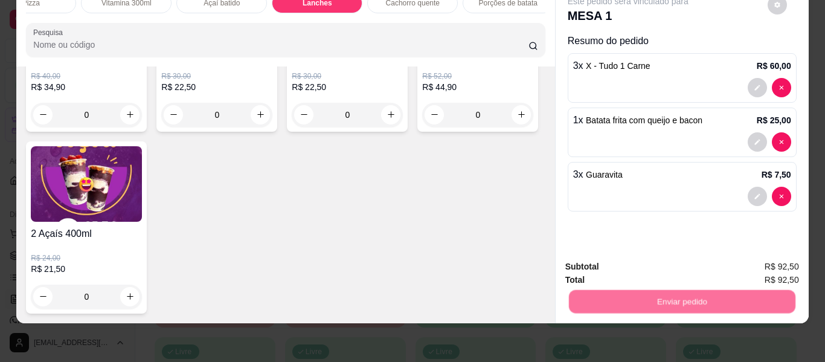
click at [622, 264] on button "Não registrar e enviar pedido" at bounding box center [642, 262] width 126 height 23
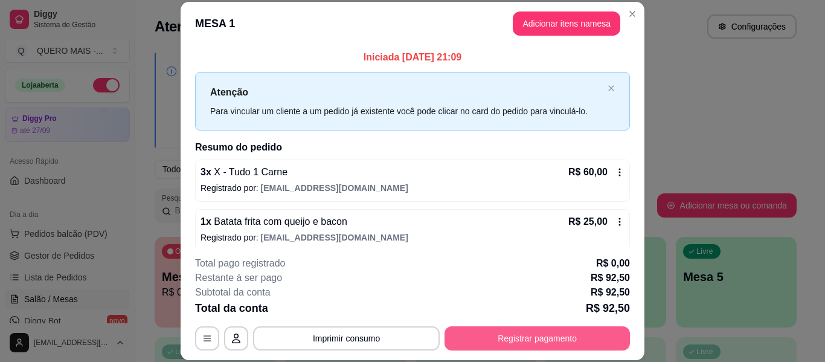
click at [515, 338] on button "Registrar pagamento" at bounding box center [537, 338] width 185 height 24
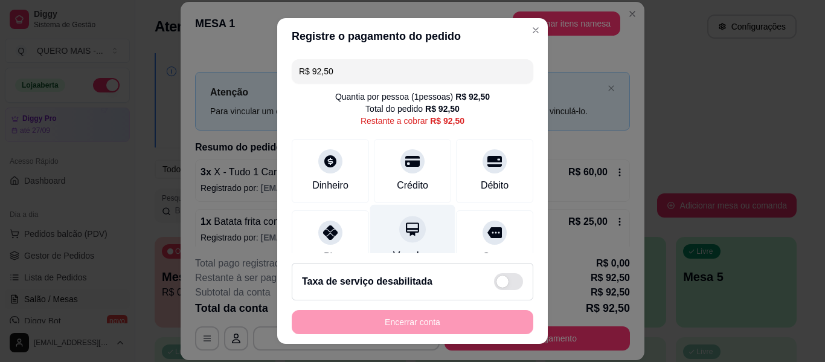
scroll to position [112, 0]
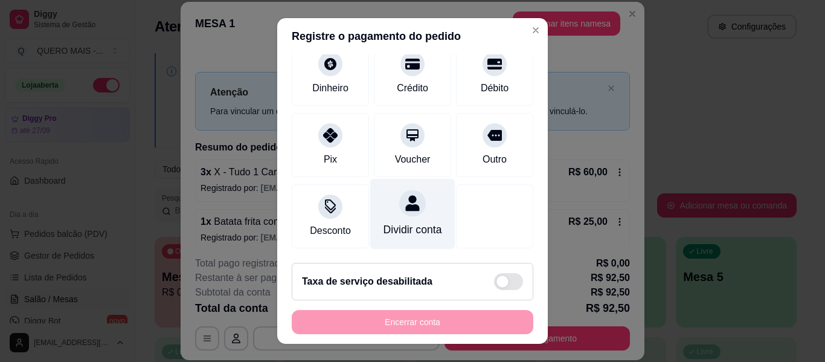
click at [382, 203] on div "Dividir conta" at bounding box center [412, 214] width 85 height 71
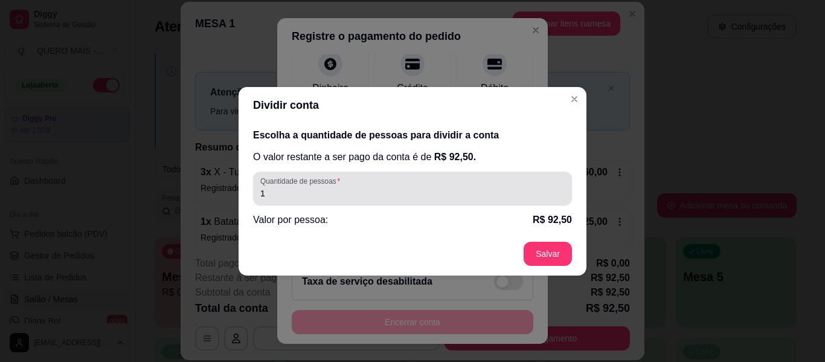
click at [373, 196] on input "1" at bounding box center [412, 193] width 304 height 12
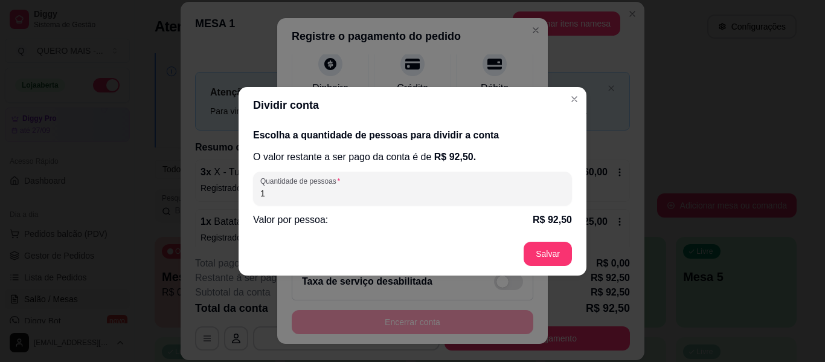
click at [373, 196] on input "1" at bounding box center [412, 193] width 304 height 12
type input "2"
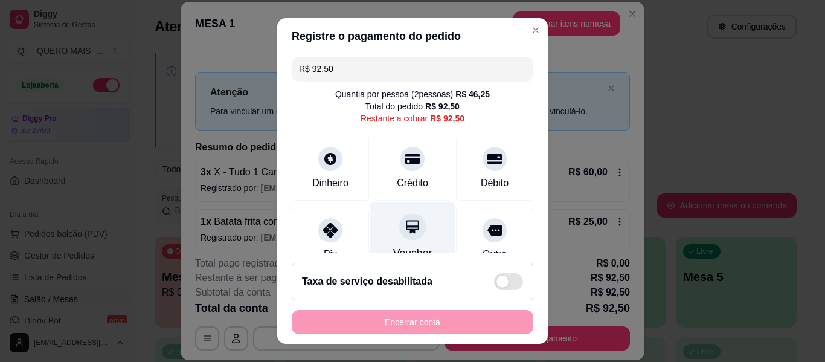
scroll to position [0, 0]
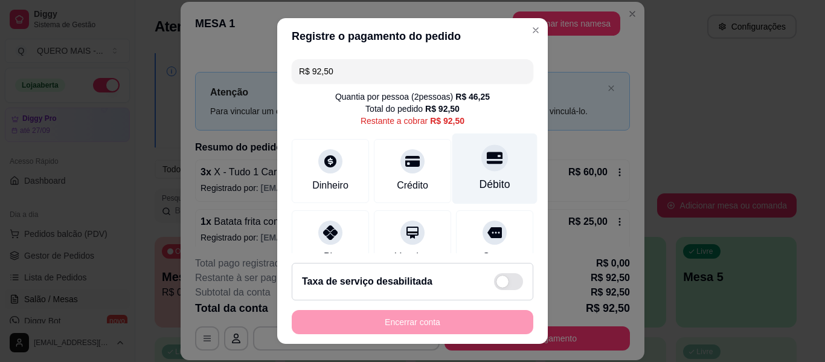
click at [487, 164] on icon at bounding box center [495, 158] width 16 height 12
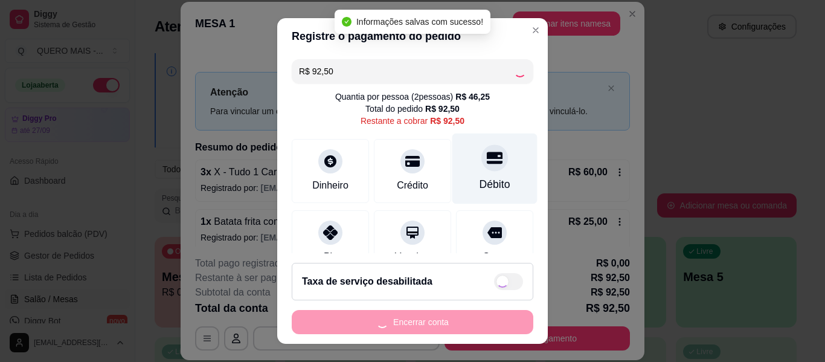
type input "R$ 0,00"
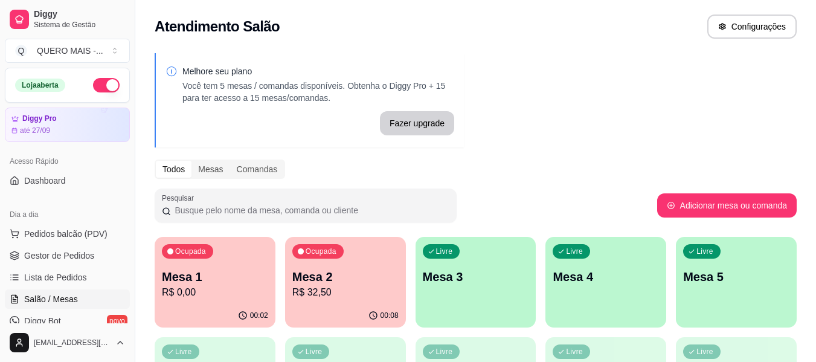
click at [501, 288] on div "Livre Mesa 3" at bounding box center [476, 275] width 121 height 76
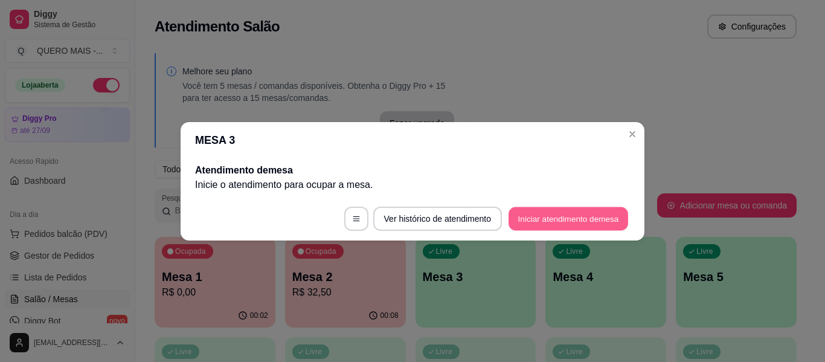
click at [556, 217] on button "Iniciar atendimento de mesa" at bounding box center [569, 219] width 120 height 24
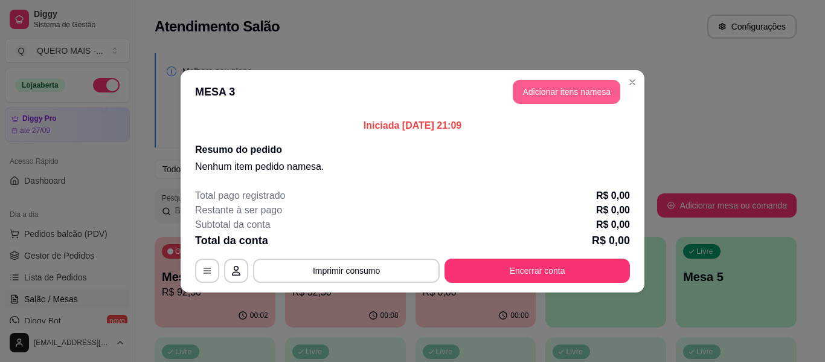
click at [598, 89] on button "Adicionar itens na mesa" at bounding box center [567, 92] width 108 height 24
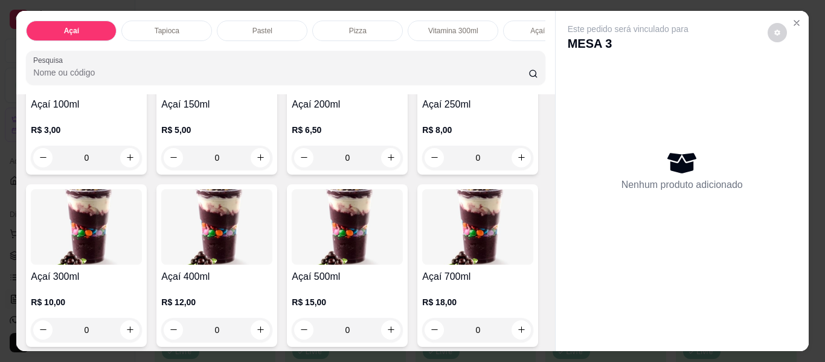
scroll to position [181, 0]
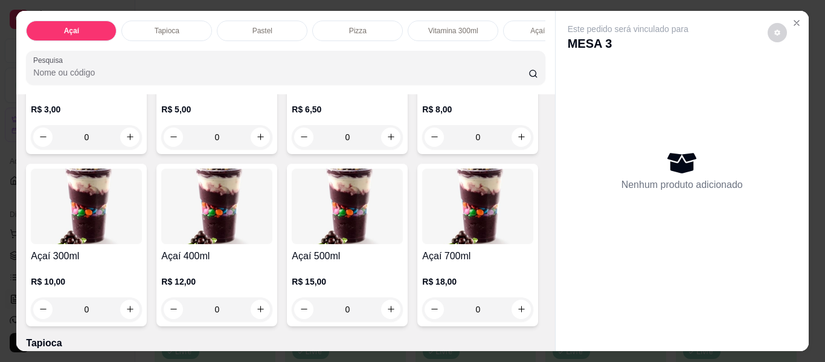
click at [422, 149] on div "0" at bounding box center [477, 137] width 111 height 24
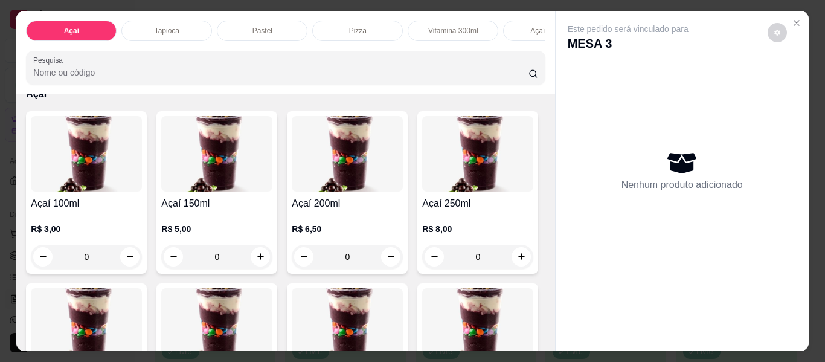
scroll to position [60, 0]
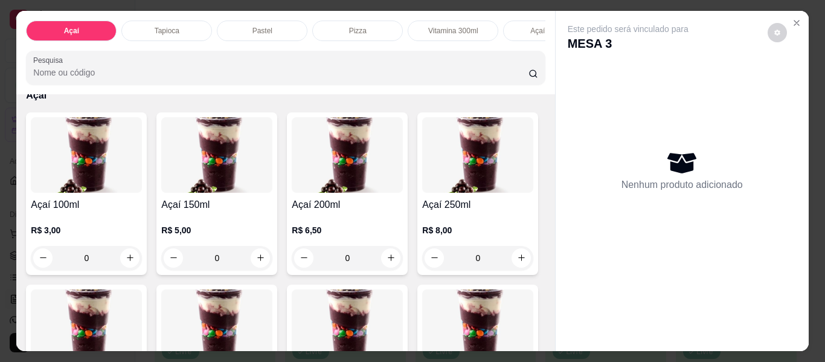
click at [260, 261] on div "0" at bounding box center [216, 258] width 111 height 24
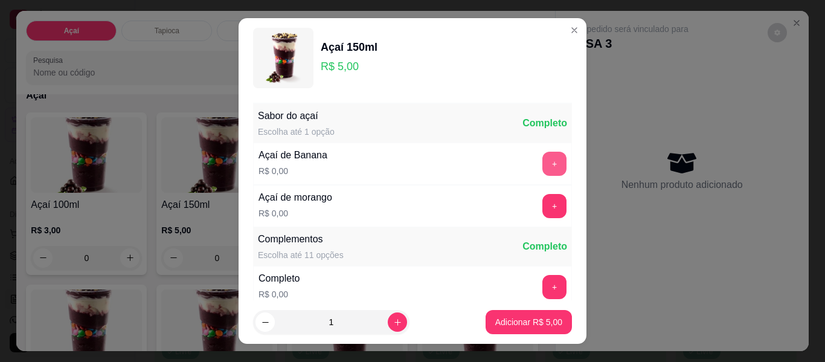
click at [542, 165] on button "+" at bounding box center [554, 164] width 24 height 24
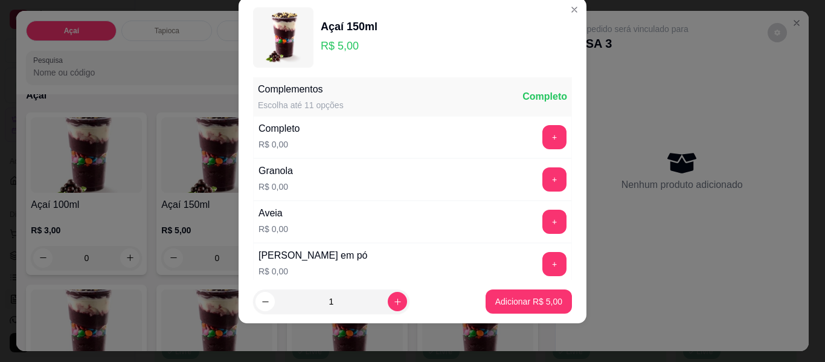
scroll to position [190, 0]
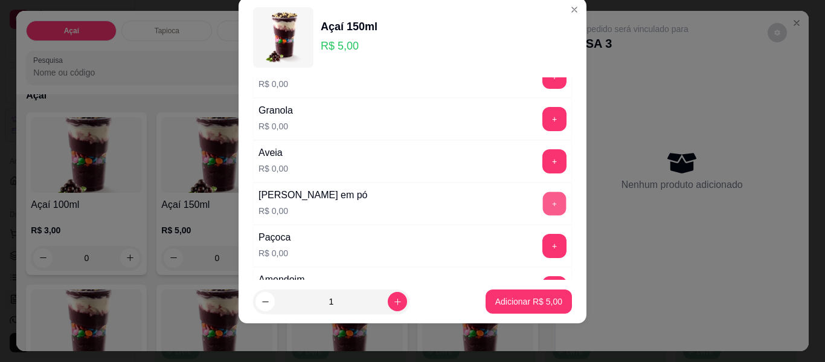
click at [543, 199] on button "+" at bounding box center [555, 204] width 24 height 24
click at [543, 246] on button "+" at bounding box center [555, 246] width 24 height 24
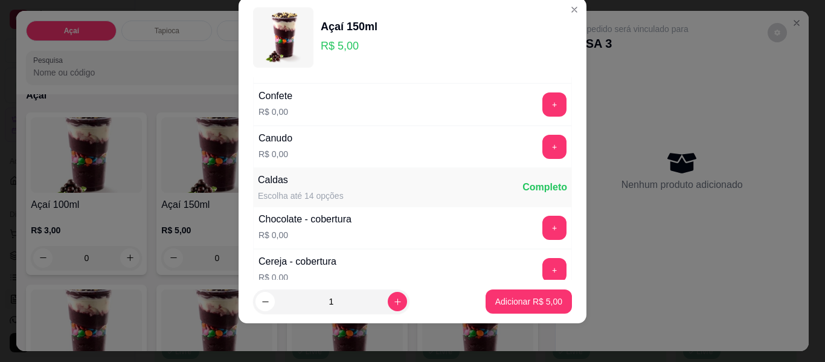
scroll to position [613, 0]
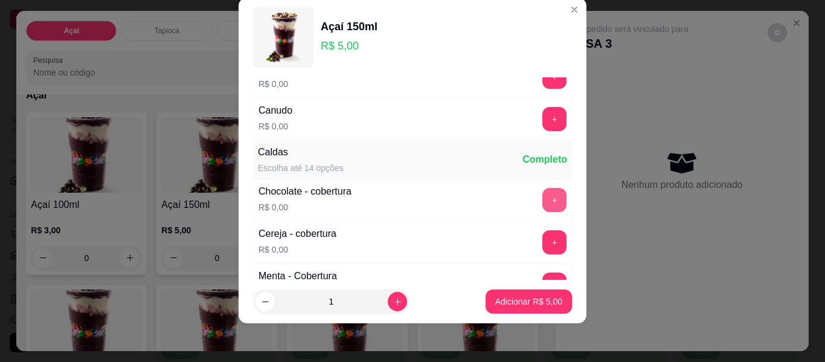
click at [542, 201] on button "+" at bounding box center [554, 200] width 24 height 24
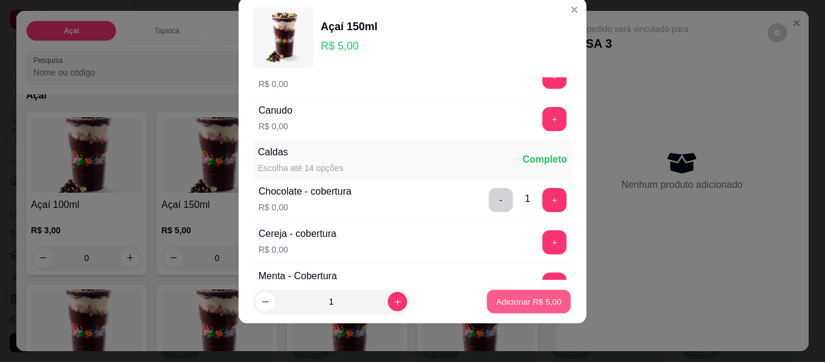
click at [516, 305] on p "Adicionar R$ 5,00" at bounding box center [528, 300] width 65 height 11
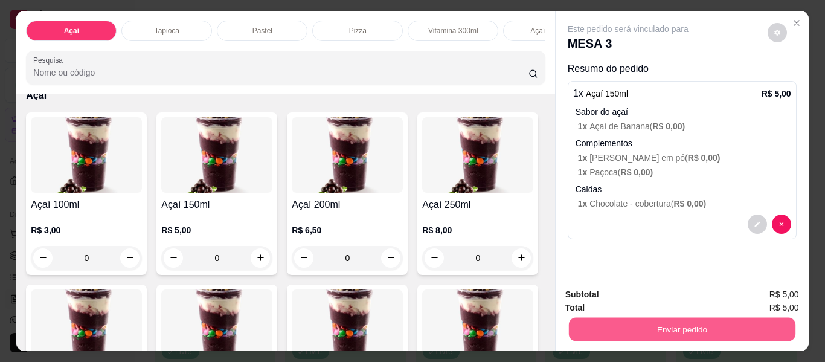
click at [678, 326] on button "Enviar pedido" at bounding box center [681, 330] width 227 height 24
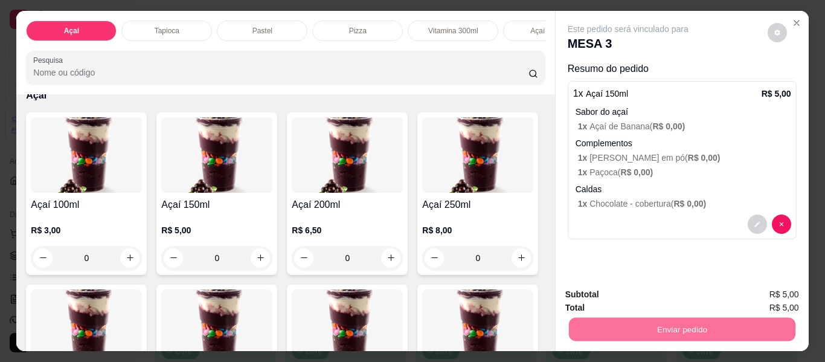
click at [647, 294] on button "Não registrar e enviar pedido" at bounding box center [642, 294] width 122 height 22
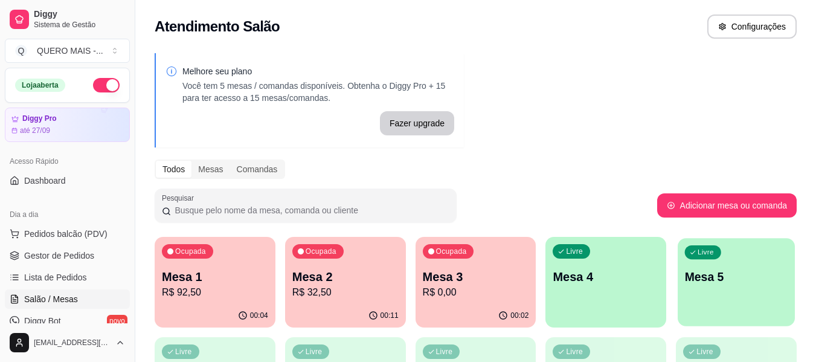
click at [715, 295] on div "Livre Mesa 5" at bounding box center [736, 275] width 117 height 74
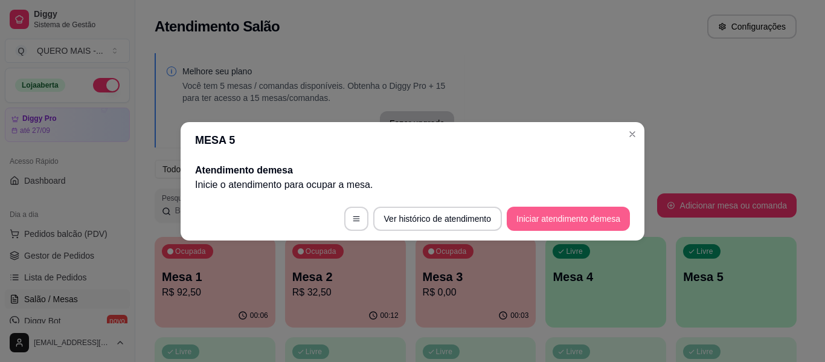
click at [554, 222] on button "Iniciar atendimento de mesa" at bounding box center [568, 219] width 123 height 24
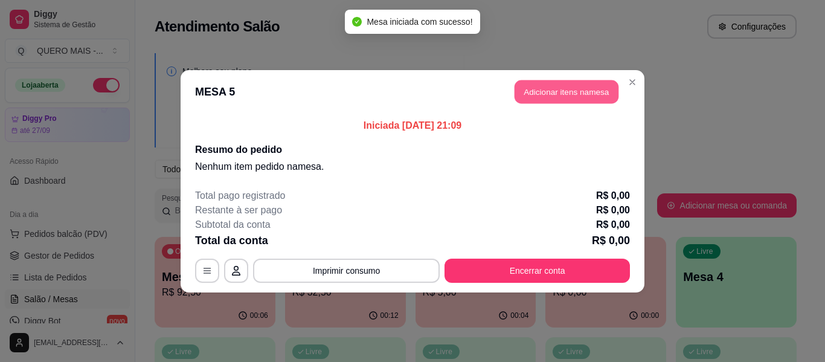
click at [559, 84] on button "Adicionar itens na mesa" at bounding box center [567, 92] width 104 height 24
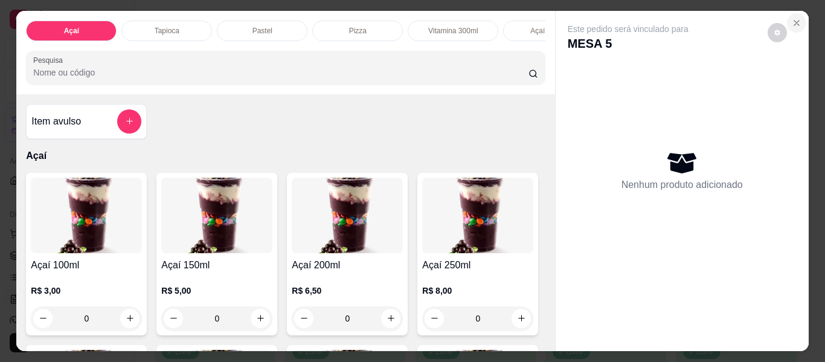
click at [797, 19] on icon "Close" at bounding box center [797, 23] width 10 height 10
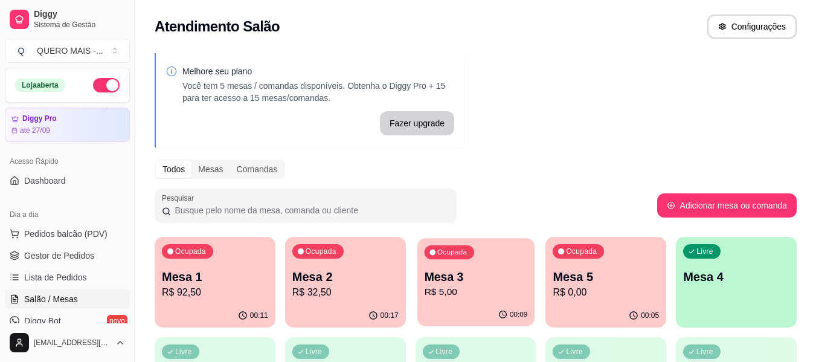
click at [443, 297] on p "R$ 5,00" at bounding box center [475, 292] width 103 height 14
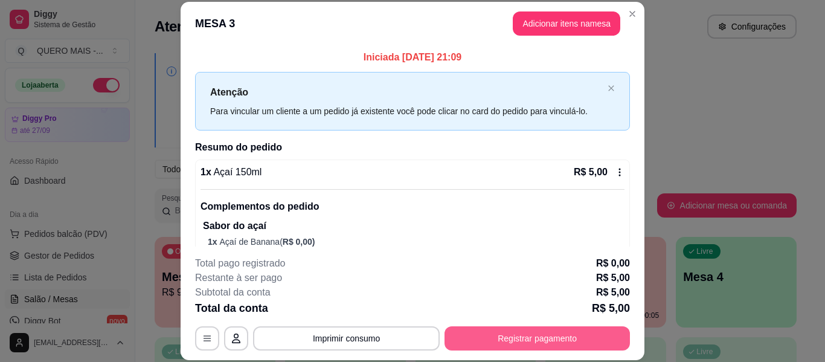
click at [498, 338] on button "Registrar pagamento" at bounding box center [537, 338] width 185 height 24
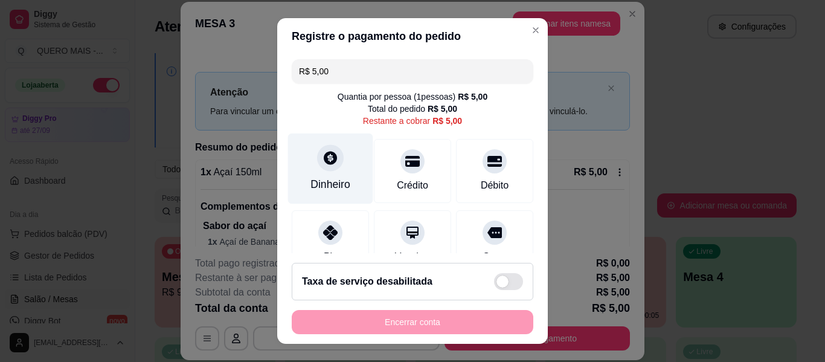
click at [329, 173] on div "Dinheiro" at bounding box center [330, 168] width 85 height 71
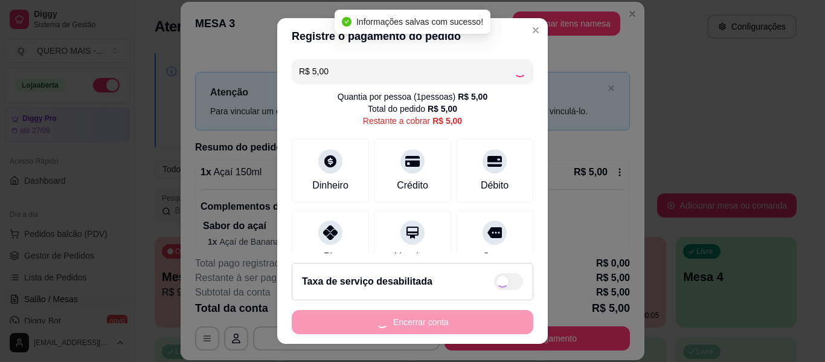
type input "R$ 0,00"
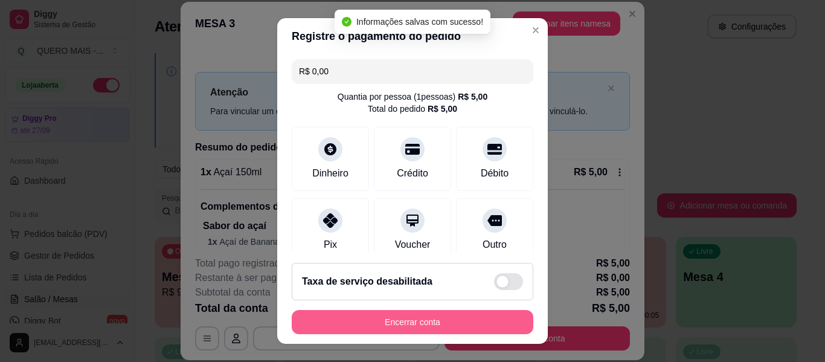
click at [467, 315] on button "Encerrar conta" at bounding box center [413, 322] width 242 height 24
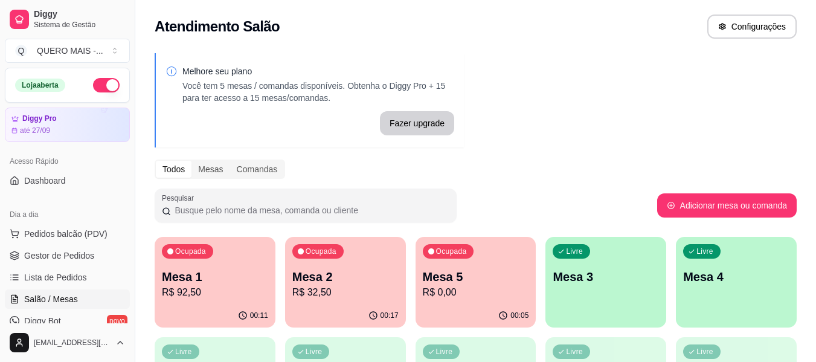
click at [222, 297] on p "R$ 92,50" at bounding box center [215, 292] width 106 height 14
click at [346, 307] on div "00:18" at bounding box center [345, 316] width 121 height 24
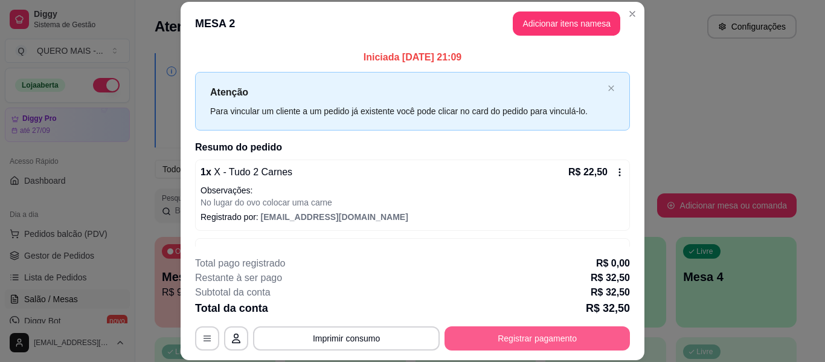
click at [513, 332] on button "Registrar pagamento" at bounding box center [537, 338] width 185 height 24
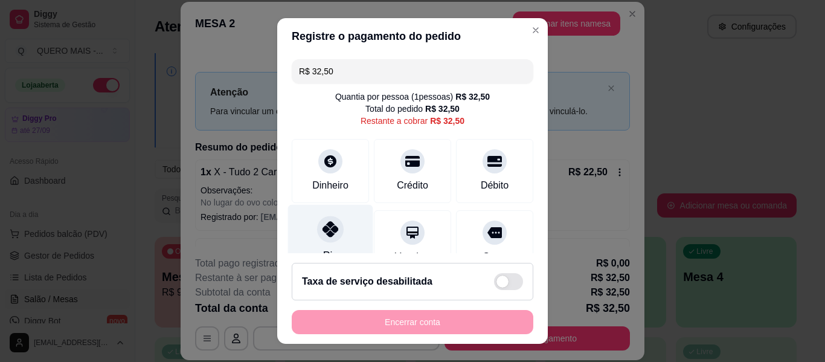
click at [323, 236] on icon at bounding box center [331, 229] width 16 height 16
type input "R$ 0,00"
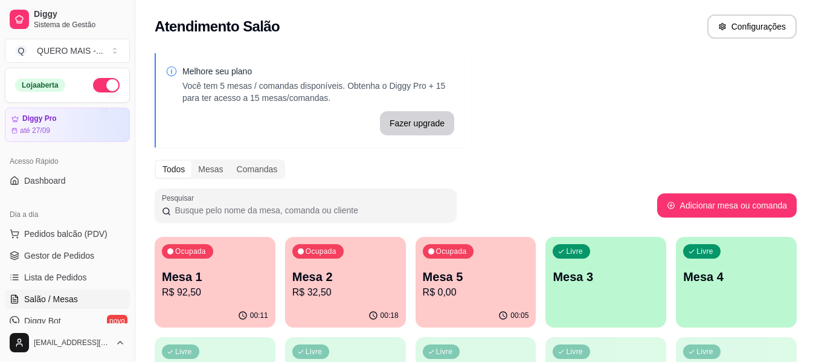
click at [460, 304] on div "00:05" at bounding box center [476, 316] width 121 height 24
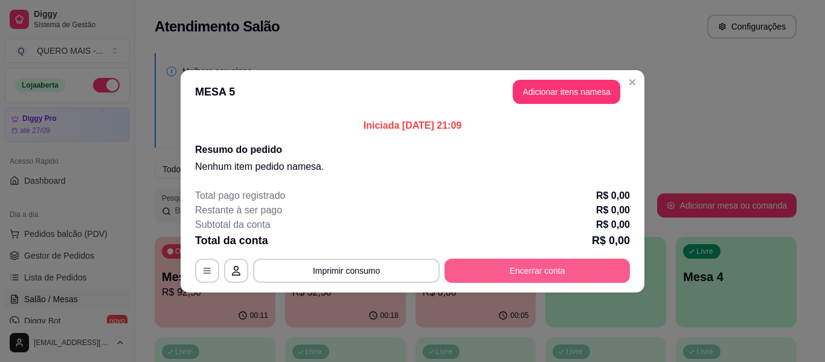
click at [552, 273] on button "Encerrar conta" at bounding box center [537, 271] width 185 height 24
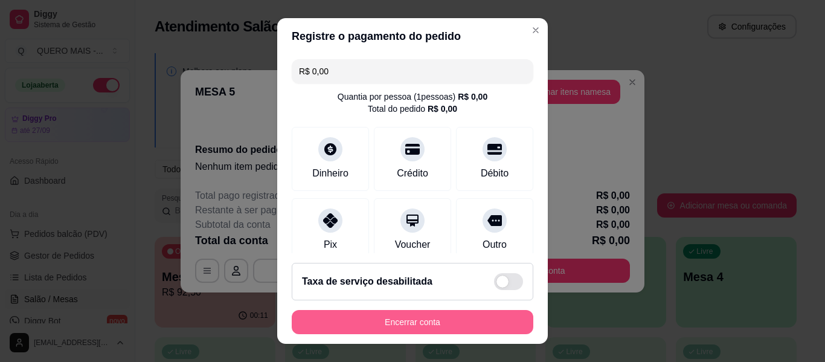
click at [468, 315] on button "Encerrar conta" at bounding box center [413, 322] width 242 height 24
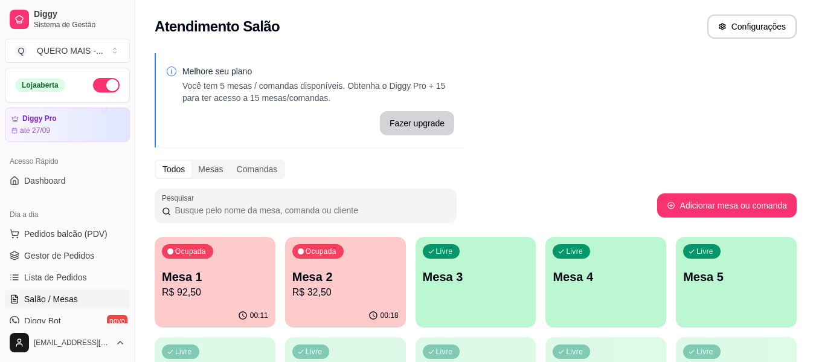
click at [477, 292] on div "Livre Mesa 3" at bounding box center [476, 275] width 121 height 76
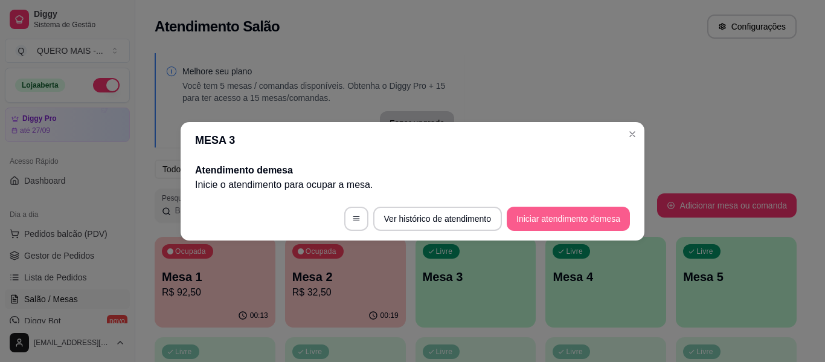
click at [552, 229] on button "Iniciar atendimento de mesa" at bounding box center [568, 219] width 123 height 24
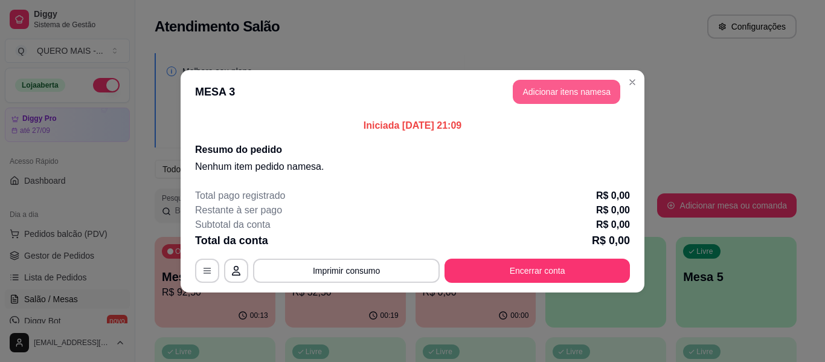
click at [559, 100] on button "Adicionar itens na mesa" at bounding box center [567, 92] width 108 height 24
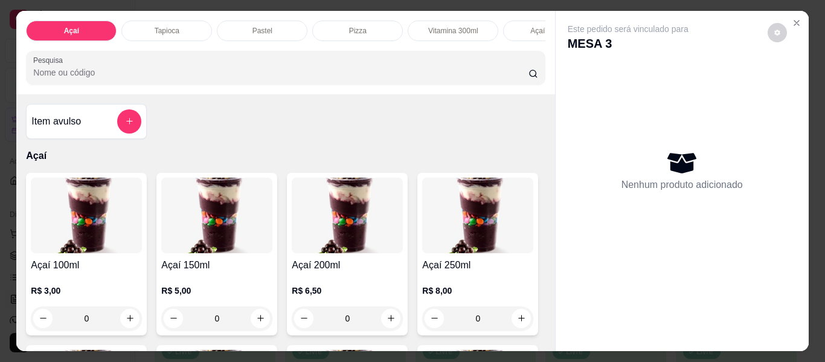
click at [333, 21] on div "Pizza" at bounding box center [357, 31] width 91 height 21
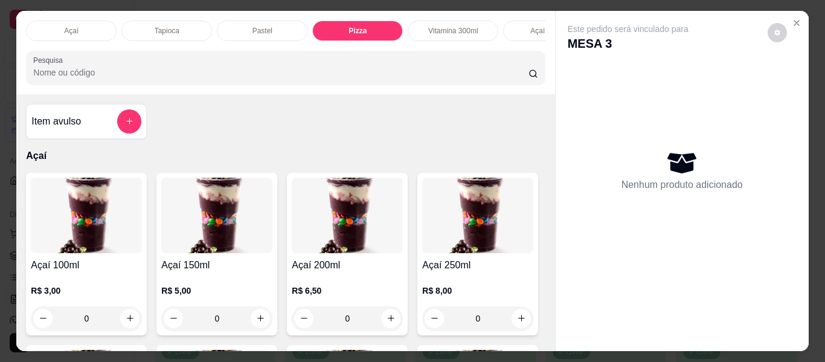
scroll to position [33, 0]
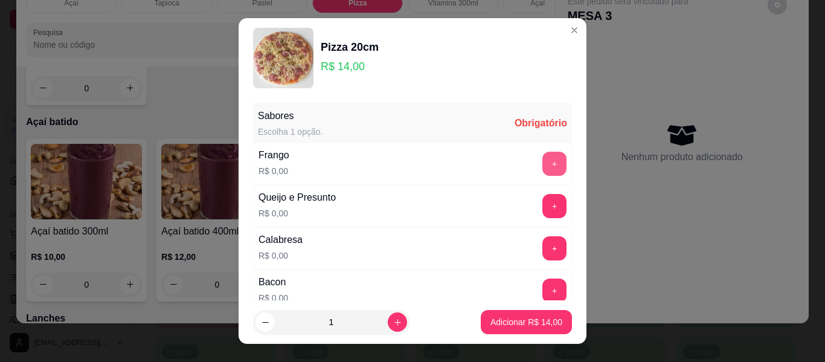
click at [542, 166] on button "+" at bounding box center [554, 164] width 24 height 24
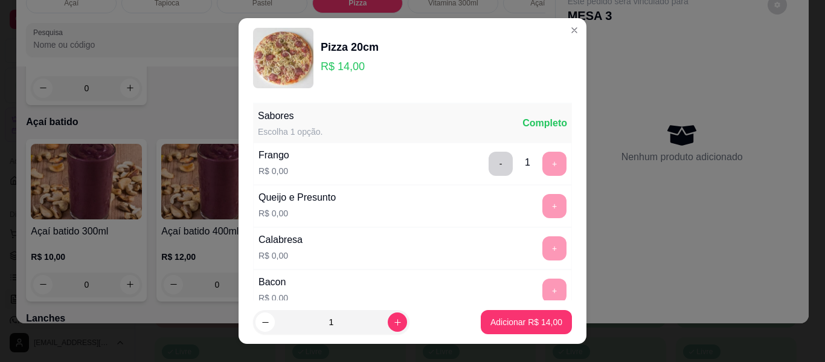
scroll to position [256, 0]
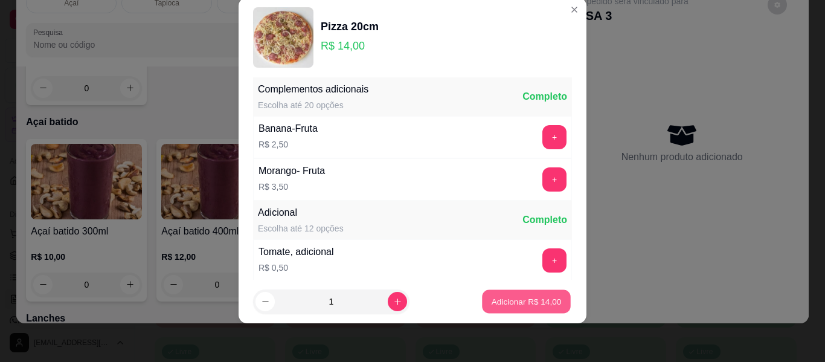
click at [519, 298] on p "Adicionar R$ 14,00" at bounding box center [527, 300] width 70 height 11
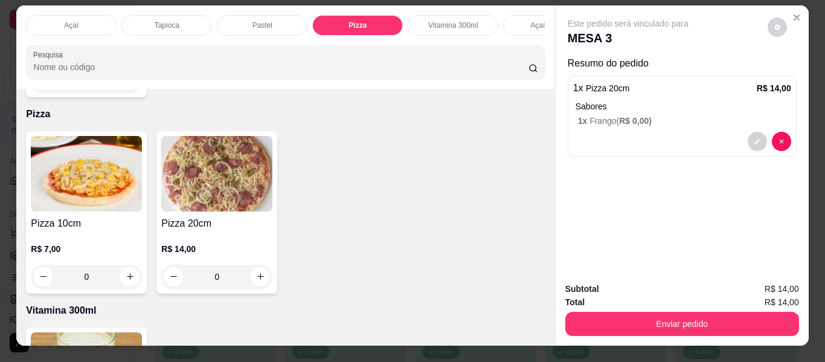
scroll to position [0, 0]
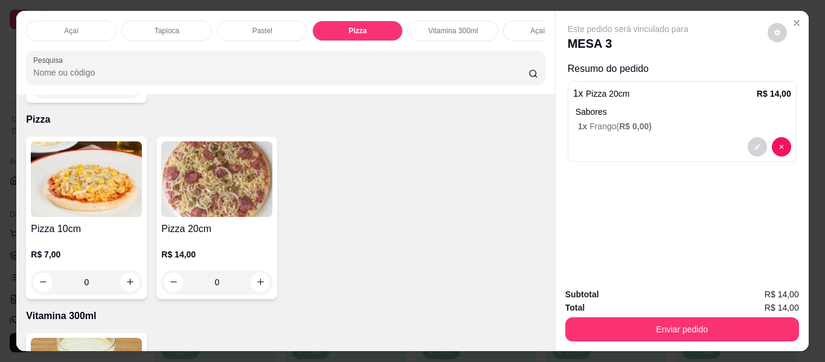
click at [67, 26] on p "Açaí" at bounding box center [71, 31] width 14 height 10
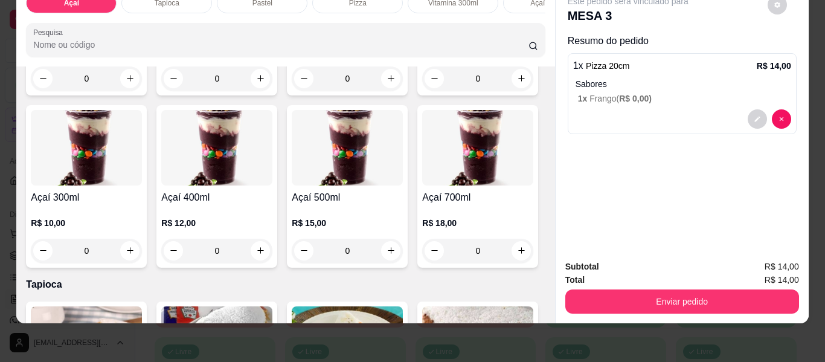
scroll to position [236, 0]
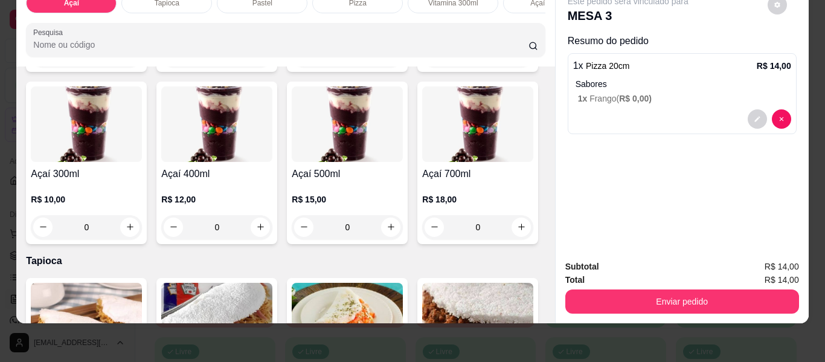
click at [142, 230] on div "0" at bounding box center [86, 227] width 111 height 24
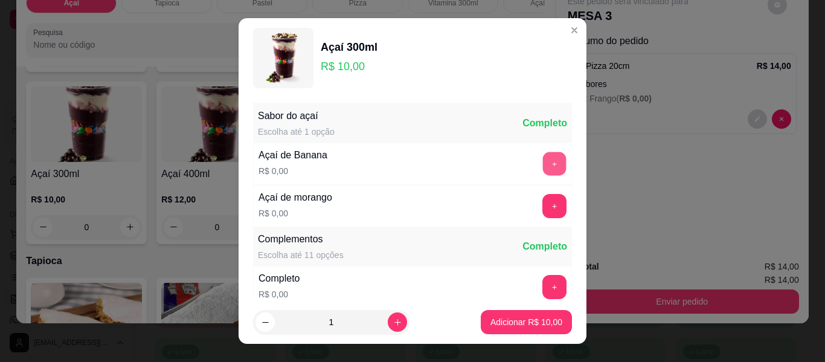
click at [543, 164] on button "+" at bounding box center [555, 164] width 24 height 24
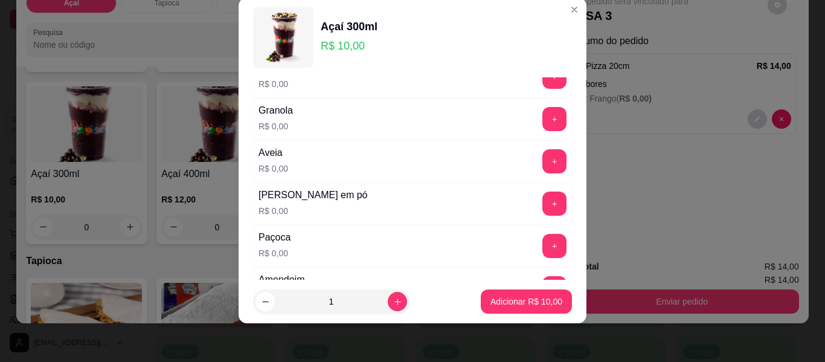
scroll to position [250, 0]
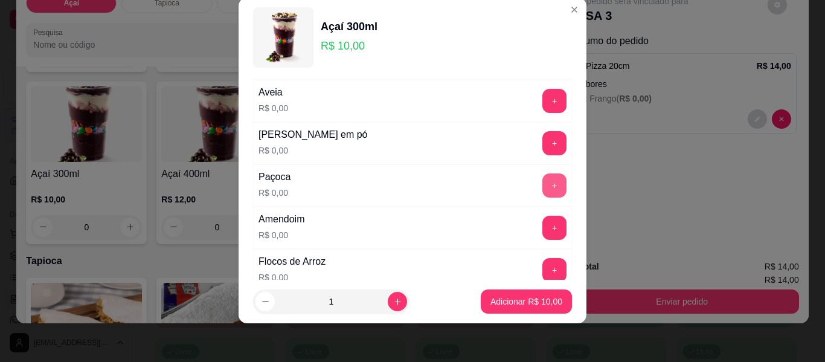
click at [542, 186] on button "+" at bounding box center [554, 185] width 24 height 24
click at [543, 227] on button "+" at bounding box center [555, 228] width 24 height 24
click at [543, 140] on button "+" at bounding box center [555, 144] width 24 height 24
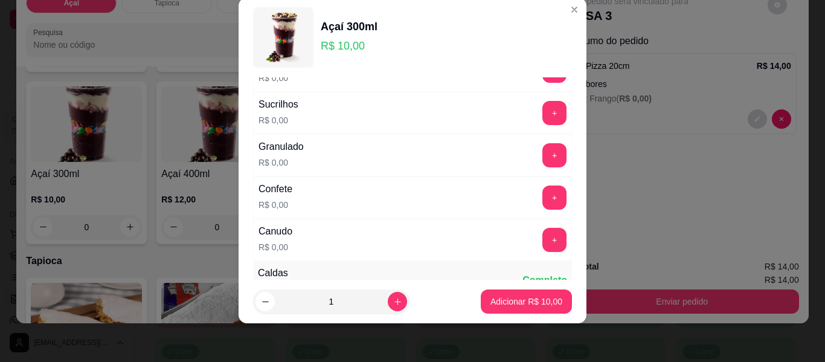
scroll to position [552, 0]
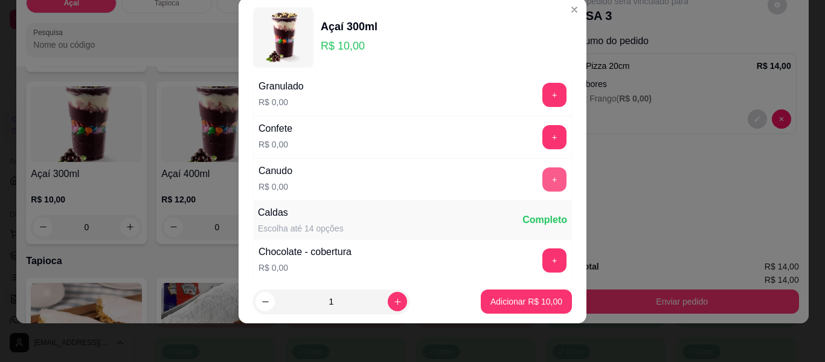
click at [542, 181] on button "+" at bounding box center [554, 179] width 24 height 24
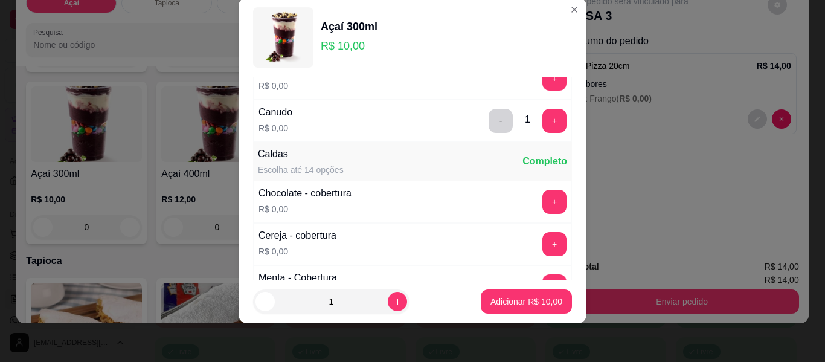
scroll to position [613, 0]
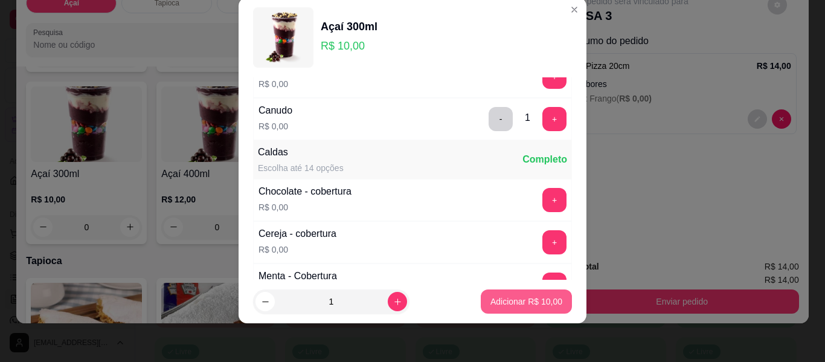
click at [507, 297] on p "Adicionar R$ 10,00" at bounding box center [526, 301] width 72 height 12
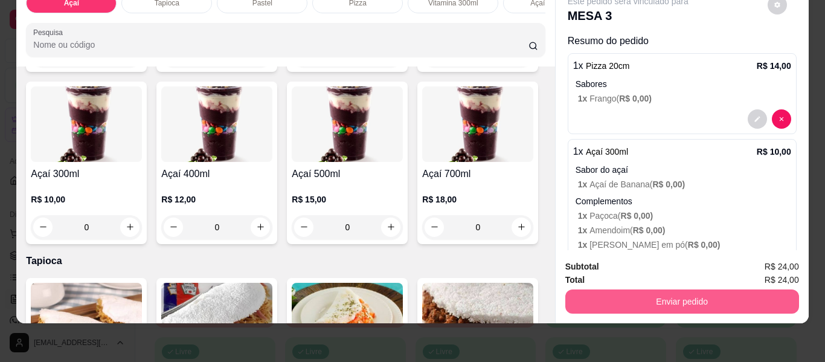
click at [674, 289] on button "Enviar pedido" at bounding box center [682, 301] width 234 height 24
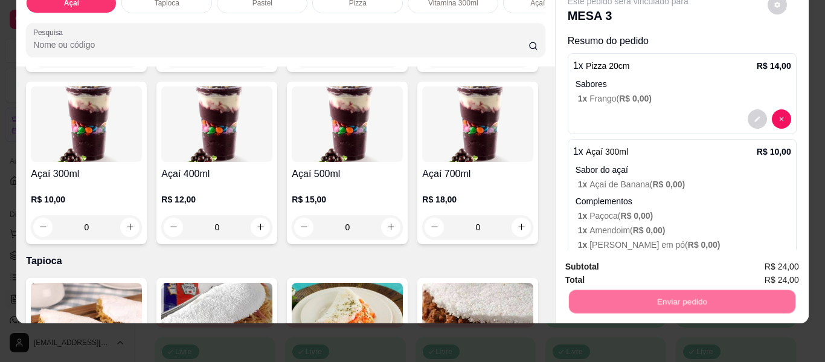
click at [634, 257] on button "Não registrar e enviar pedido" at bounding box center [642, 262] width 126 height 23
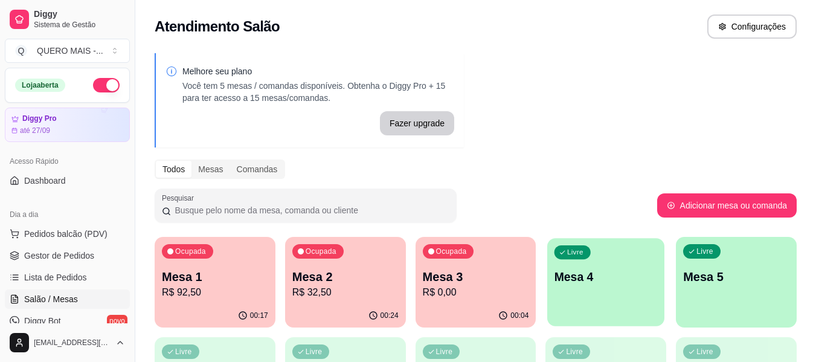
click at [627, 285] on p "Mesa 4" at bounding box center [606, 277] width 103 height 16
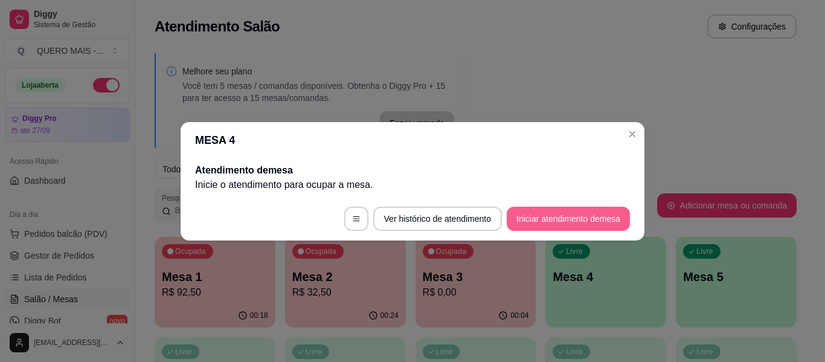
click at [545, 217] on button "Iniciar atendimento de mesa" at bounding box center [568, 219] width 123 height 24
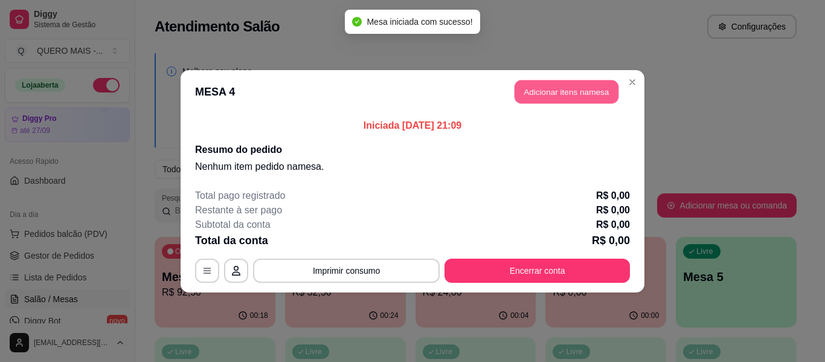
click at [561, 88] on button "Adicionar itens na mesa" at bounding box center [567, 92] width 104 height 24
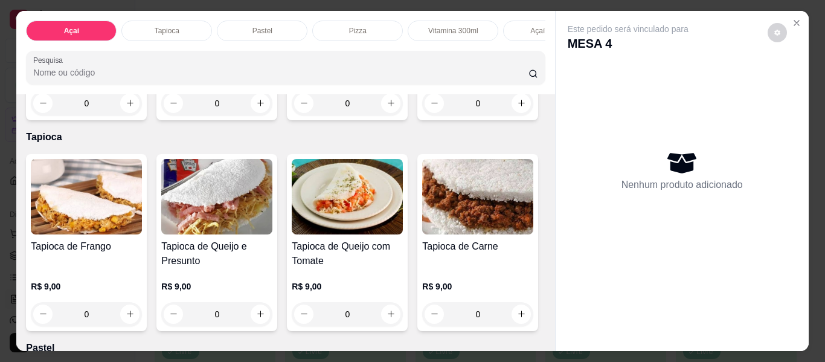
scroll to position [423, 0]
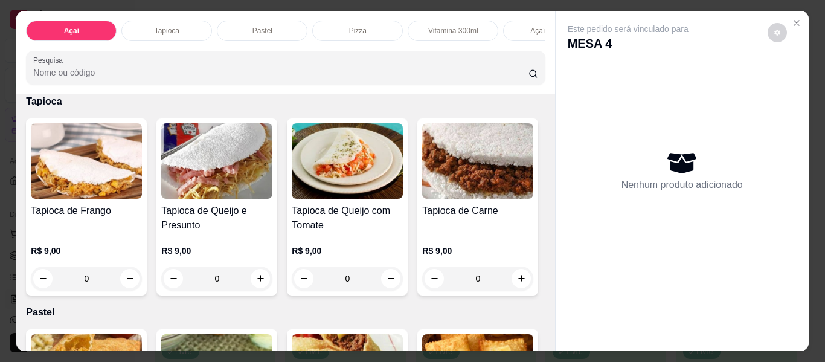
click at [422, 80] on div "0" at bounding box center [477, 68] width 111 height 24
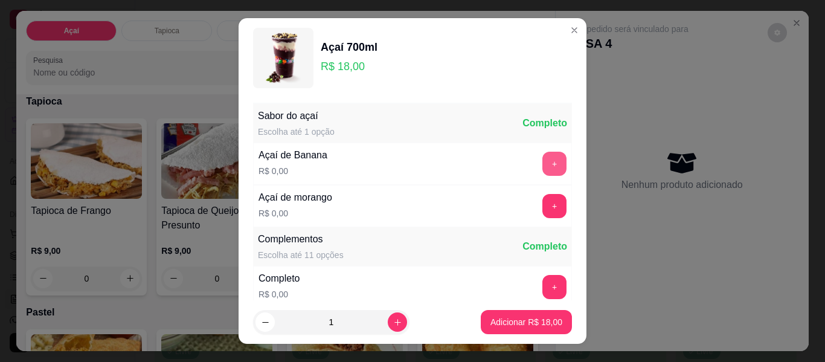
click at [542, 160] on button "+" at bounding box center [554, 164] width 24 height 24
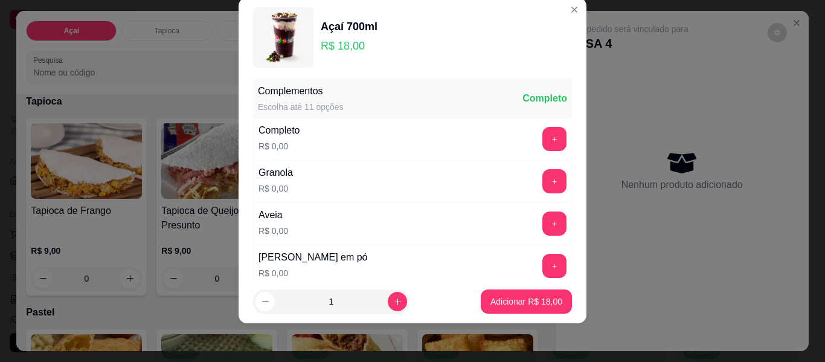
scroll to position [129, 0]
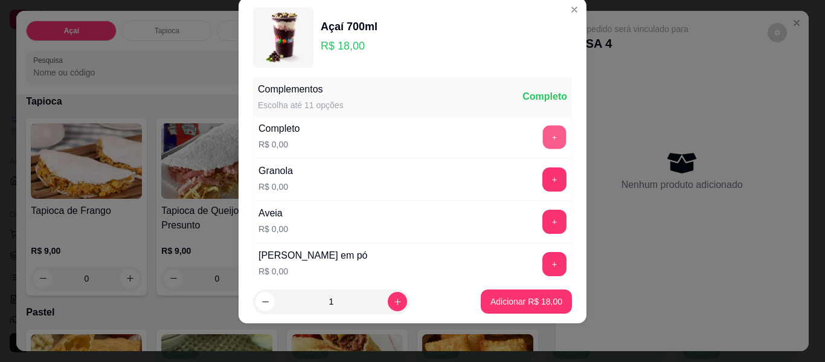
click at [543, 134] on button "+" at bounding box center [555, 138] width 24 height 24
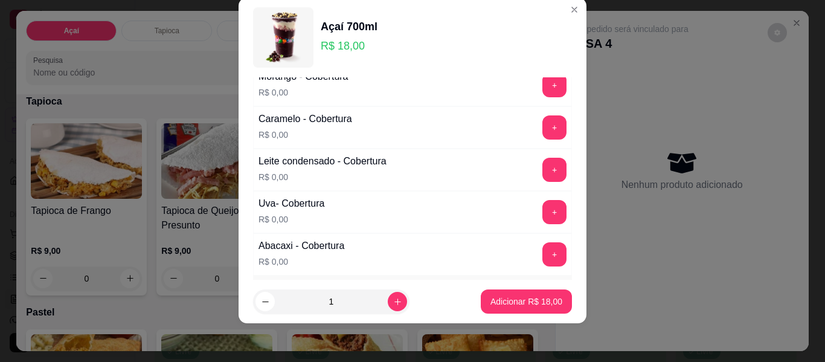
scroll to position [1064, 0]
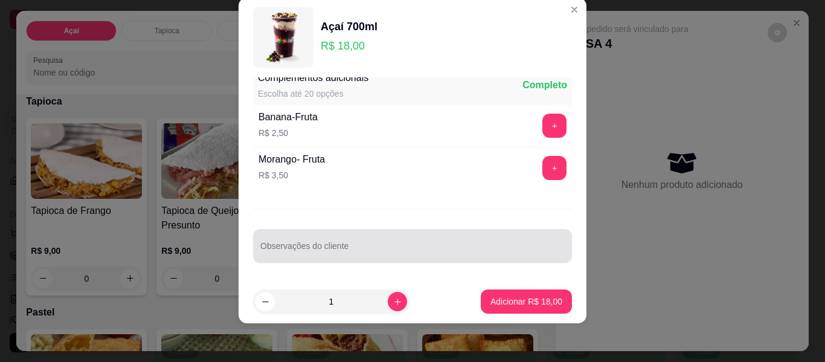
click at [408, 249] on input "Observações do cliente" at bounding box center [412, 251] width 304 height 12
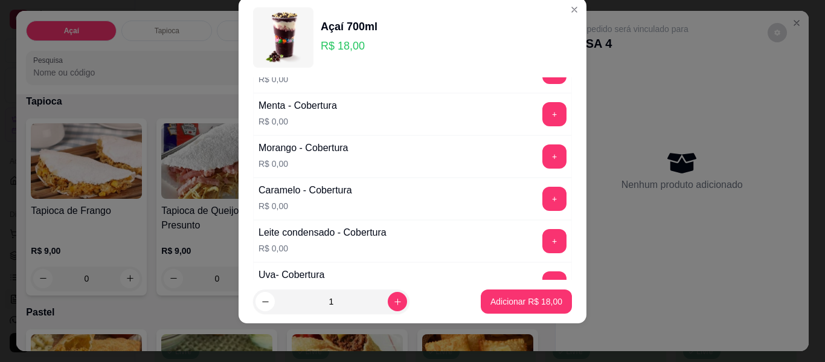
scroll to position [762, 0]
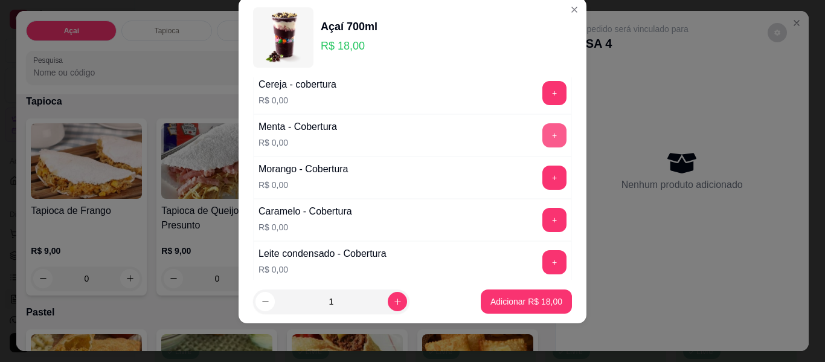
type input "sem granulado e sem aveia"
click at [542, 132] on button "+" at bounding box center [554, 135] width 24 height 24
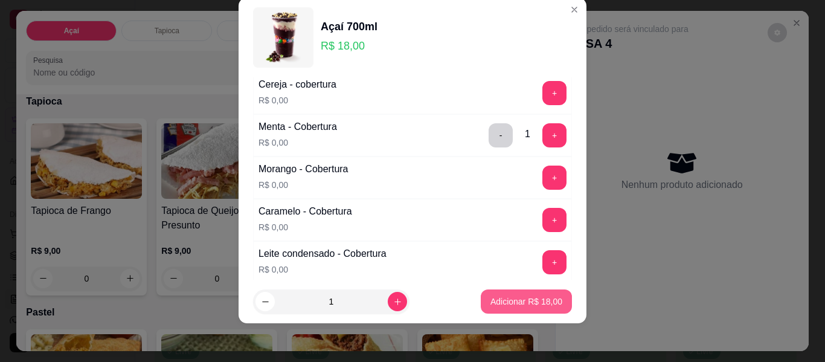
click at [506, 304] on p "Adicionar R$ 18,00" at bounding box center [526, 301] width 72 height 12
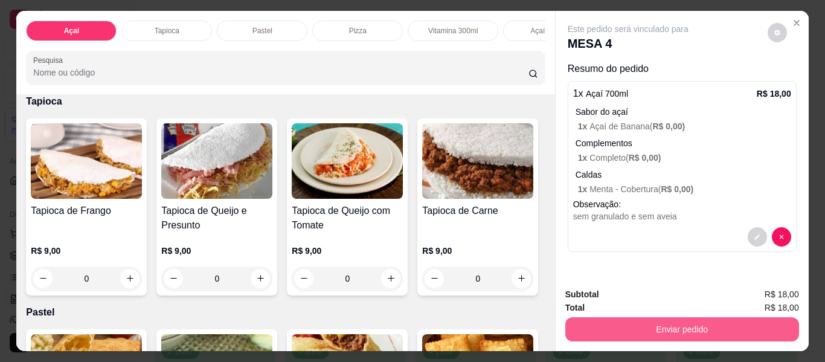
click at [669, 326] on button "Enviar pedido" at bounding box center [682, 329] width 234 height 24
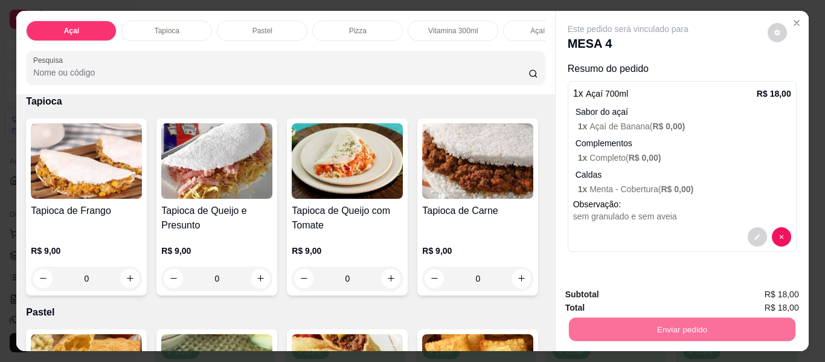
click at [628, 295] on button "Não registrar e enviar pedido" at bounding box center [642, 294] width 126 height 23
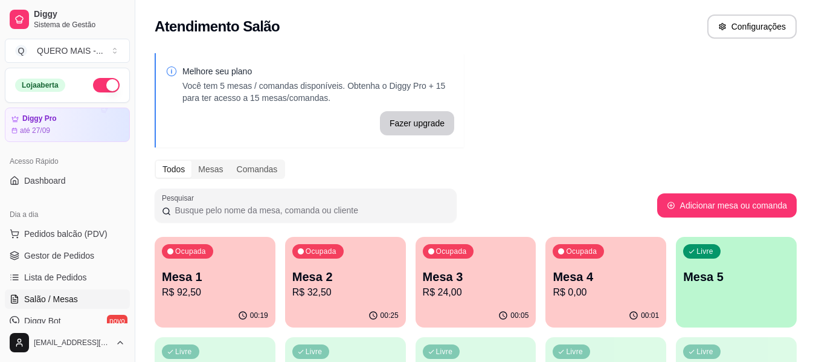
click at [459, 312] on div "00:05" at bounding box center [476, 316] width 121 height 24
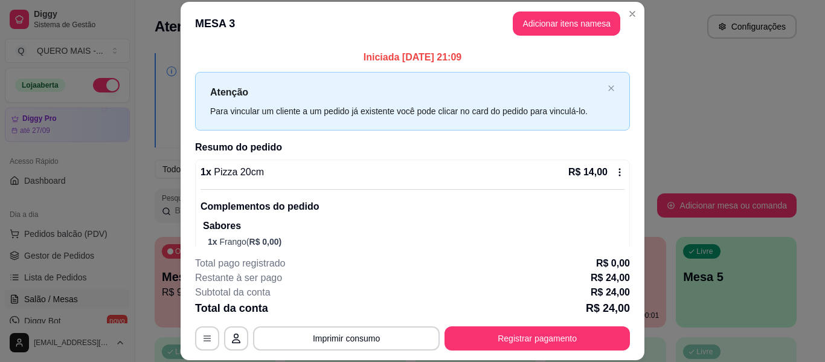
scroll to position [224, 0]
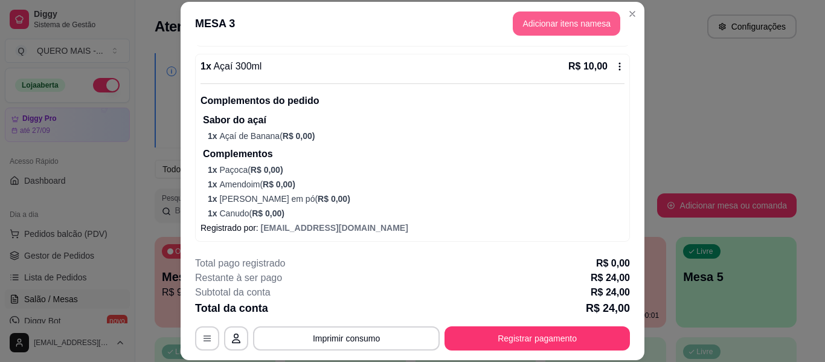
click at [568, 19] on button "Adicionar itens na mesa" at bounding box center [567, 23] width 108 height 24
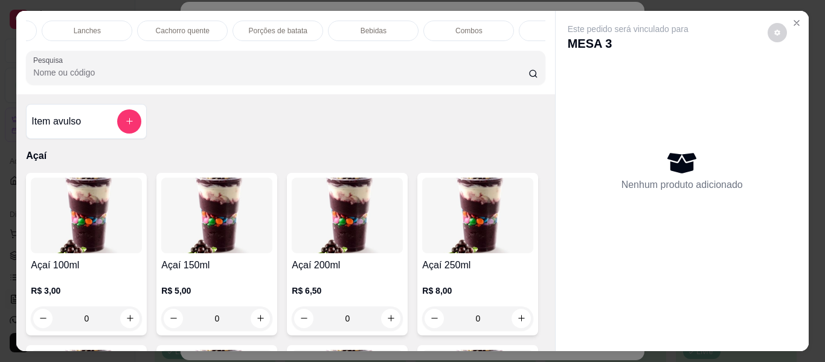
scroll to position [0, 551]
click at [367, 27] on p "Bebidas" at bounding box center [380, 31] width 26 height 10
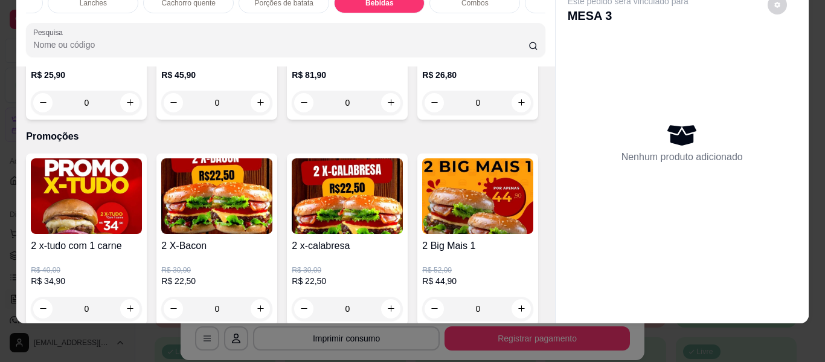
scroll to position [3484, 0]
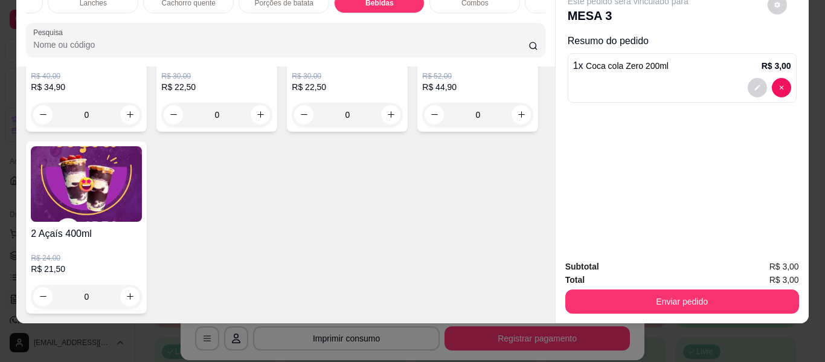
type input "2"
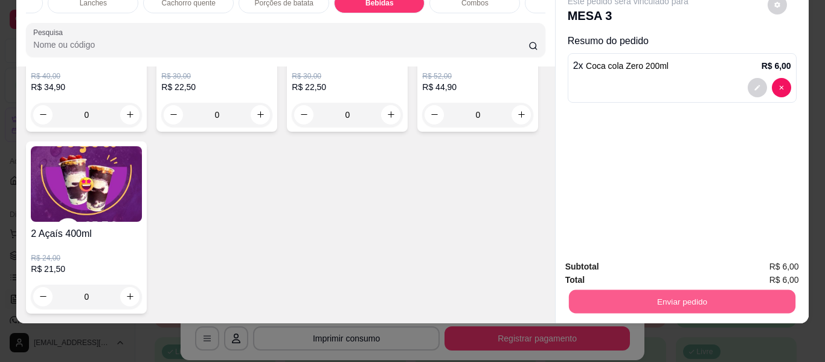
click at [693, 294] on button "Enviar pedido" at bounding box center [681, 302] width 227 height 24
click at [664, 263] on button "Não registrar e enviar pedido" at bounding box center [642, 262] width 126 height 23
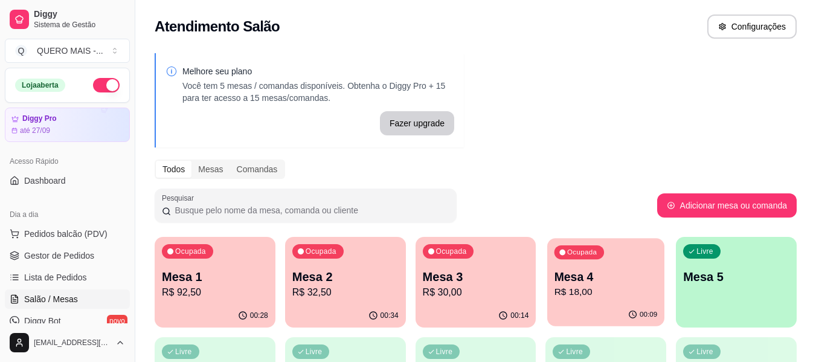
click at [584, 303] on div "Ocupada Mesa 4 R$ 18,00" at bounding box center [605, 270] width 117 height 65
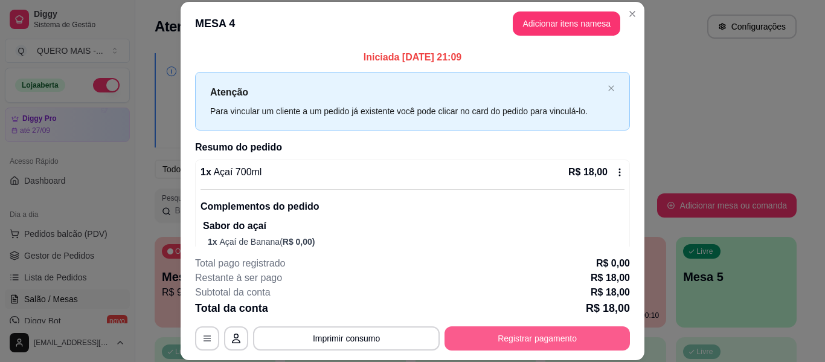
click at [509, 350] on button "Registrar pagamento" at bounding box center [537, 338] width 185 height 24
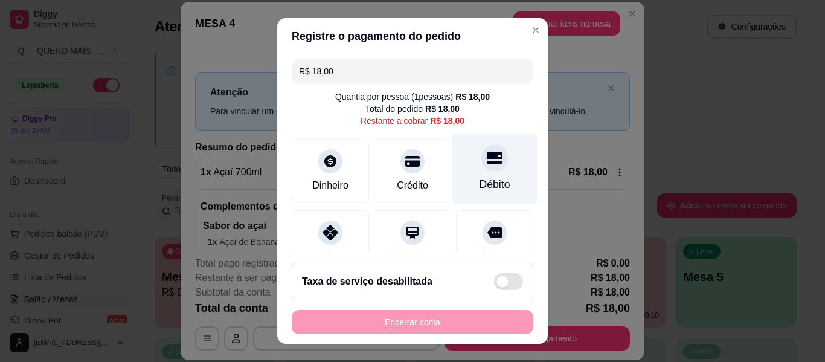
click at [481, 170] on div at bounding box center [494, 157] width 27 height 27
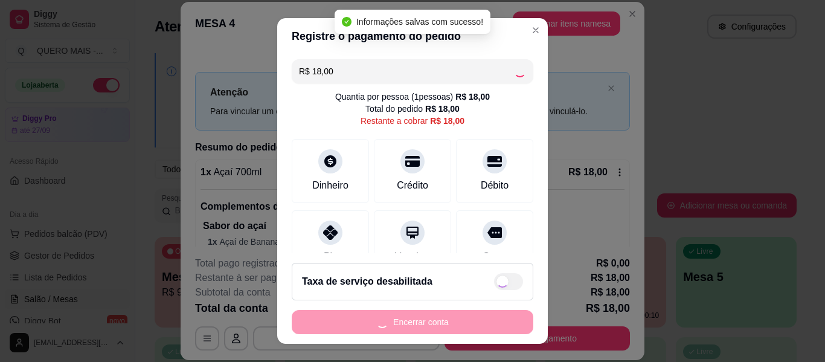
type input "R$ 0,00"
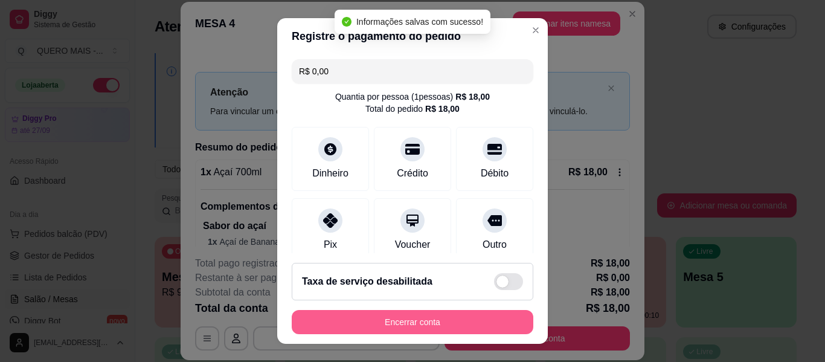
click at [390, 321] on button "Encerrar conta" at bounding box center [413, 322] width 242 height 24
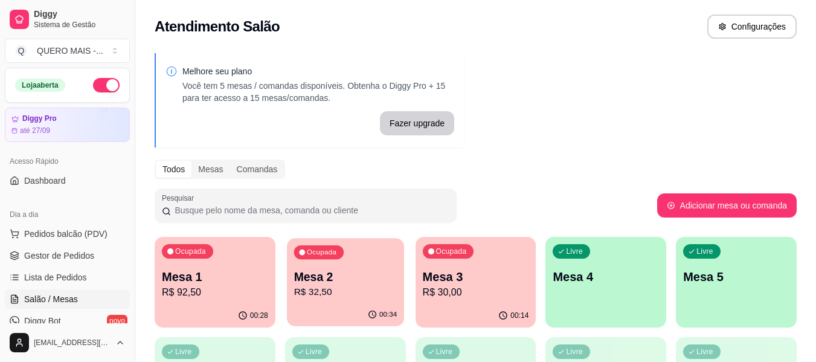
click at [327, 297] on p "R$ 32,50" at bounding box center [345, 292] width 103 height 14
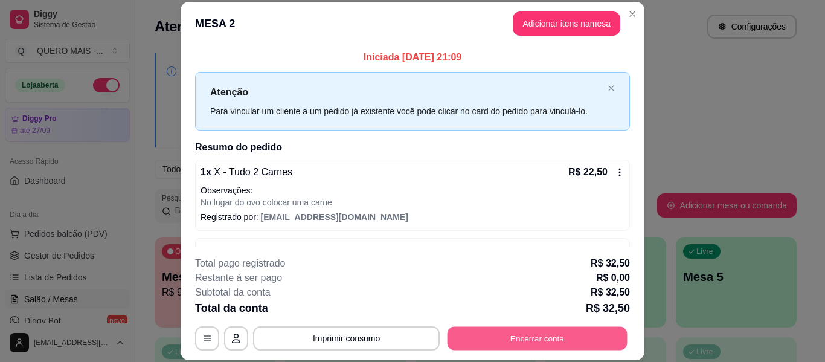
click at [534, 343] on button "Encerrar conta" at bounding box center [538, 339] width 180 height 24
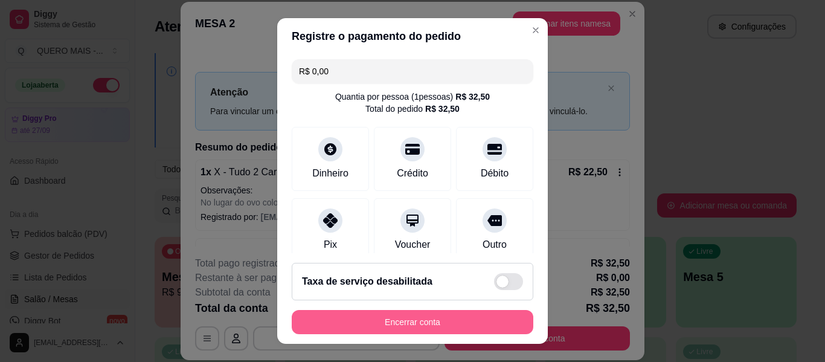
click at [391, 319] on button "Encerrar conta" at bounding box center [413, 322] width 242 height 24
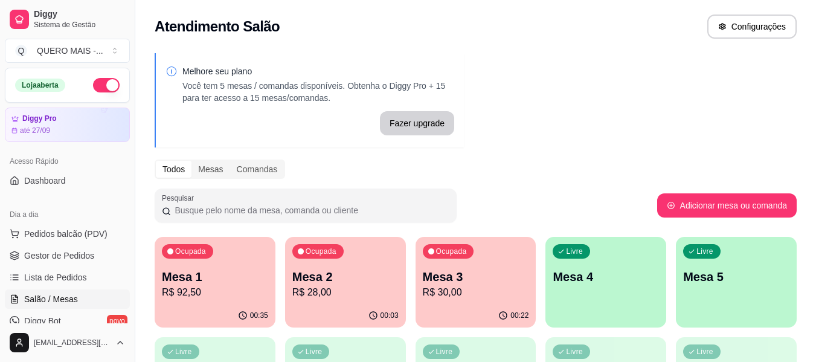
click at [466, 310] on div "00:22" at bounding box center [476, 316] width 121 height 24
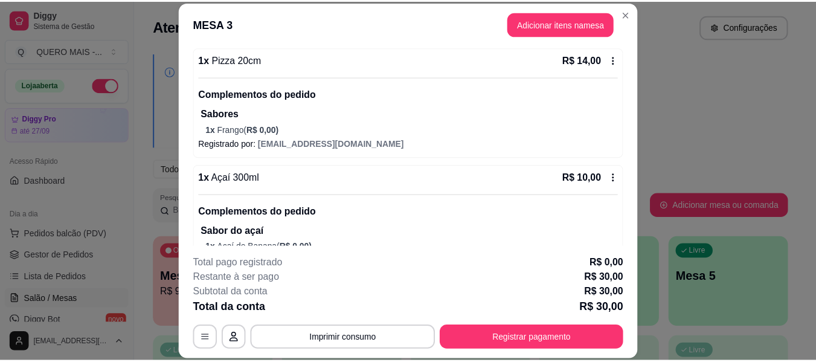
scroll to position [0, 0]
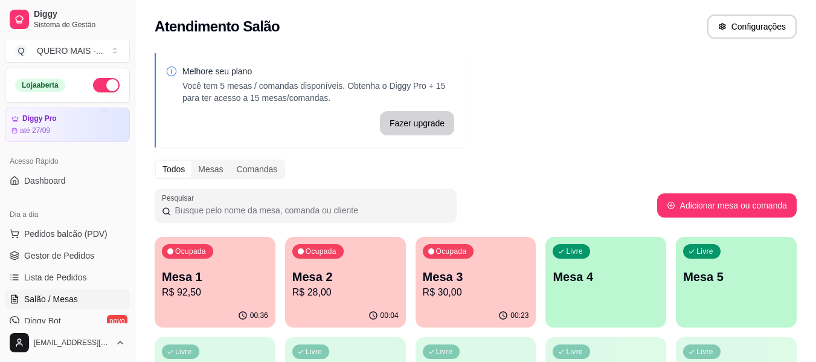
click at [217, 276] on p "Mesa 1" at bounding box center [215, 276] width 106 height 17
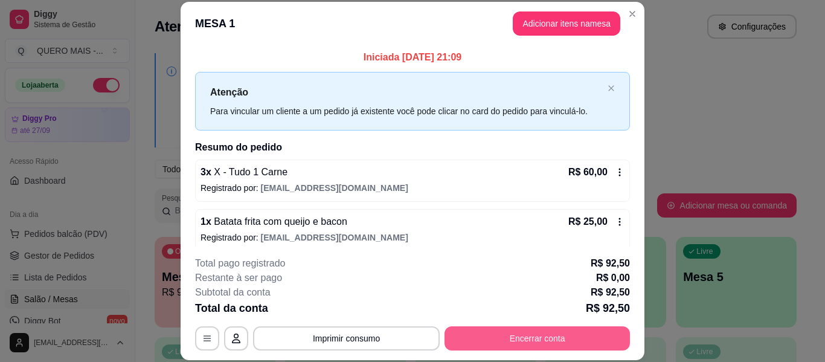
click at [495, 338] on button "Encerrar conta" at bounding box center [537, 338] width 185 height 24
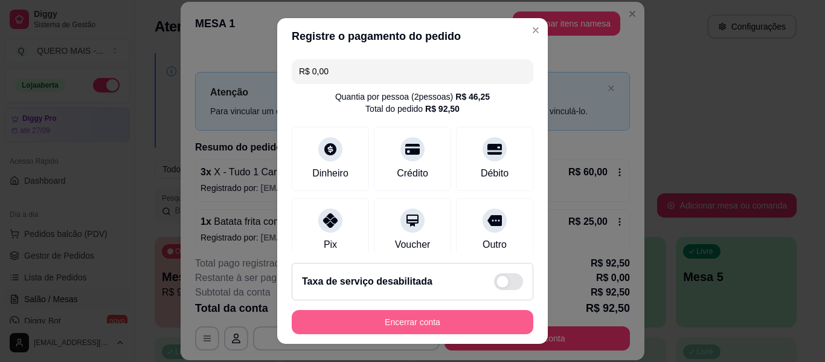
click at [475, 327] on button "Encerrar conta" at bounding box center [413, 322] width 242 height 24
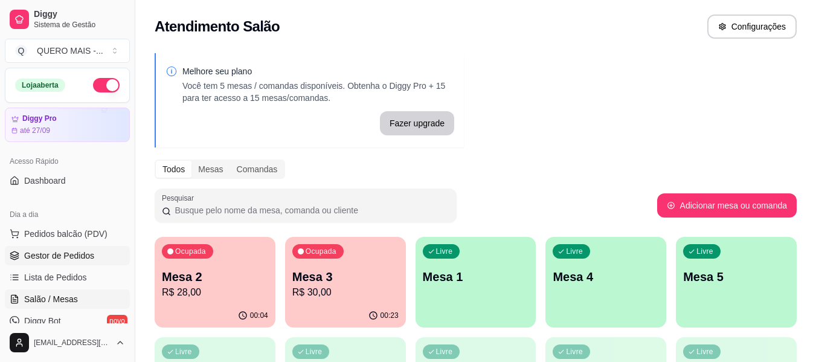
click at [88, 257] on span "Gestor de Pedidos" at bounding box center [59, 255] width 70 height 12
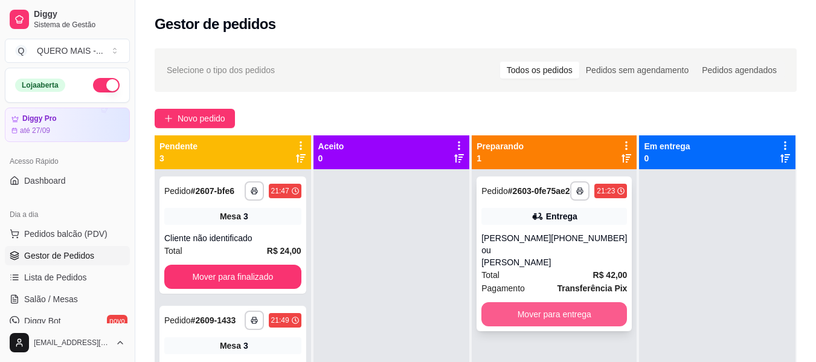
click at [525, 315] on button "Mover para entrega" at bounding box center [554, 314] width 146 height 24
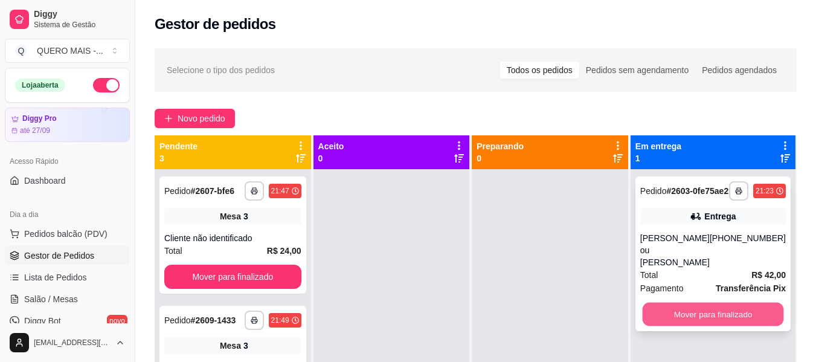
click at [675, 317] on button "Mover para finalizado" at bounding box center [712, 315] width 141 height 24
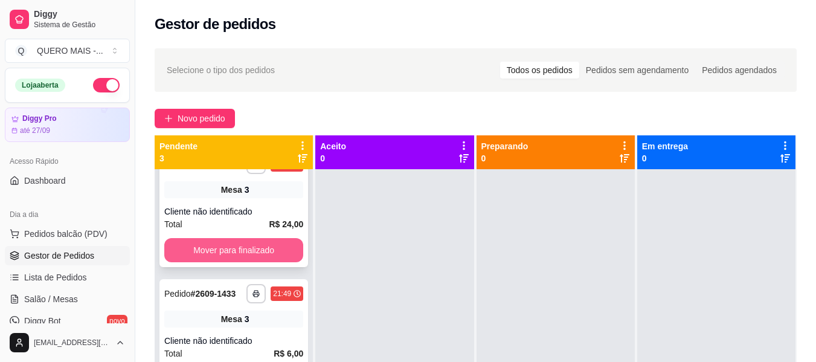
scroll to position [67, 0]
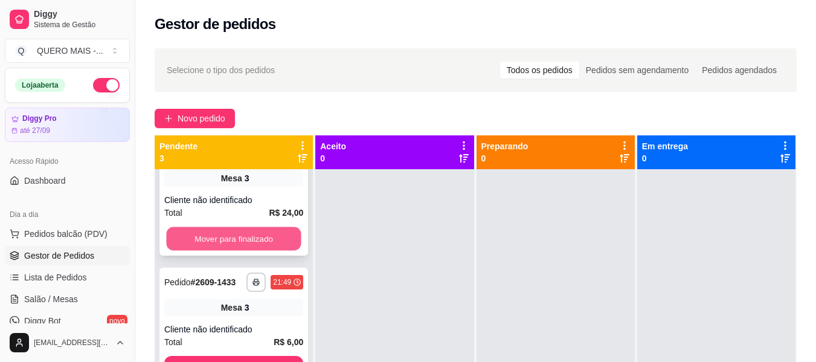
click at [247, 227] on button "Mover para finalizado" at bounding box center [233, 239] width 135 height 24
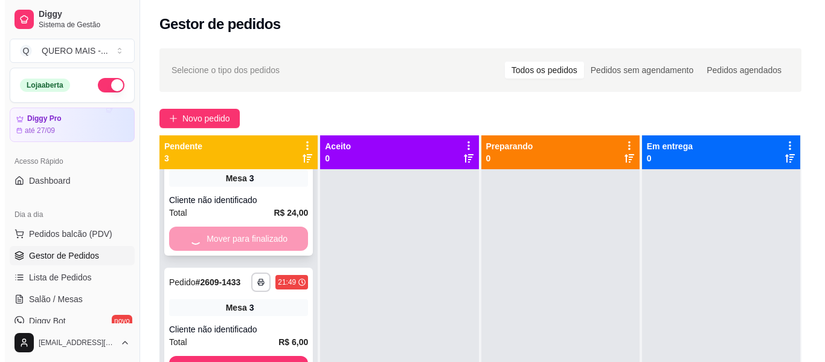
scroll to position [0, 0]
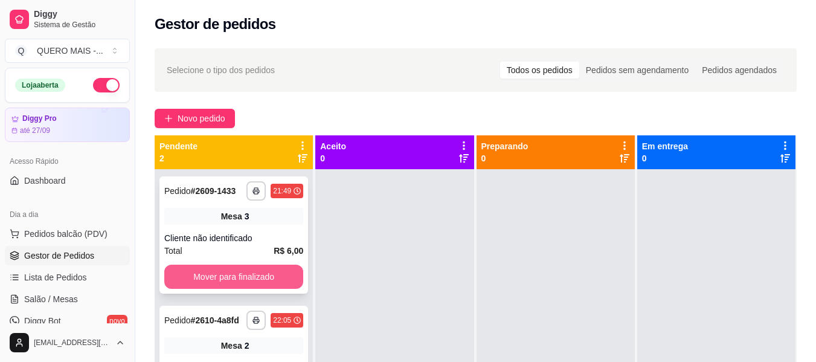
click at [240, 272] on button "Mover para finalizado" at bounding box center [233, 277] width 139 height 24
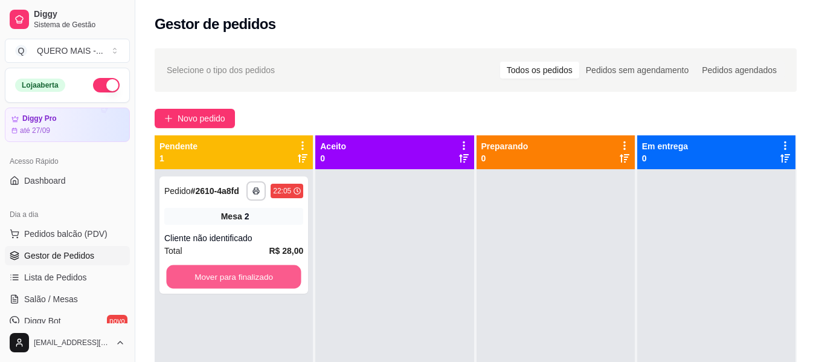
click at [240, 272] on button "Mover para finalizado" at bounding box center [233, 277] width 135 height 24
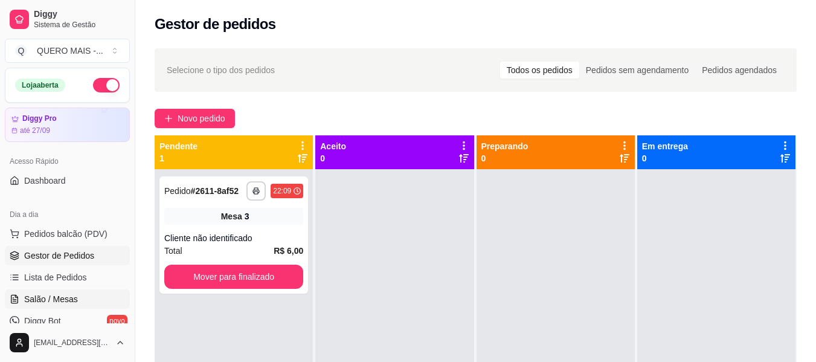
click at [72, 300] on span "Salão / Mesas" at bounding box center [51, 299] width 54 height 12
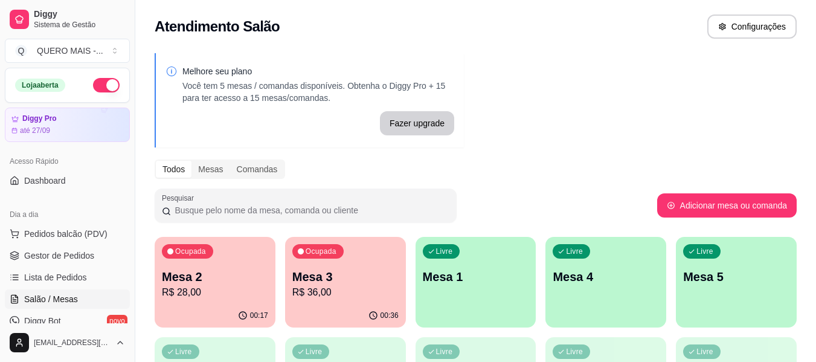
click at [324, 289] on p "R$ 36,00" at bounding box center [345, 292] width 106 height 14
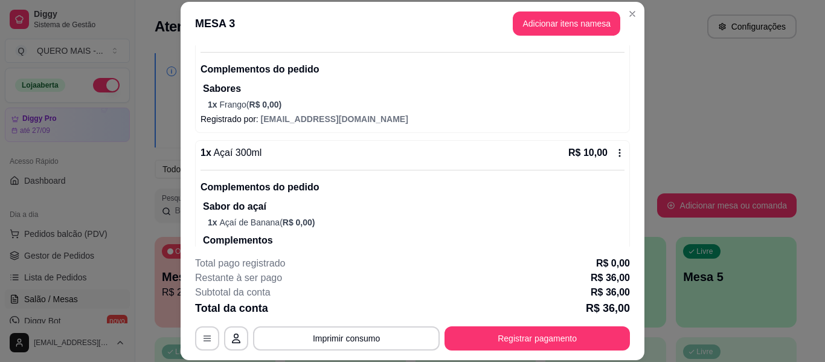
scroll to position [181, 0]
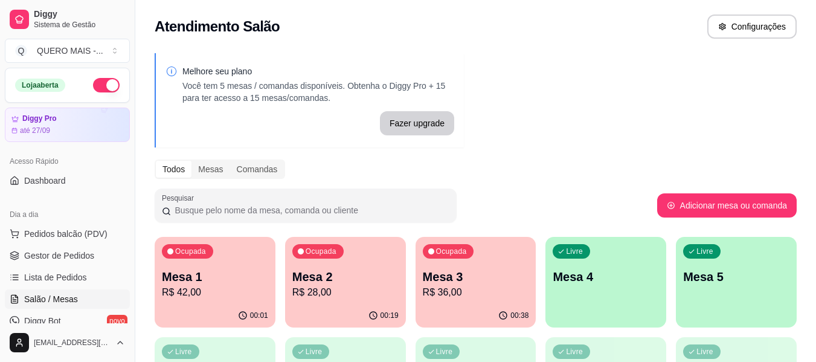
click at [450, 314] on div "00:38" at bounding box center [476, 316] width 121 height 24
click at [214, 294] on p "R$ 42,00" at bounding box center [215, 292] width 103 height 14
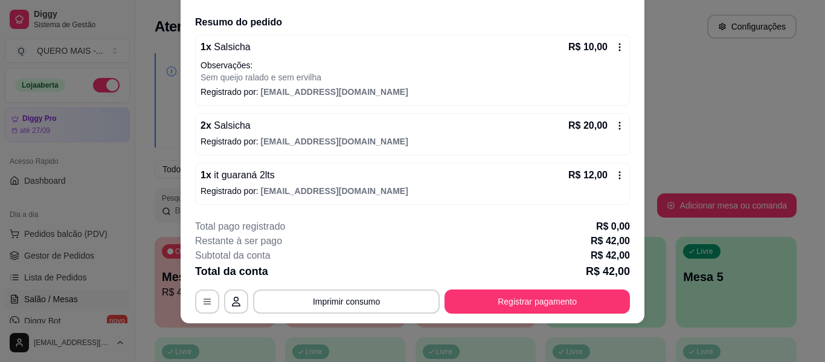
scroll to position [0, 0]
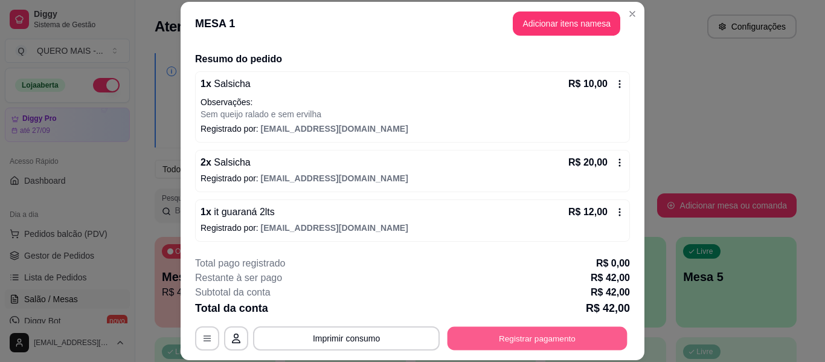
click at [507, 335] on button "Registrar pagamento" at bounding box center [538, 339] width 180 height 24
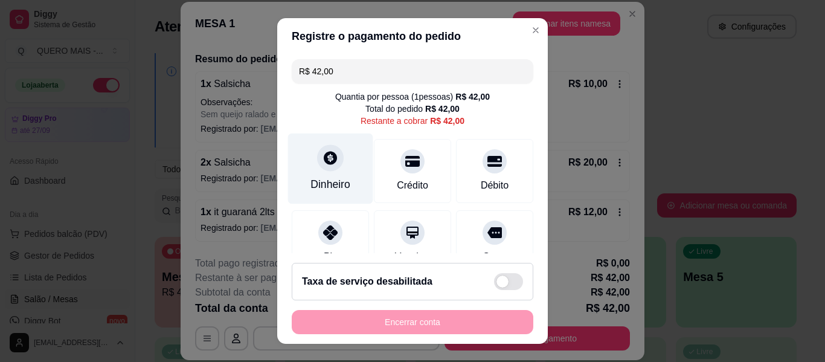
click at [314, 173] on div "Dinheiro" at bounding box center [330, 168] width 85 height 71
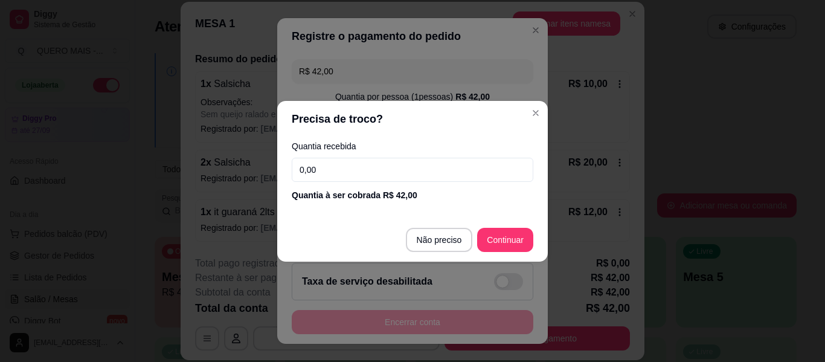
click at [330, 172] on input "0,00" at bounding box center [413, 170] width 242 height 24
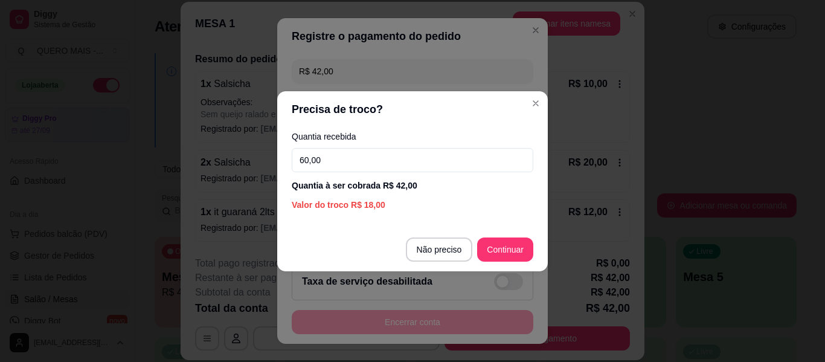
type input "60,00"
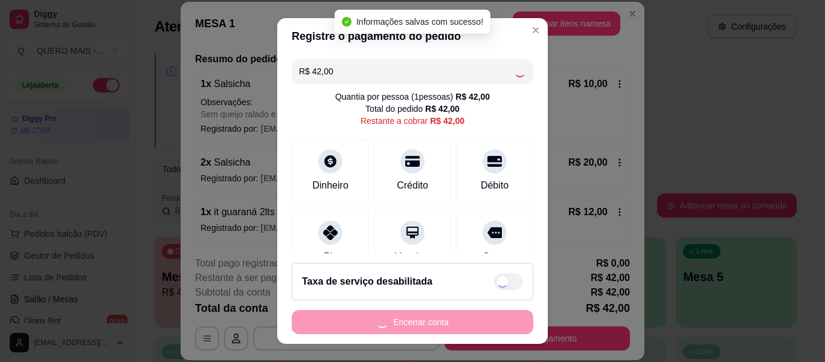
type input "R$ 0,00"
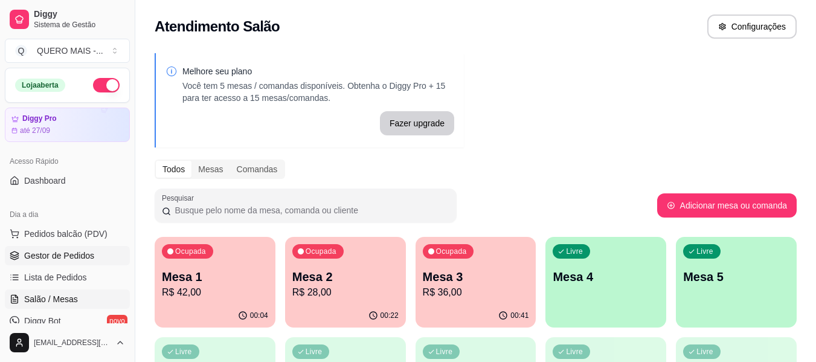
click at [78, 262] on link "Gestor de Pedidos" at bounding box center [67, 255] width 125 height 19
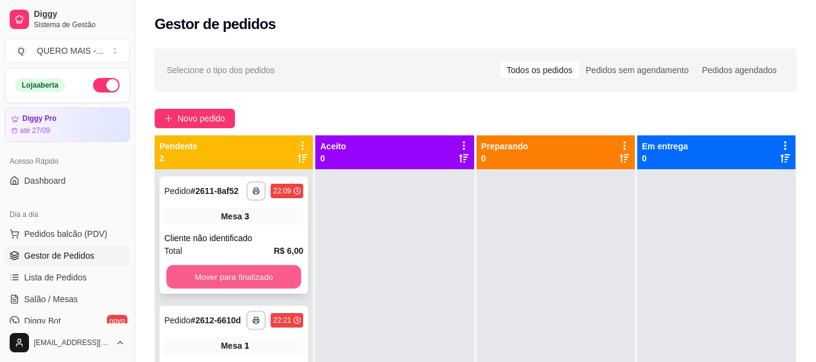
click at [202, 274] on button "Mover para finalizado" at bounding box center [233, 277] width 135 height 24
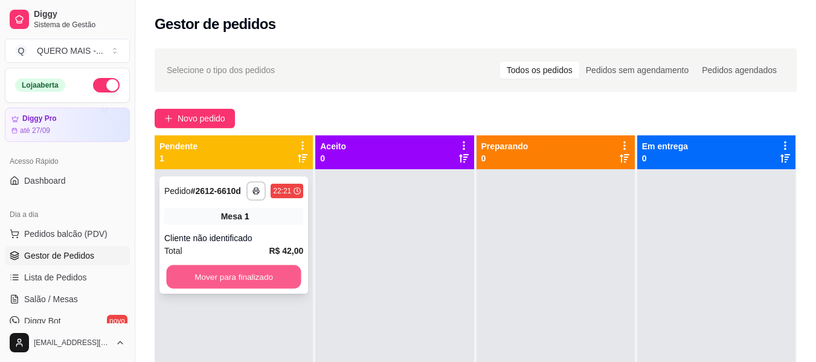
click at [202, 275] on button "Mover para finalizado" at bounding box center [233, 277] width 135 height 24
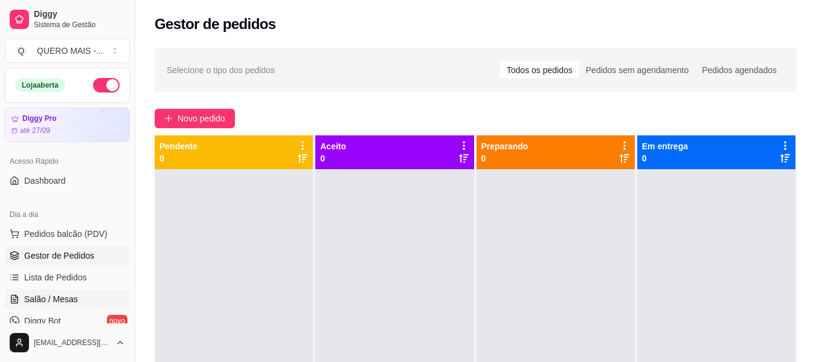
click at [39, 304] on span "Salão / Mesas" at bounding box center [51, 299] width 54 height 12
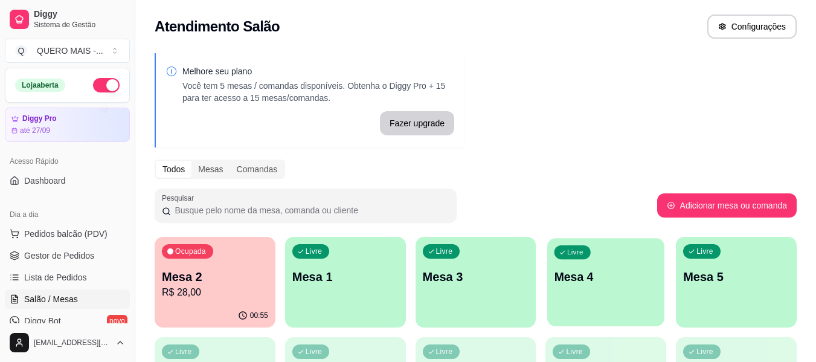
click at [631, 308] on div "Livre Mesa 4" at bounding box center [605, 275] width 117 height 74
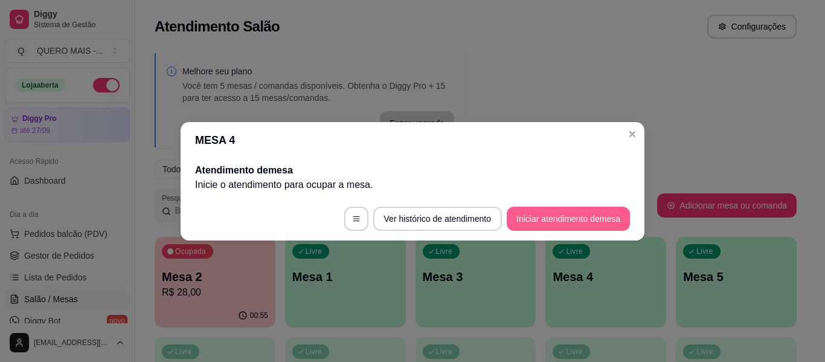
click at [597, 216] on button "Iniciar atendimento de mesa" at bounding box center [568, 219] width 123 height 24
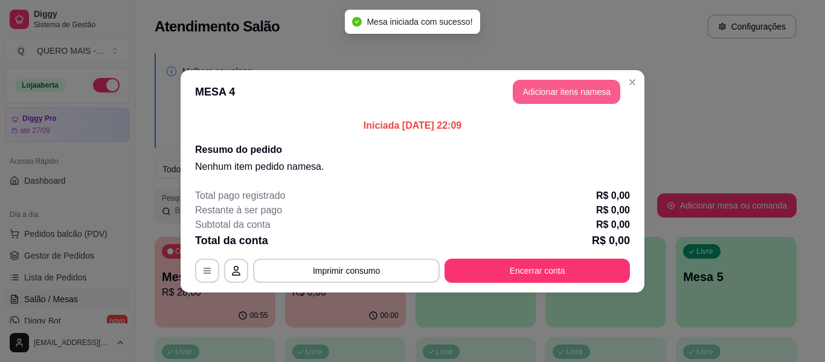
click at [553, 89] on button "Adicionar itens na mesa" at bounding box center [567, 92] width 108 height 24
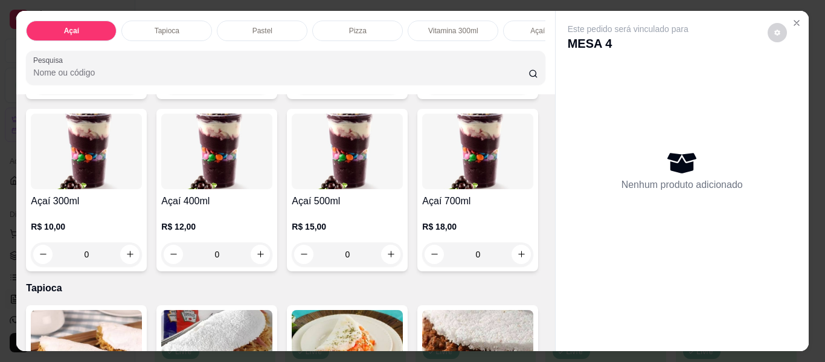
scroll to position [242, 0]
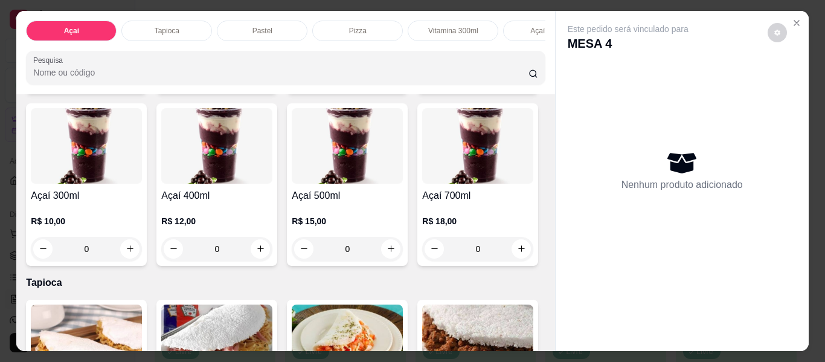
click at [272, 256] on div "0" at bounding box center [216, 249] width 111 height 24
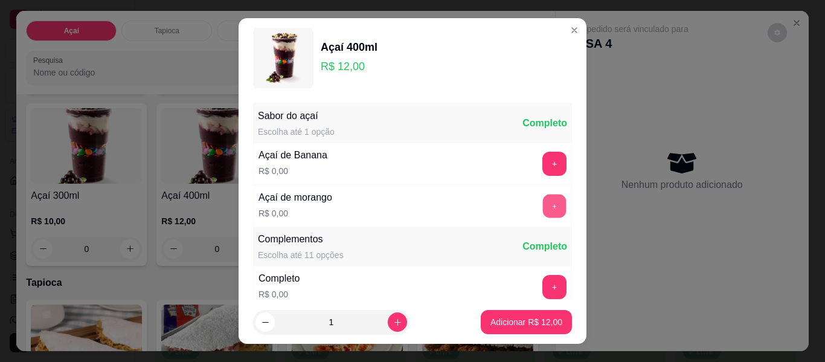
click at [543, 204] on button "+" at bounding box center [555, 207] width 24 height 24
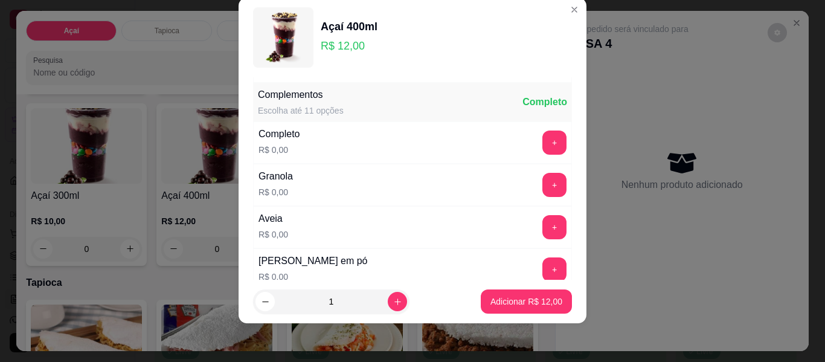
scroll to position [129, 0]
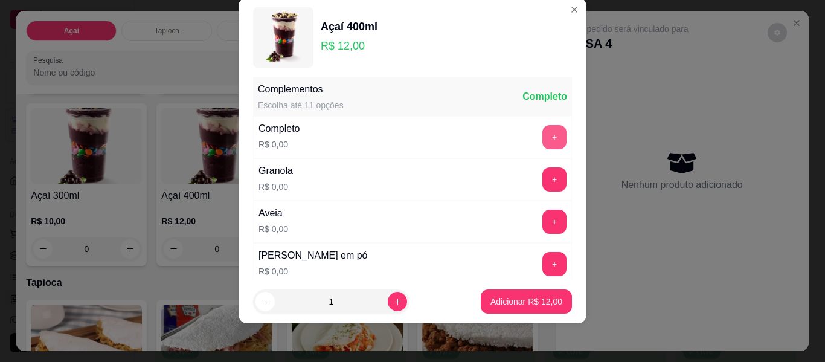
click at [542, 138] on button "+" at bounding box center [554, 137] width 24 height 24
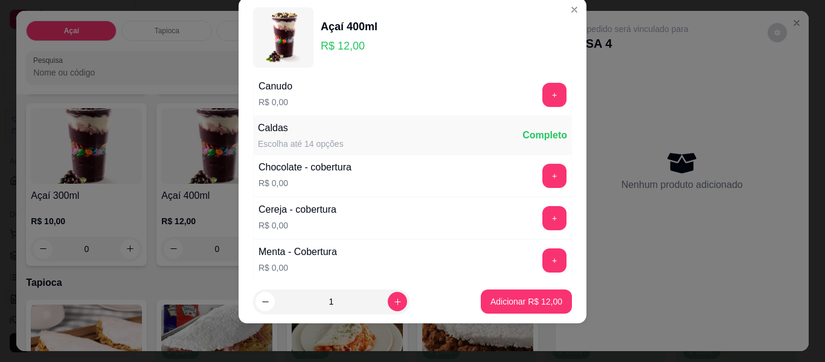
scroll to position [673, 0]
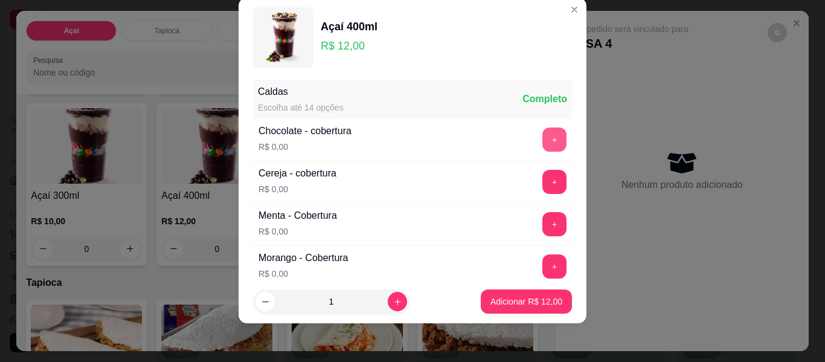
click at [542, 144] on button "+" at bounding box center [554, 139] width 24 height 24
click at [542, 181] on button "+" at bounding box center [554, 182] width 24 height 24
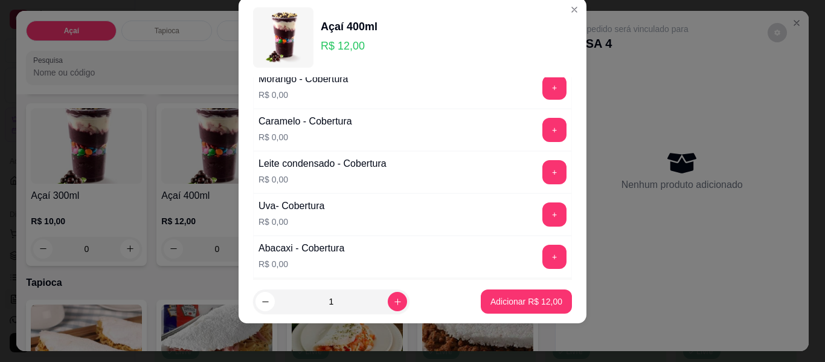
scroll to position [854, 0]
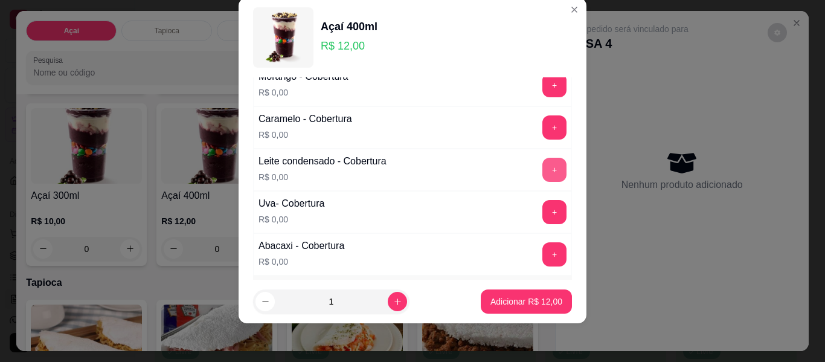
click at [542, 172] on button "+" at bounding box center [554, 170] width 24 height 24
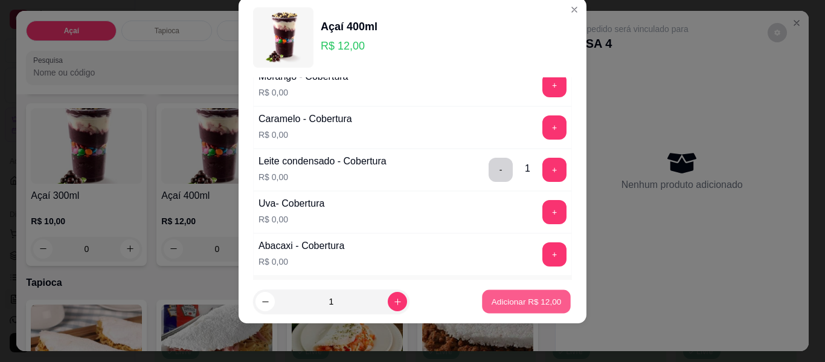
click at [521, 305] on p "Adicionar R$ 12,00" at bounding box center [527, 300] width 70 height 11
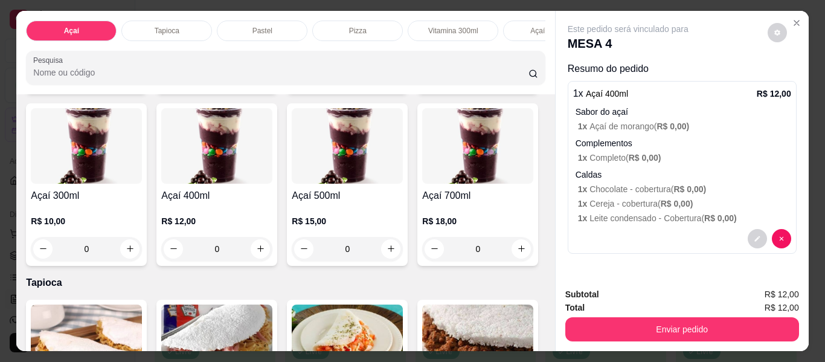
click at [272, 255] on div "0" at bounding box center [216, 249] width 111 height 24
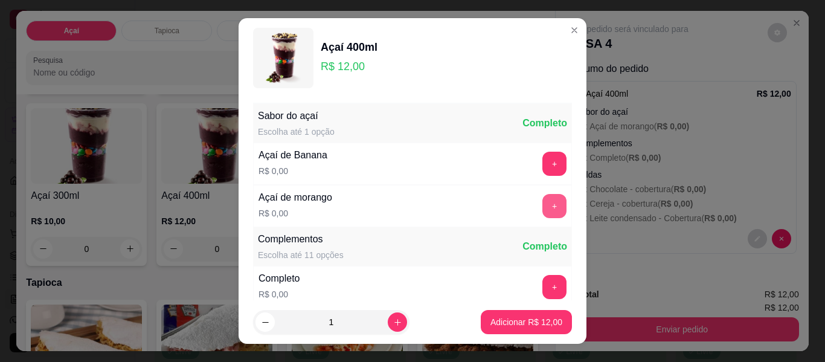
click at [542, 201] on button "+" at bounding box center [554, 206] width 24 height 24
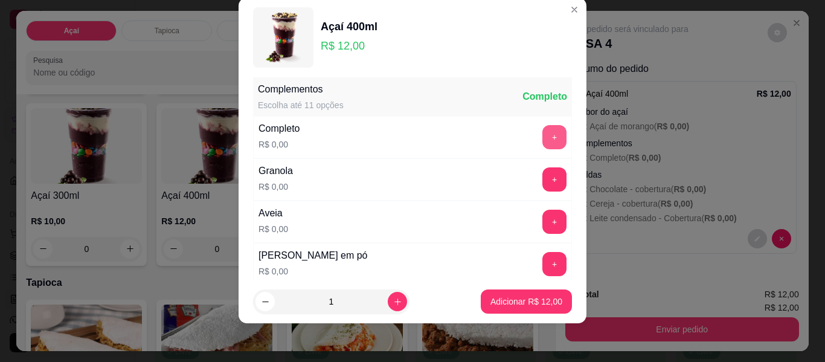
click at [542, 131] on button "+" at bounding box center [554, 137] width 24 height 24
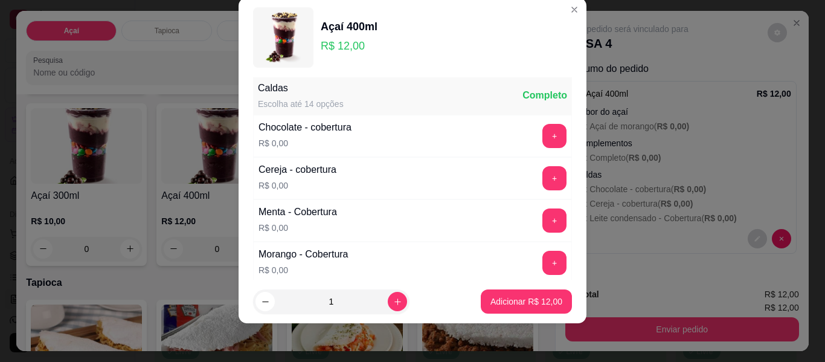
scroll to position [673, 0]
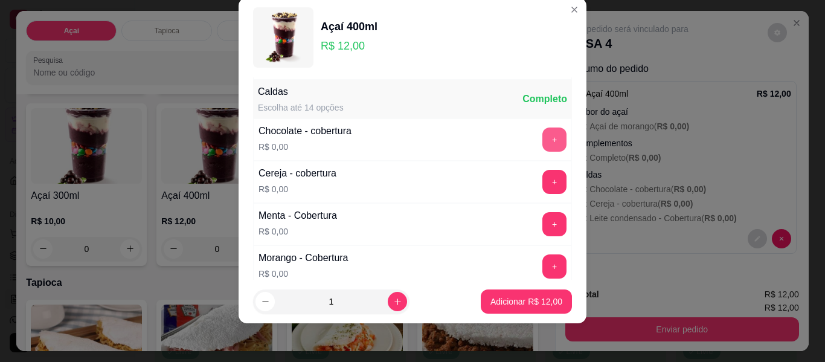
click at [542, 132] on button "+" at bounding box center [554, 139] width 24 height 24
click at [542, 179] on button "+" at bounding box center [554, 182] width 24 height 24
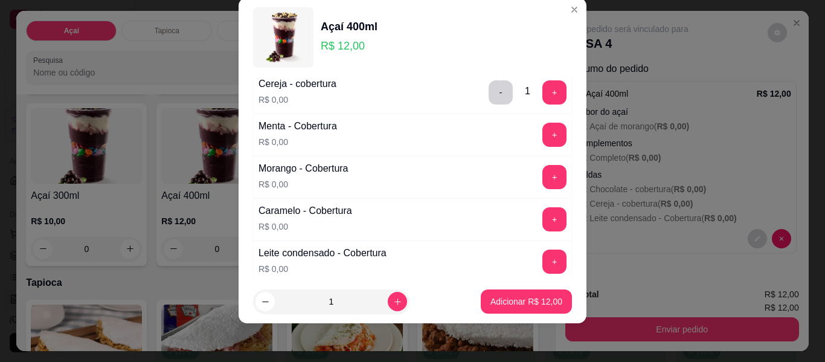
scroll to position [915, 0]
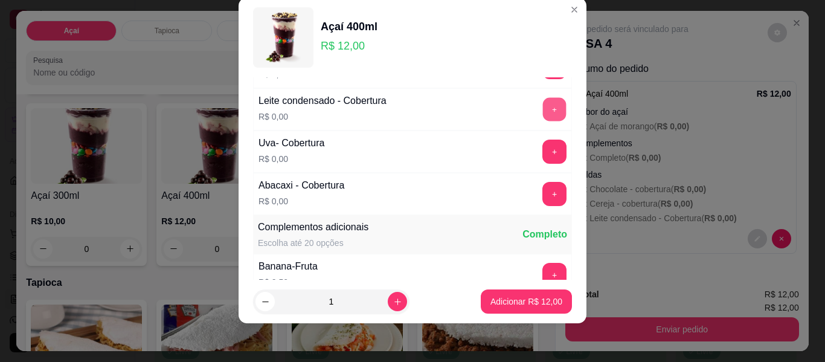
click at [543, 113] on button "+" at bounding box center [555, 110] width 24 height 24
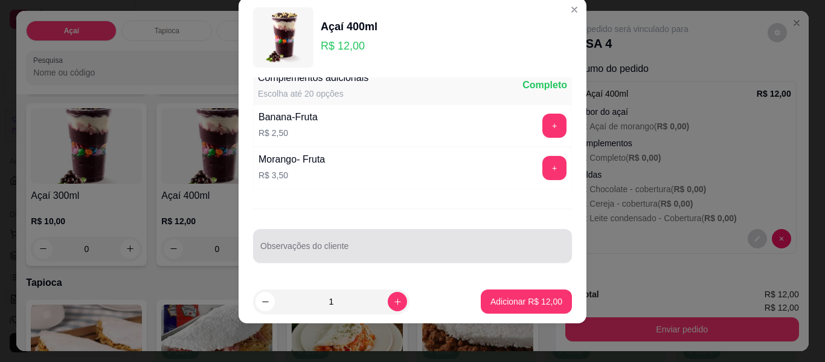
click at [469, 242] on div at bounding box center [412, 246] width 304 height 24
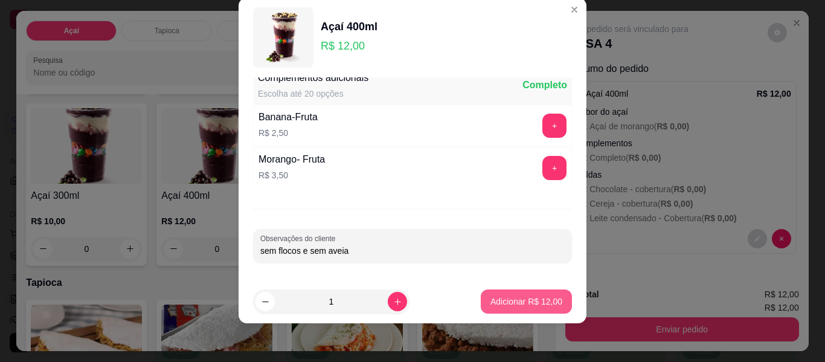
type input "sem flocos e sem aveia"
click at [519, 300] on p "Adicionar R$ 12,00" at bounding box center [527, 300] width 70 height 11
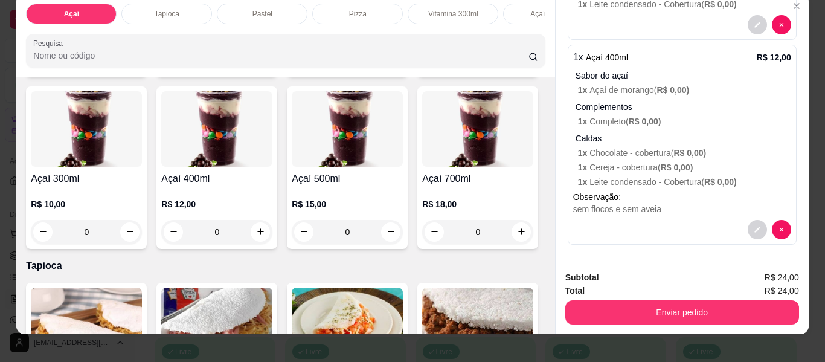
scroll to position [33, 0]
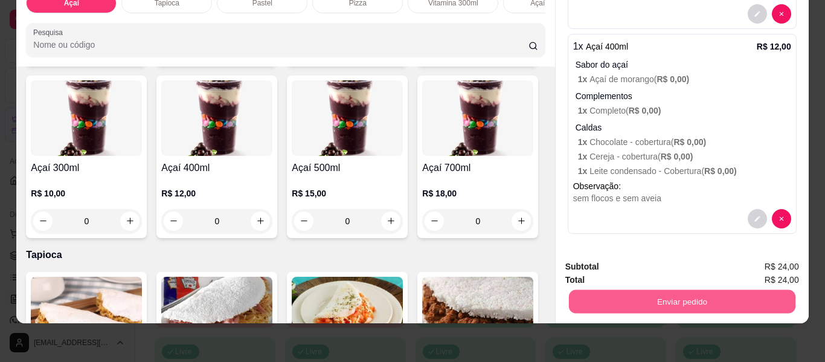
click at [629, 290] on button "Enviar pedido" at bounding box center [681, 302] width 227 height 24
click at [627, 260] on button "Não registrar e enviar pedido" at bounding box center [642, 262] width 122 height 22
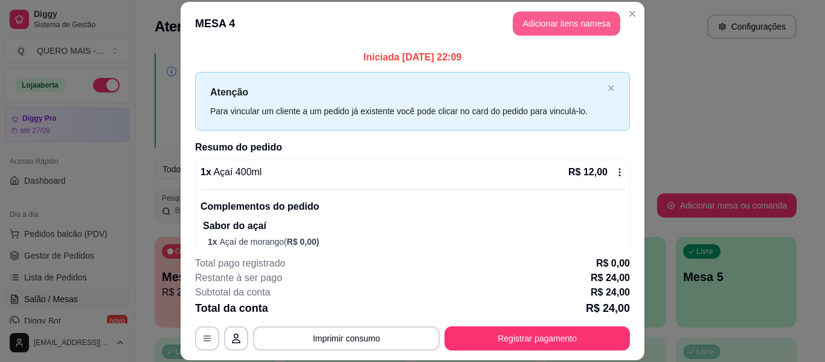
click at [529, 18] on button "Adicionar itens na mesa" at bounding box center [567, 23] width 108 height 24
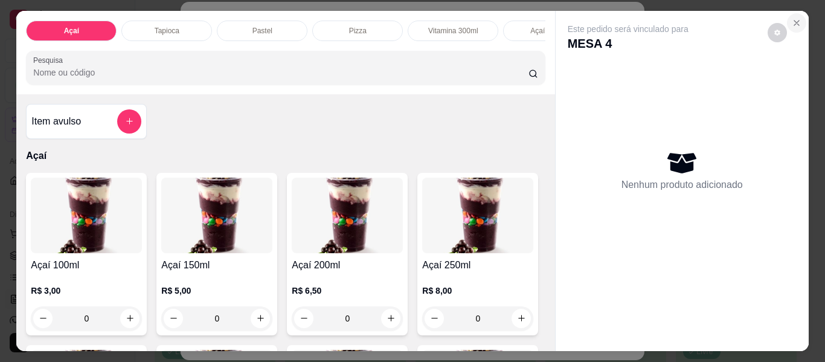
click at [792, 18] on icon "Close" at bounding box center [797, 23] width 10 height 10
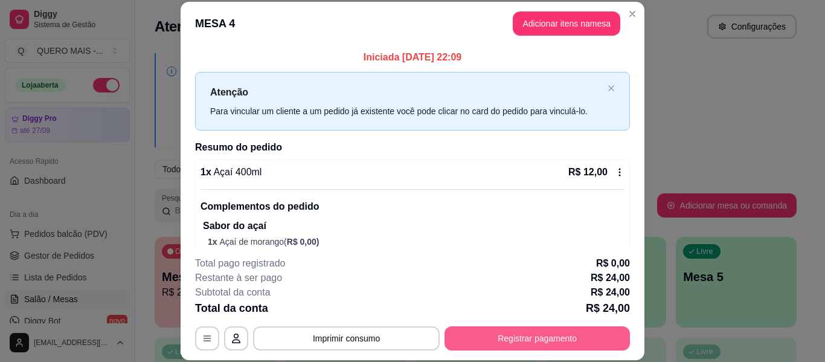
click at [505, 335] on button "Registrar pagamento" at bounding box center [537, 338] width 185 height 24
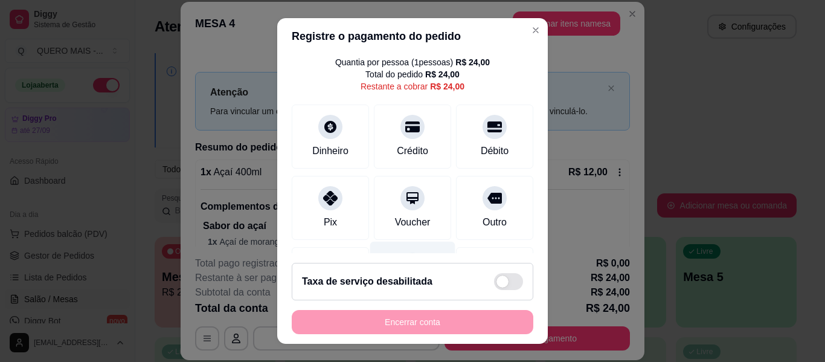
scroll to position [112, 0]
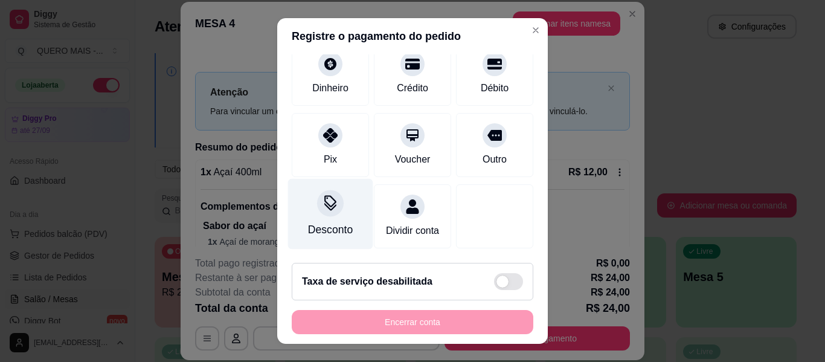
click at [306, 195] on div "Desconto" at bounding box center [330, 214] width 85 height 71
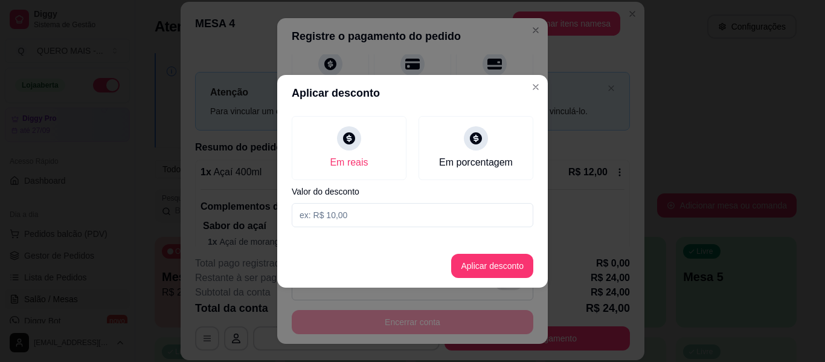
click at [341, 220] on input at bounding box center [413, 215] width 242 height 24
type input "2,50"
click at [478, 262] on button "Aplicar desconto" at bounding box center [492, 266] width 82 height 24
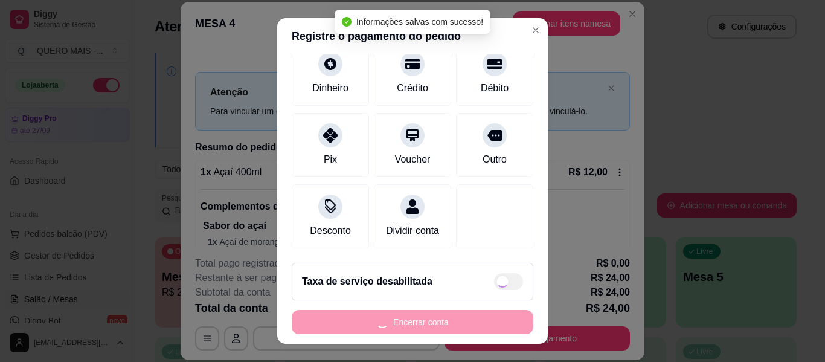
type input "R$ 21,50"
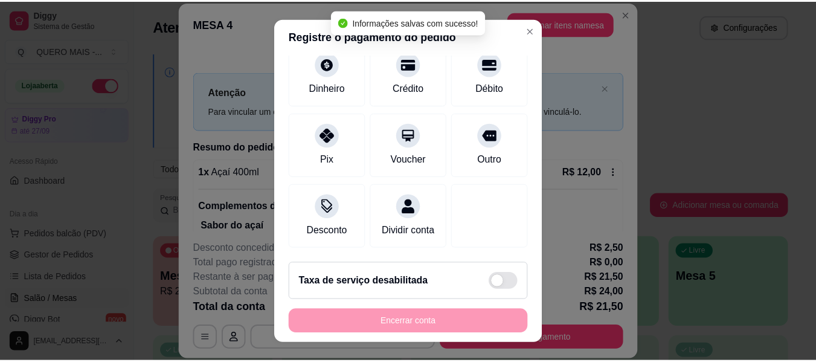
scroll to position [124, 0]
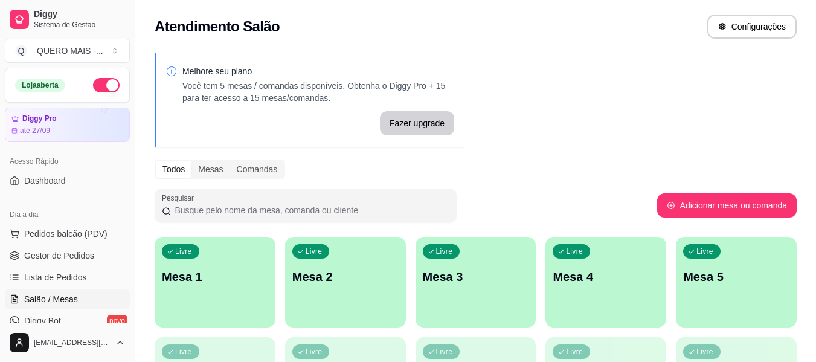
click at [103, 82] on button "button" at bounding box center [106, 85] width 27 height 14
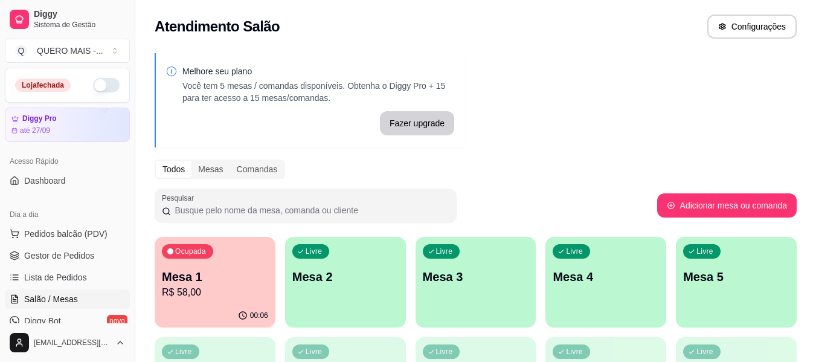
drag, startPoint x: 590, startPoint y: 142, endPoint x: 605, endPoint y: 63, distance: 80.6
click at [605, 63] on div "Melhore seu plano Você tem 5 mesas / comandas disponíveis. Obtenha o Diggy Pro …" at bounding box center [475, 294] width 681 height 497
